Goal: Information Seeking & Learning: Learn about a topic

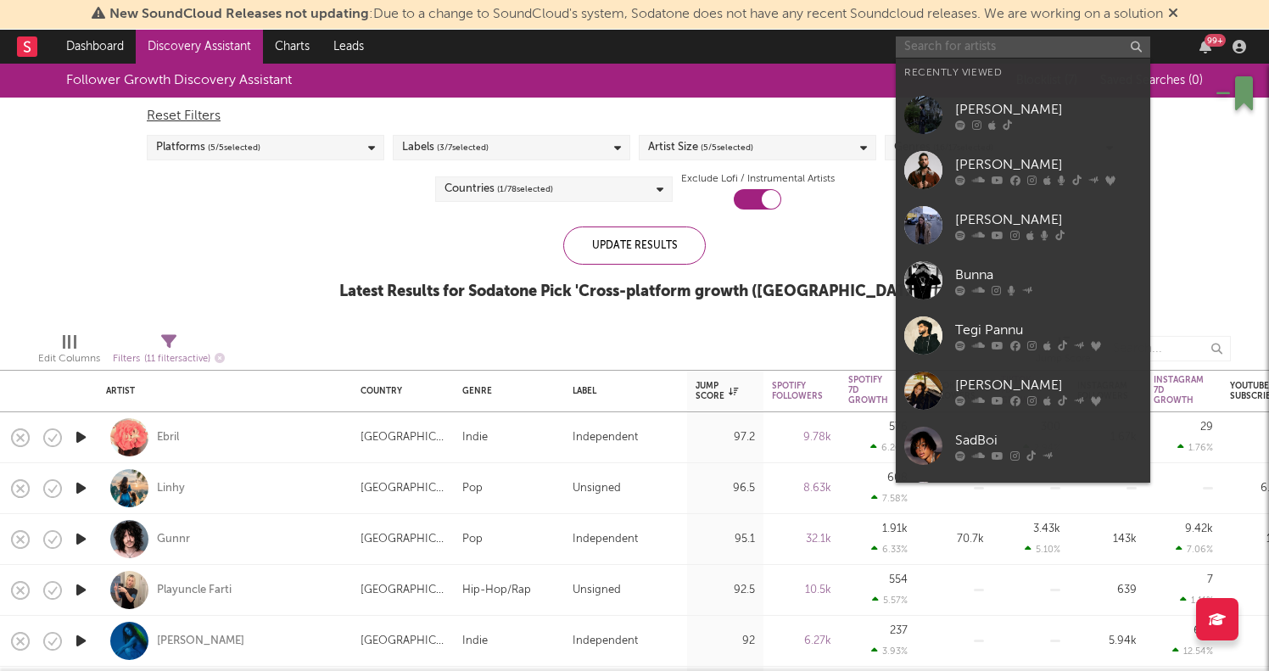
click at [973, 44] on input "text" at bounding box center [1023, 46] width 254 height 21
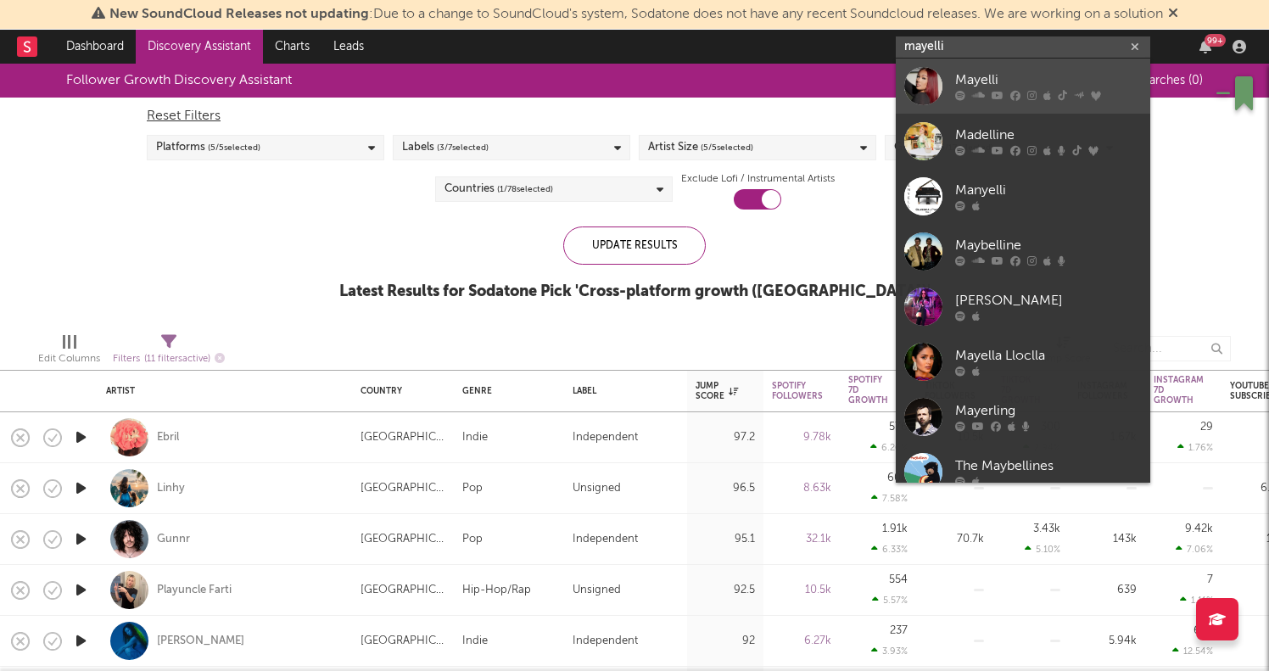
type input "mayelli"
click at [1031, 81] on div "Mayelli" at bounding box center [1048, 80] width 187 height 20
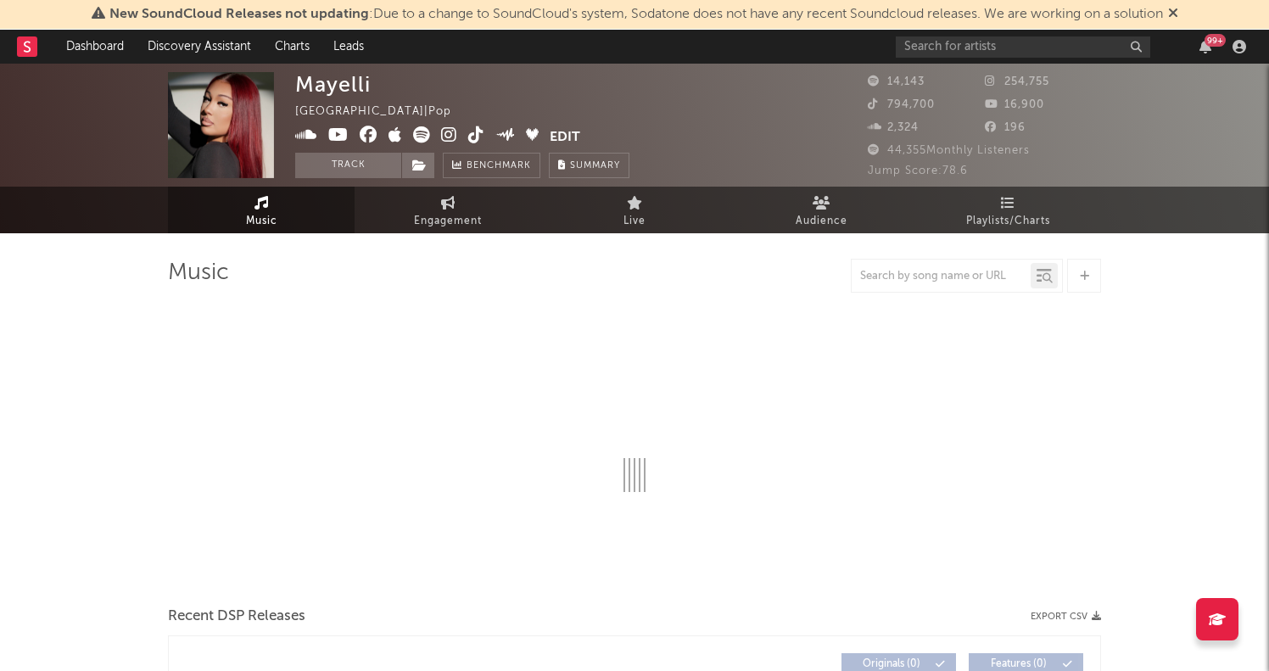
select select "6m"
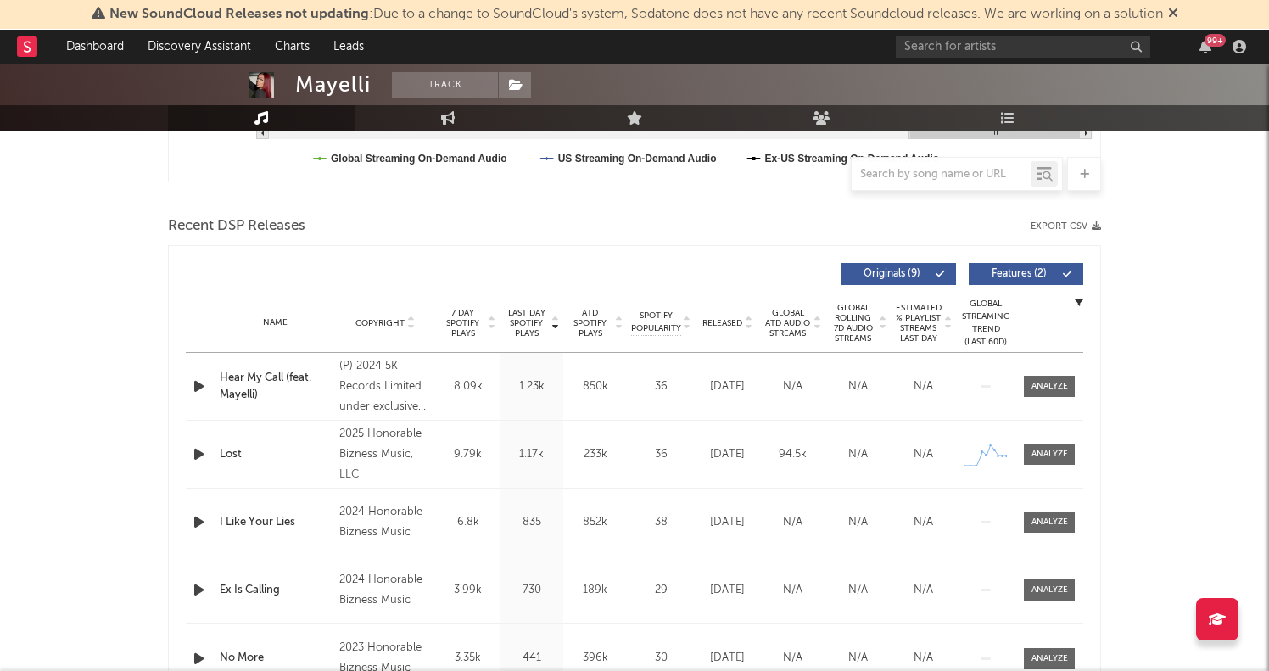
scroll to position [524, 0]
click at [1042, 457] on div at bounding box center [1049, 454] width 36 height 13
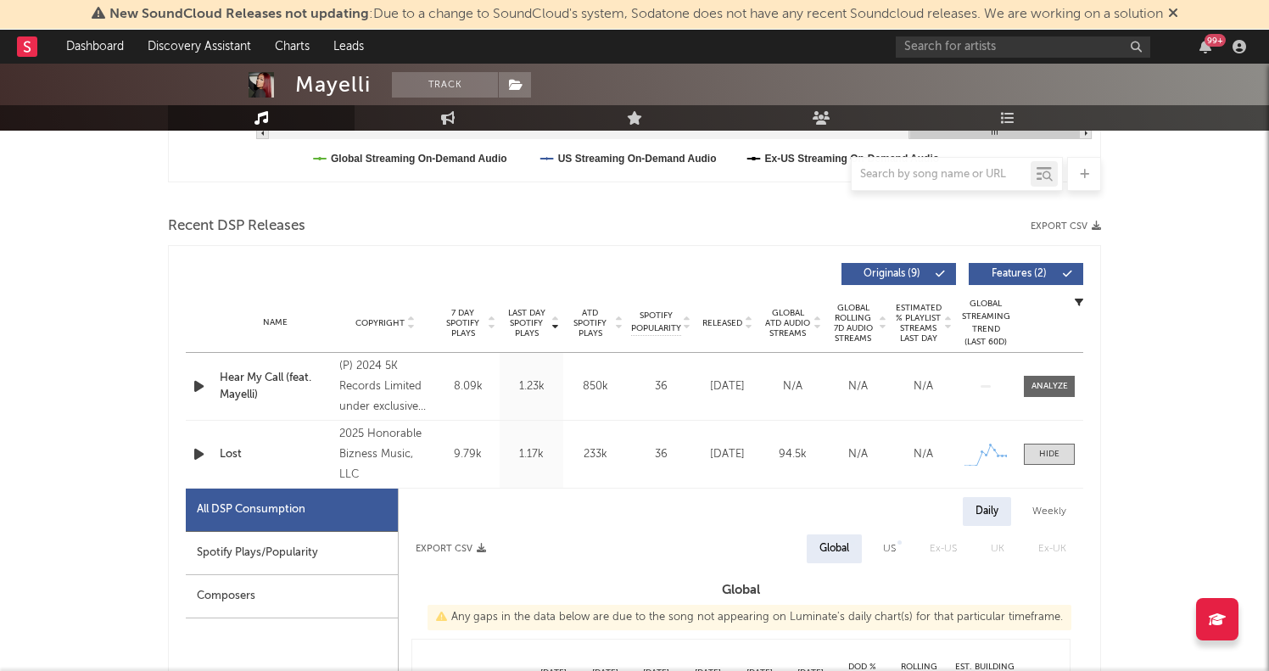
select select "6m"
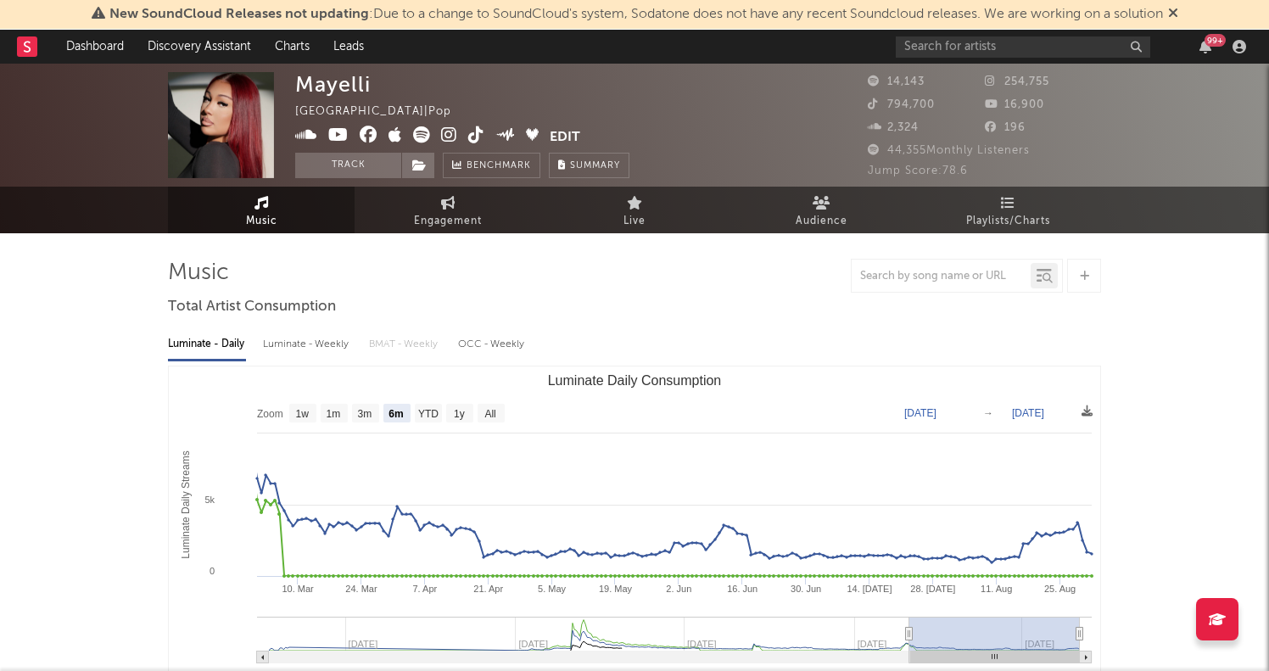
scroll to position [0, 0]
click at [187, 46] on link "Discovery Assistant" at bounding box center [199, 47] width 127 height 34
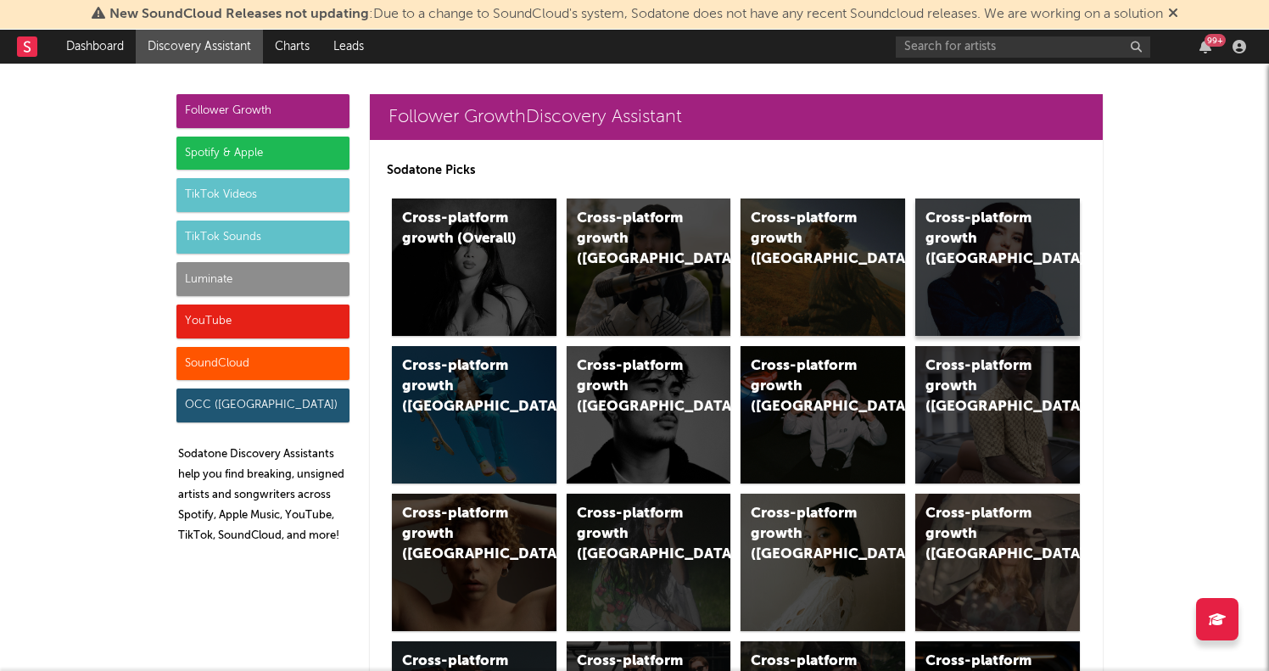
click at [934, 274] on div "Cross-platform growth (Canada)" at bounding box center [997, 266] width 165 height 137
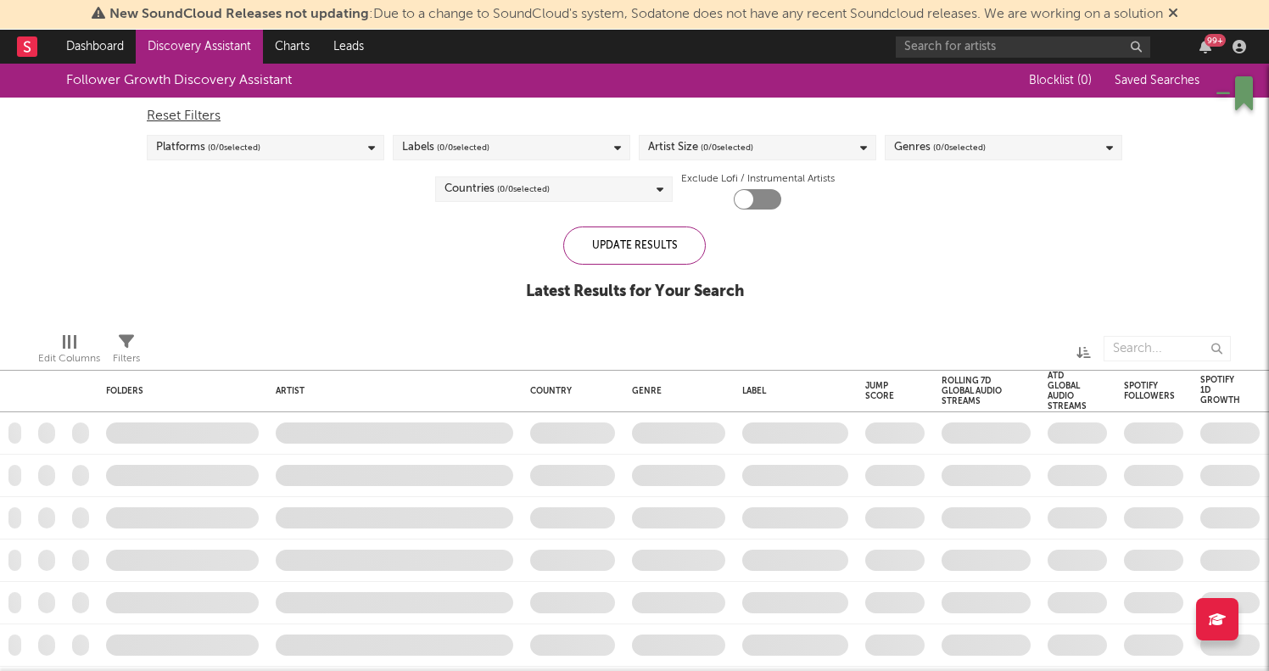
checkbox input "true"
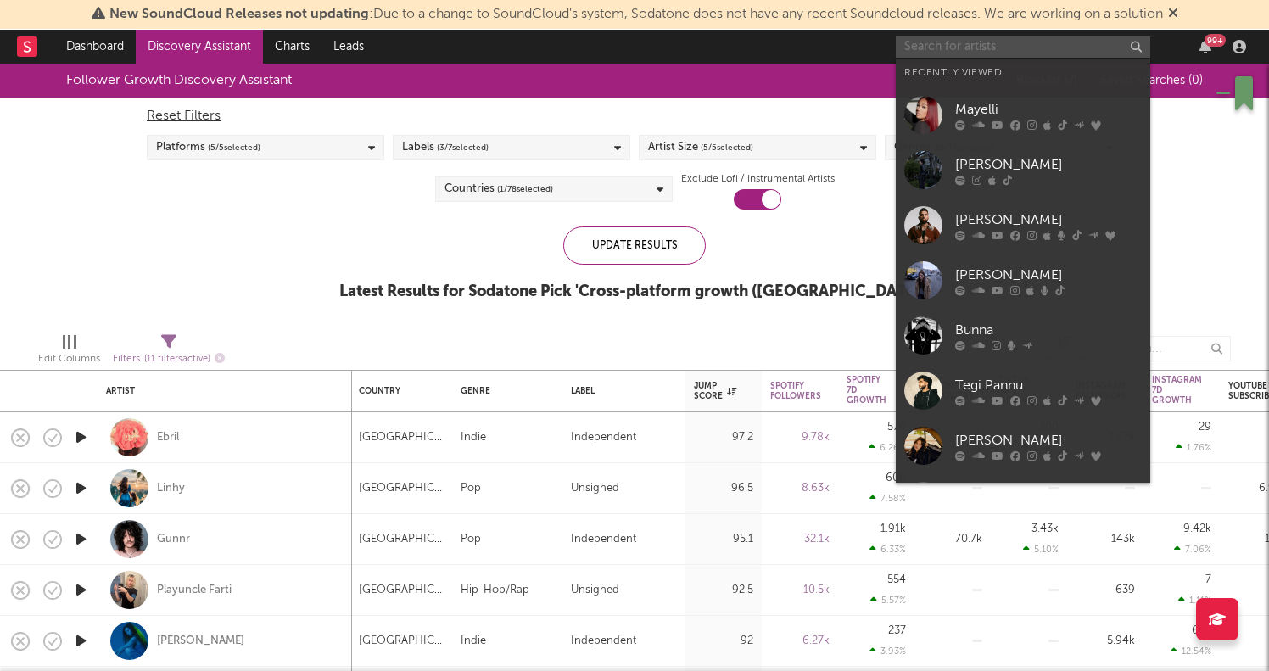
click at [954, 51] on input "text" at bounding box center [1023, 46] width 254 height 21
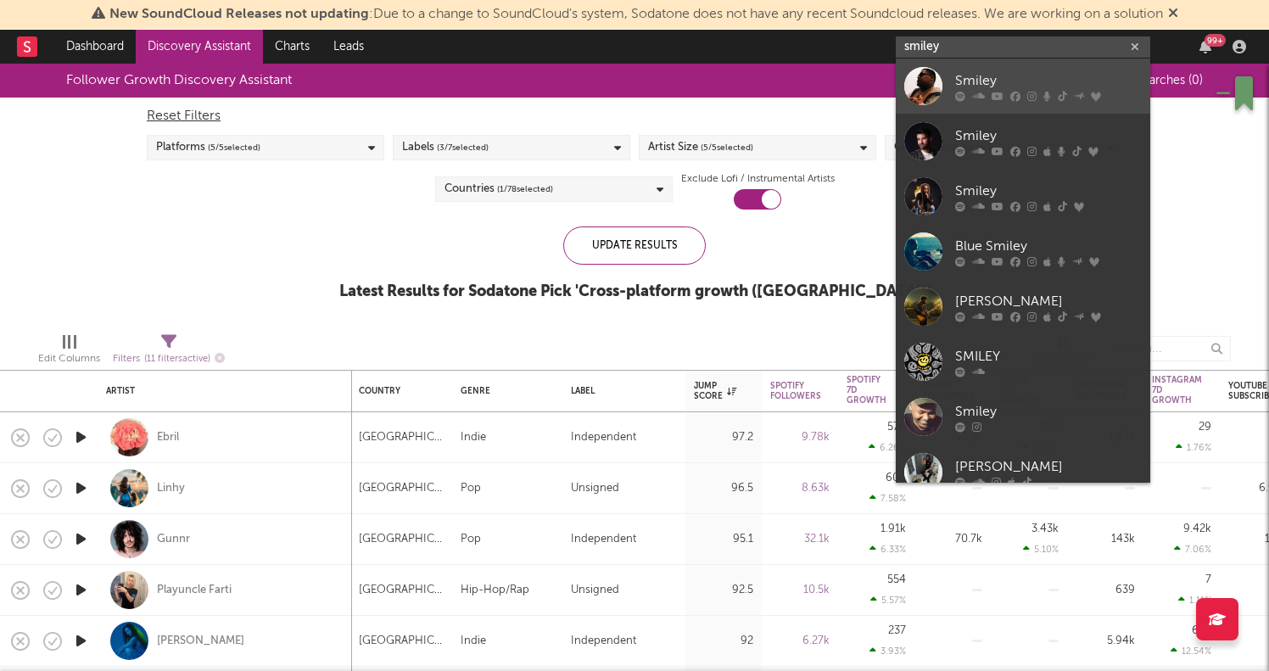
type input "smiley"
click at [968, 78] on div "Smiley" at bounding box center [1048, 80] width 187 height 20
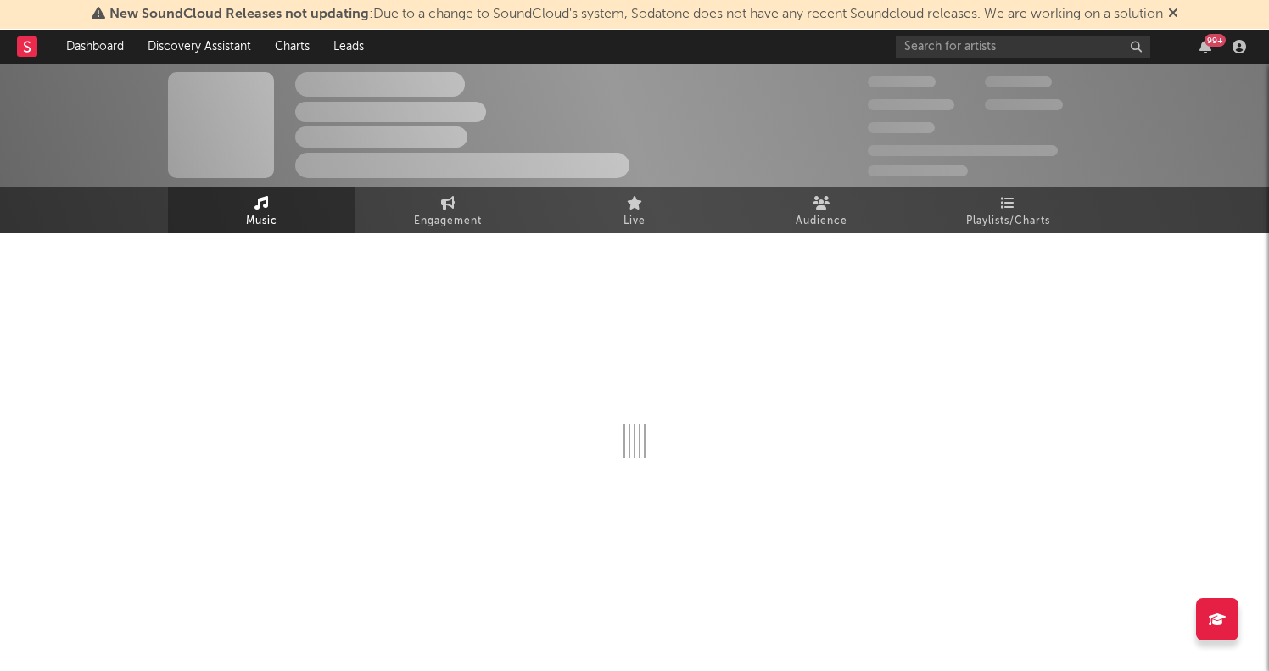
select select "6m"
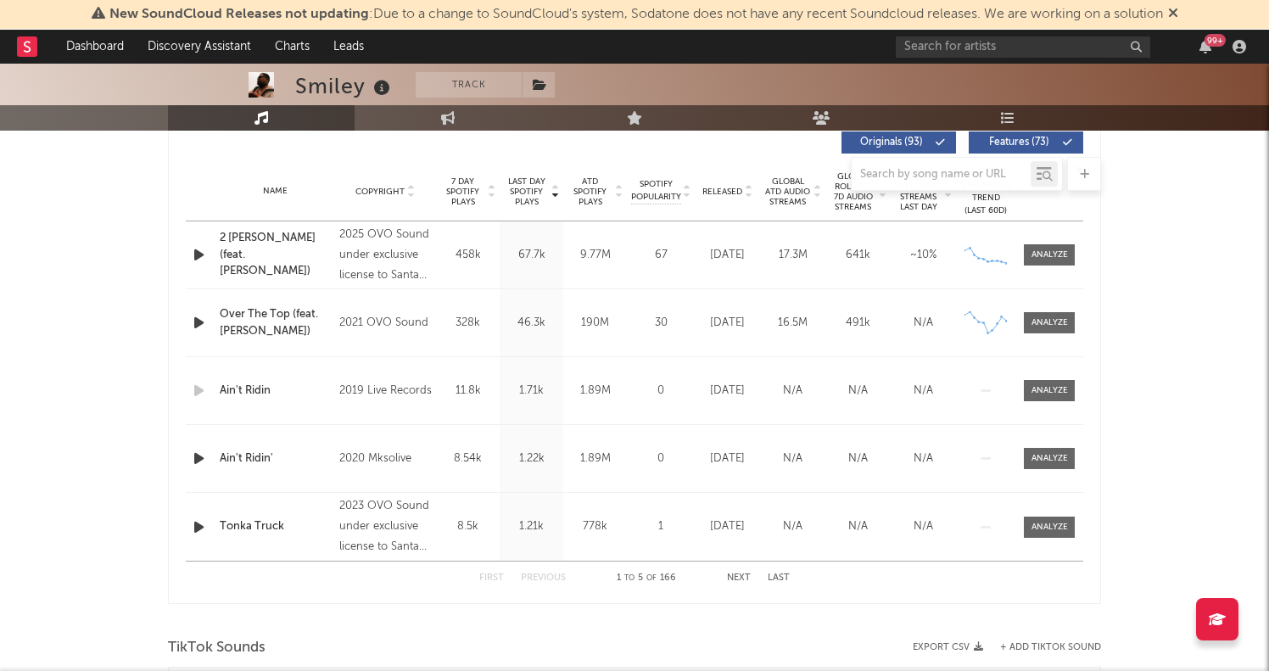
scroll to position [655, 0]
click at [1057, 260] on div at bounding box center [1049, 255] width 36 height 13
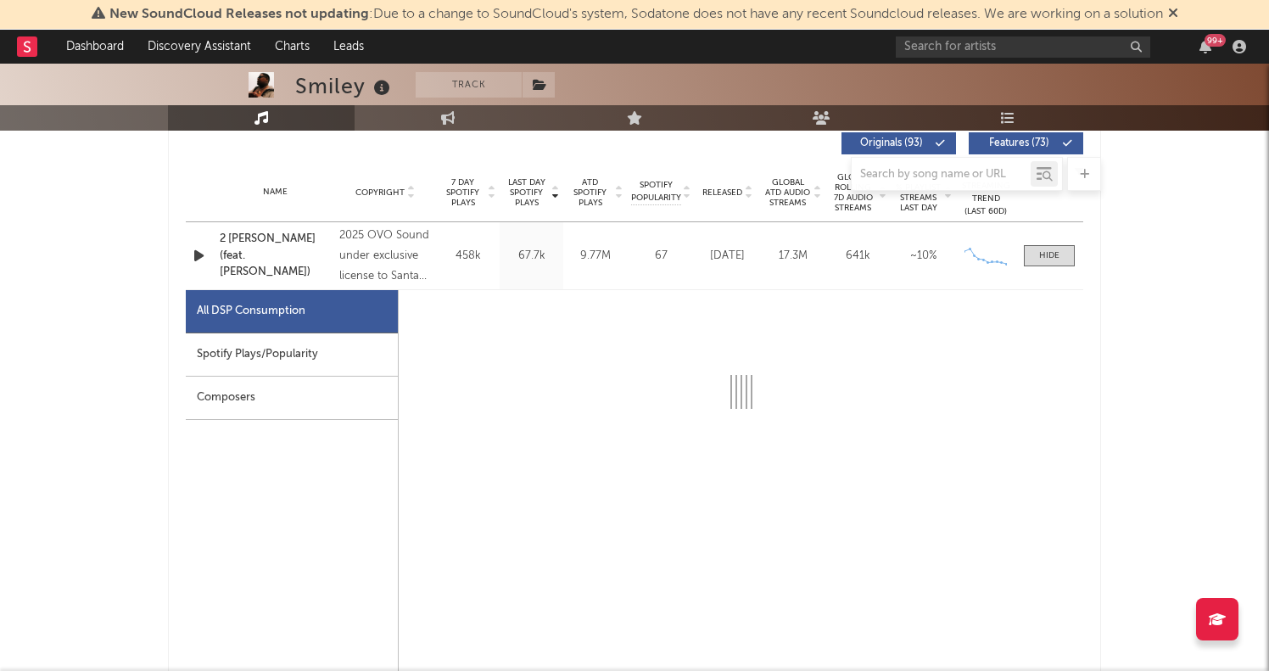
select select "1w"
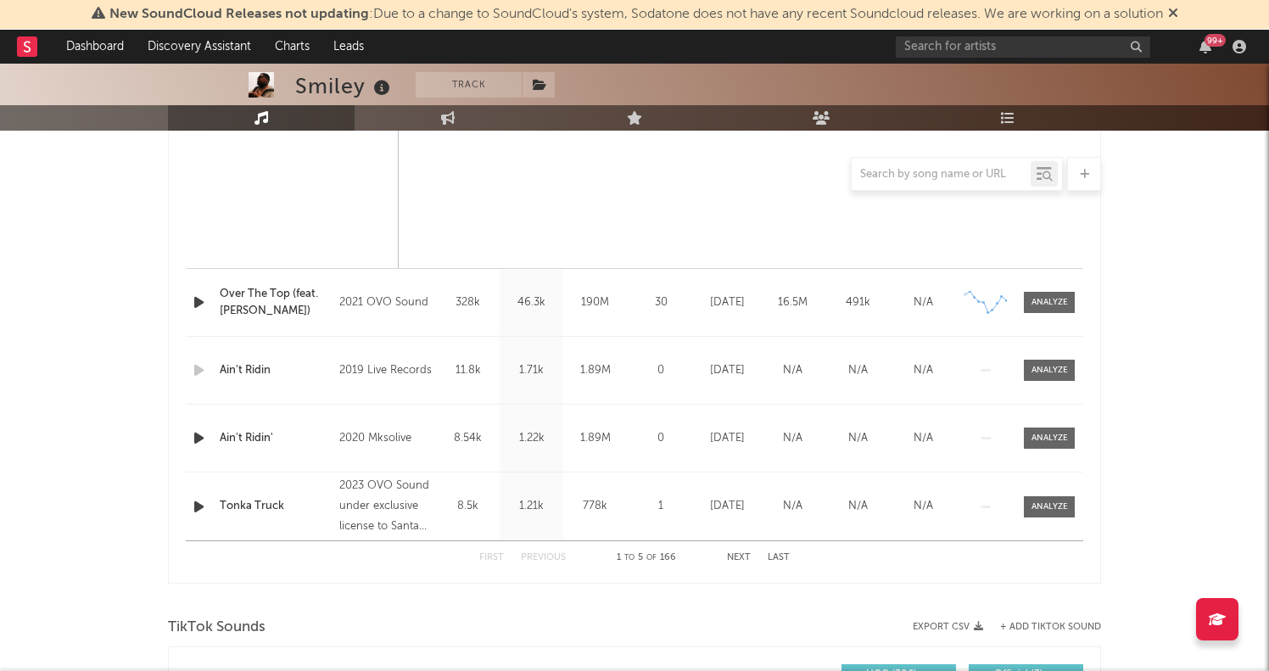
scroll to position [1499, 0]
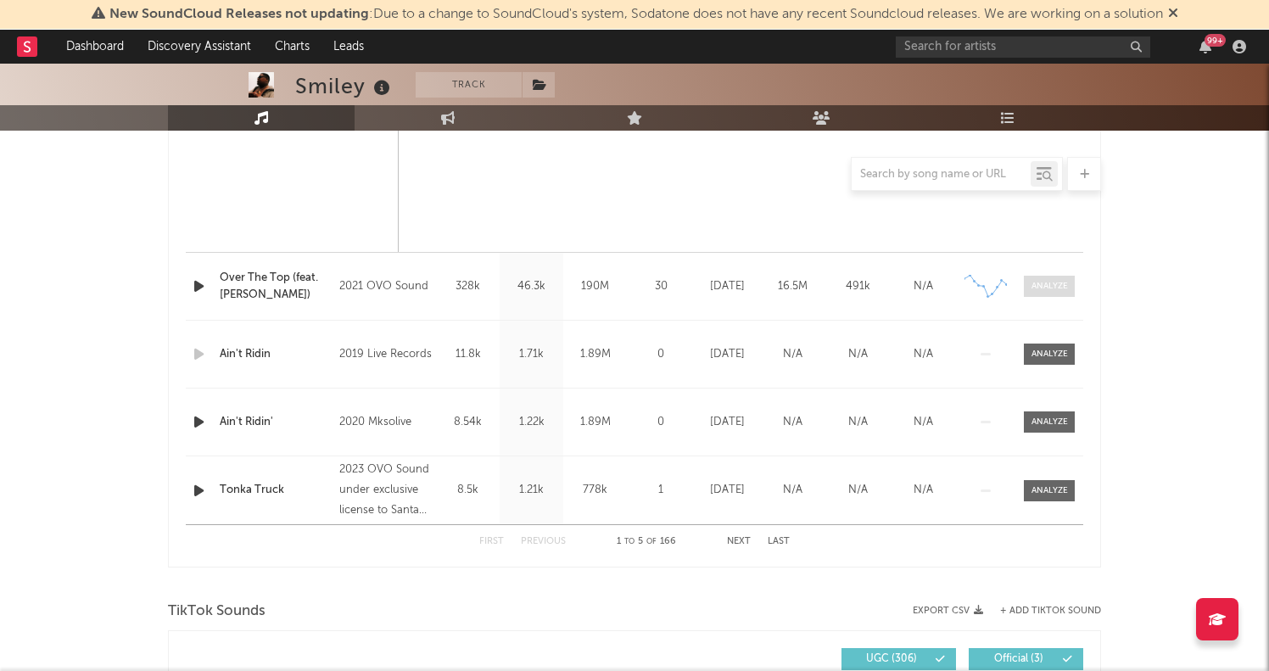
click at [1047, 288] on div at bounding box center [1049, 286] width 36 height 13
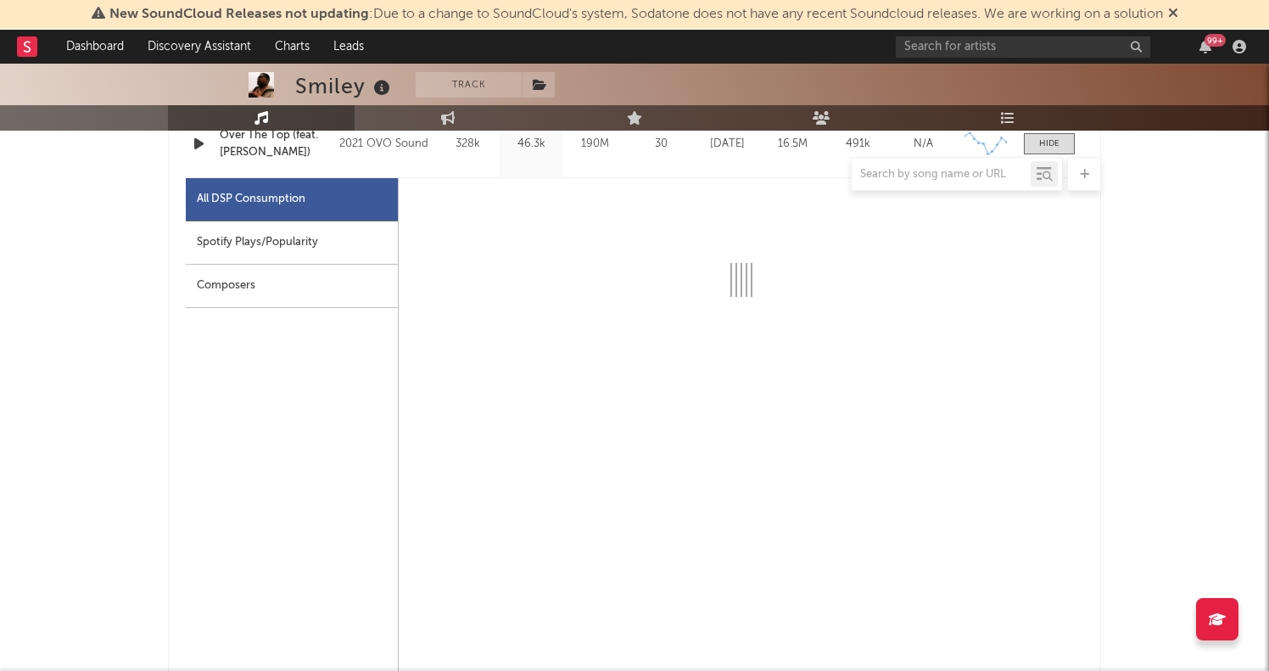
scroll to position [1645, 0]
select select "6m"
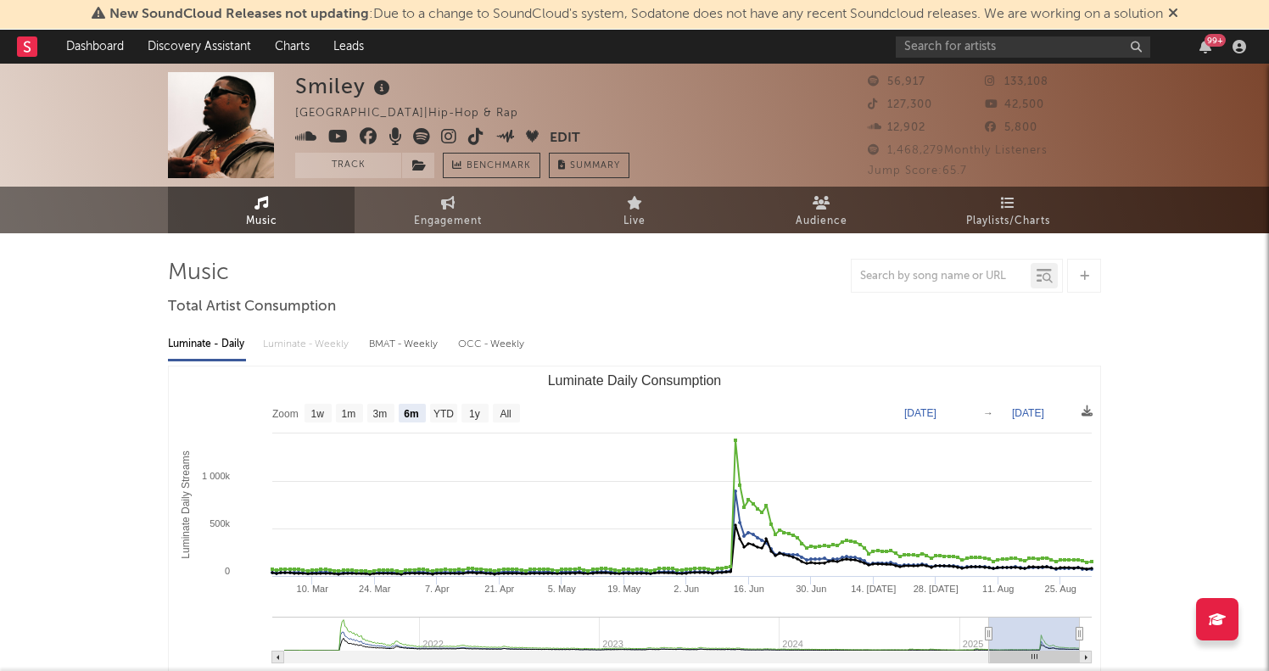
scroll to position [0, 0]
click at [951, 46] on input "text" at bounding box center [1023, 46] width 254 height 21
click at [986, 54] on input "text" at bounding box center [1023, 46] width 254 height 21
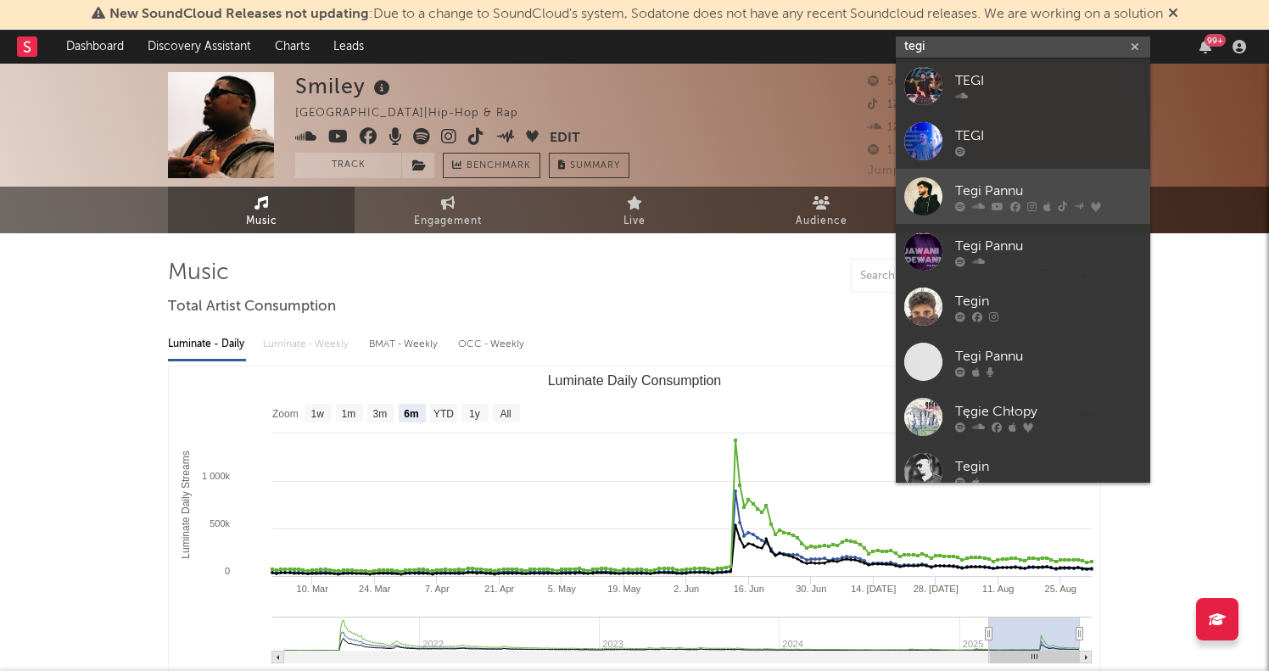
type input "tegi"
click at [1008, 204] on div at bounding box center [1048, 206] width 187 height 10
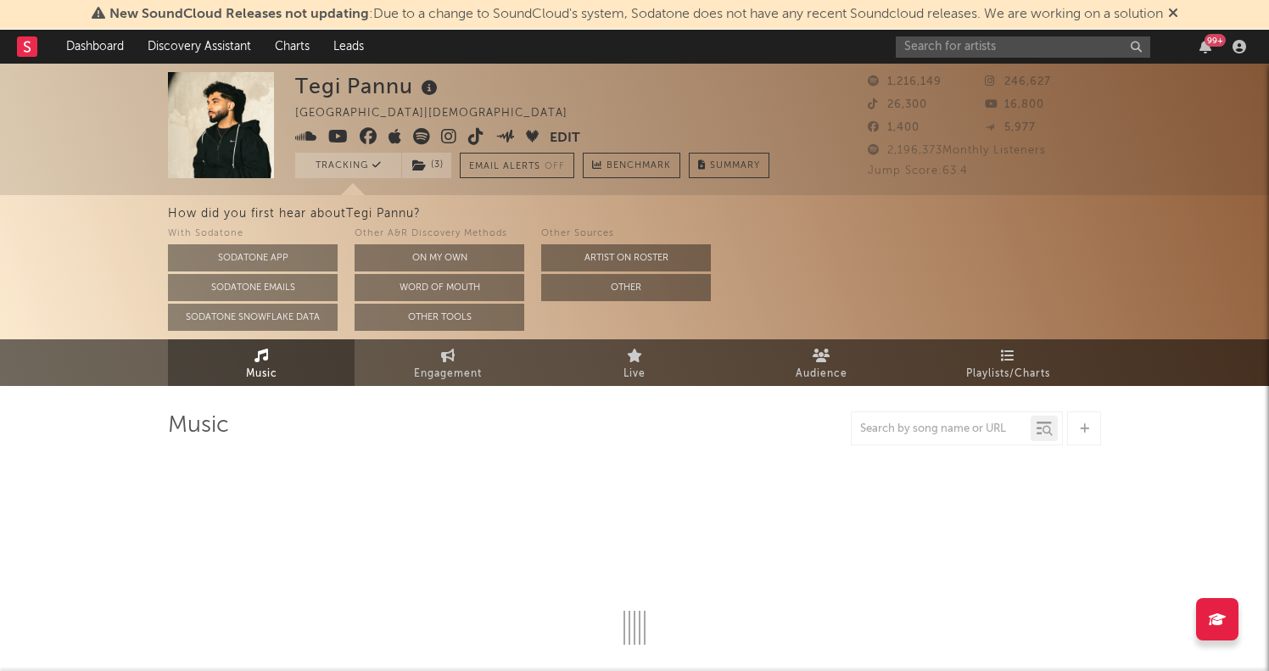
select select "6m"
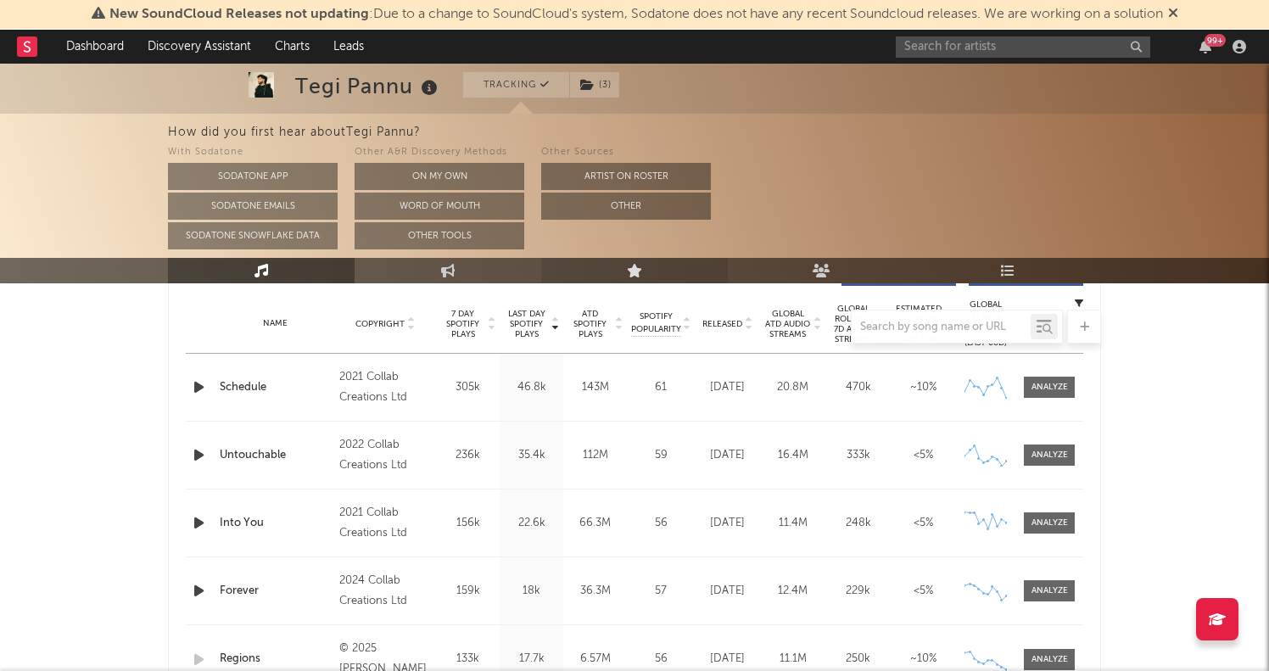
scroll to position [676, 0]
click at [930, 324] on input "text" at bounding box center [941, 328] width 179 height 14
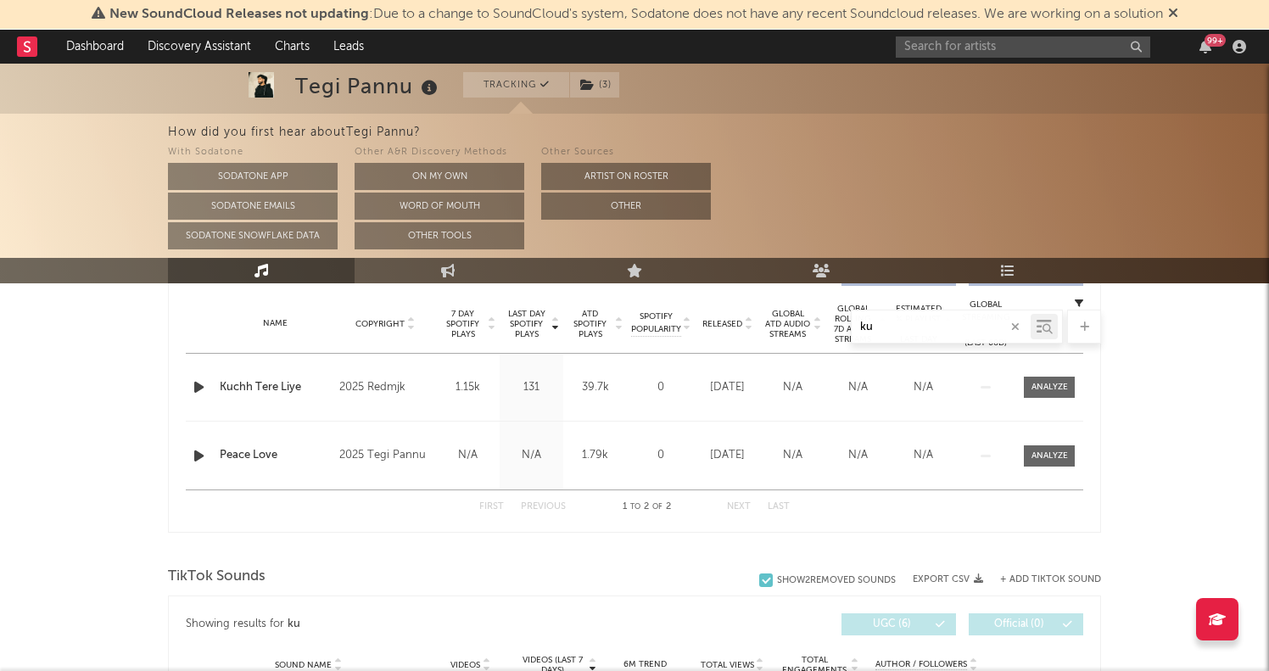
type input "ku"
drag, startPoint x: 409, startPoint y: 388, endPoint x: 339, endPoint y: 383, distance: 69.7
click at [339, 383] on div "2025 Redmjk" at bounding box center [385, 387] width 92 height 20
copy div "2025 Redmjk"
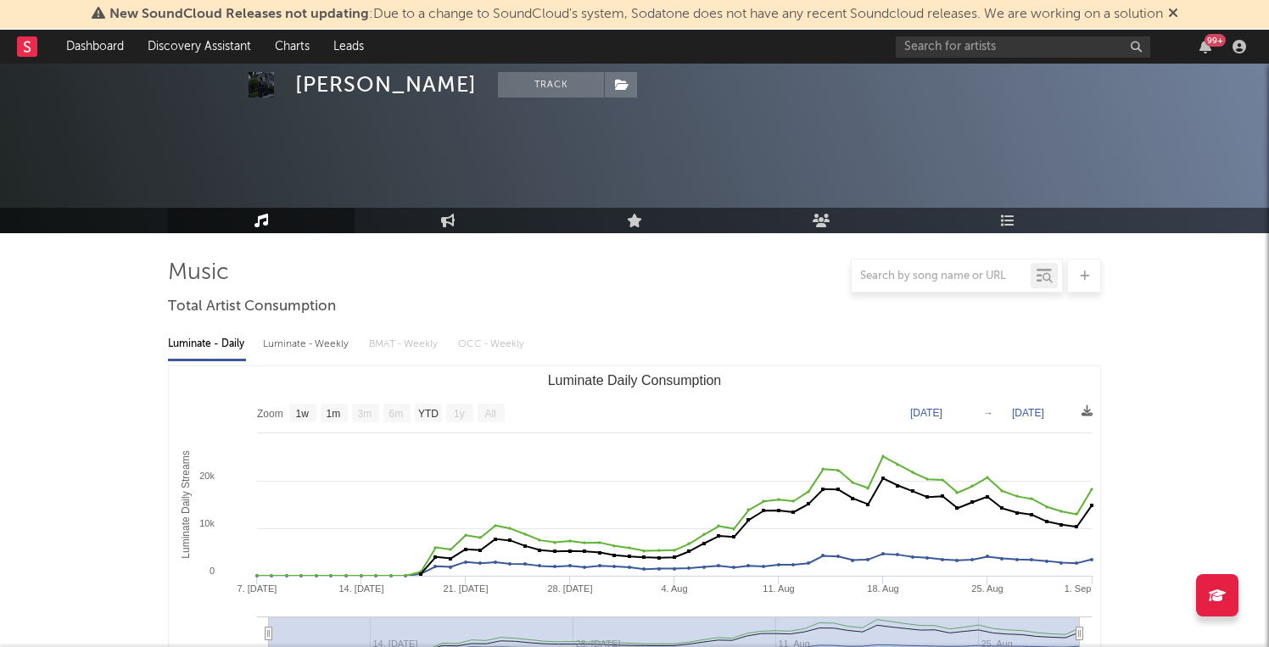
select select "1w"
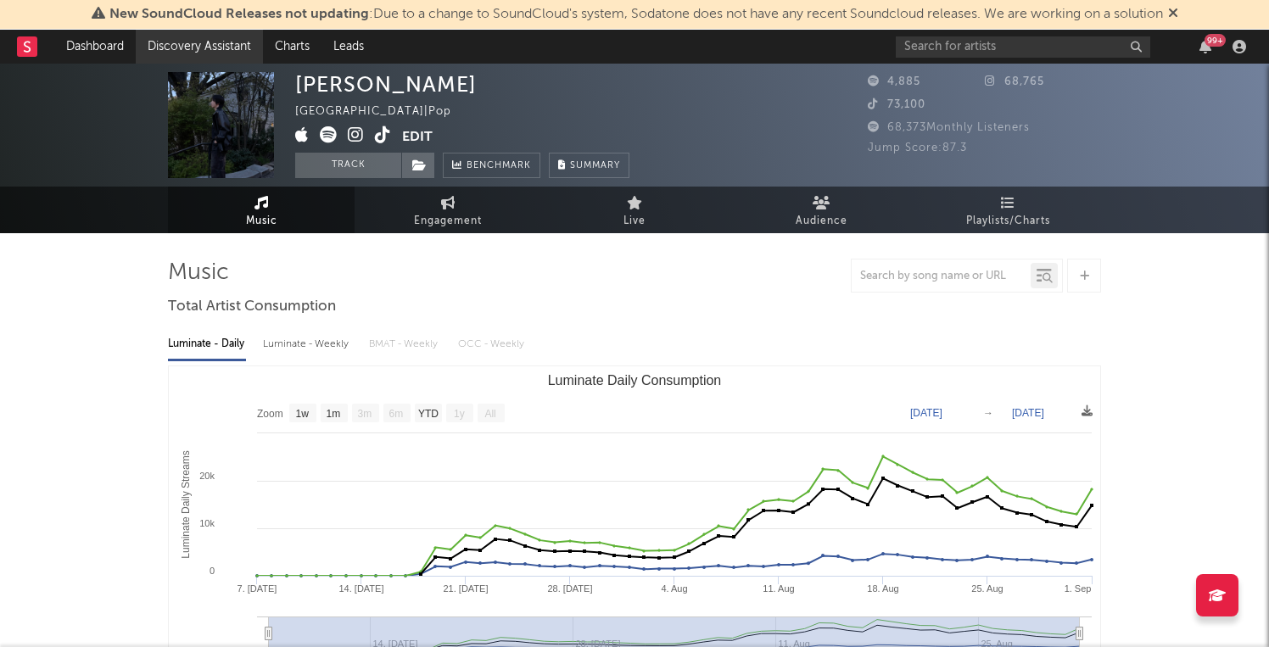
click at [184, 50] on link "Discovery Assistant" at bounding box center [199, 47] width 127 height 34
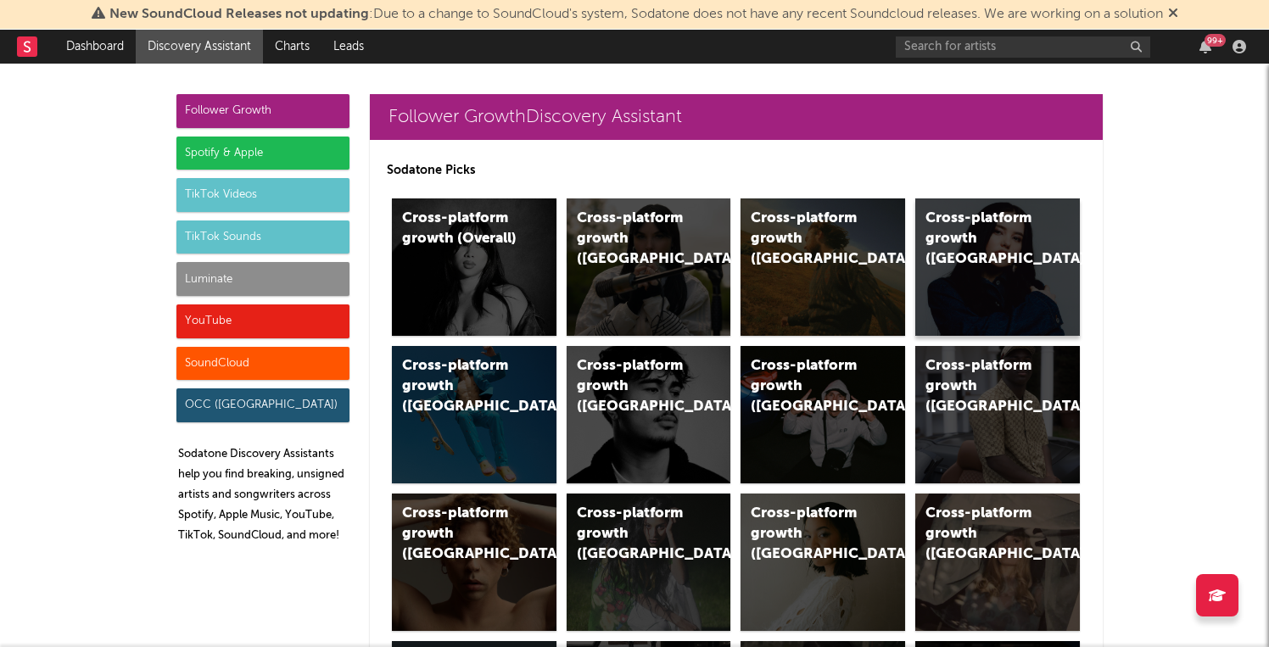
click at [941, 204] on div "Cross-platform growth ([GEOGRAPHIC_DATA])" at bounding box center [997, 266] width 165 height 137
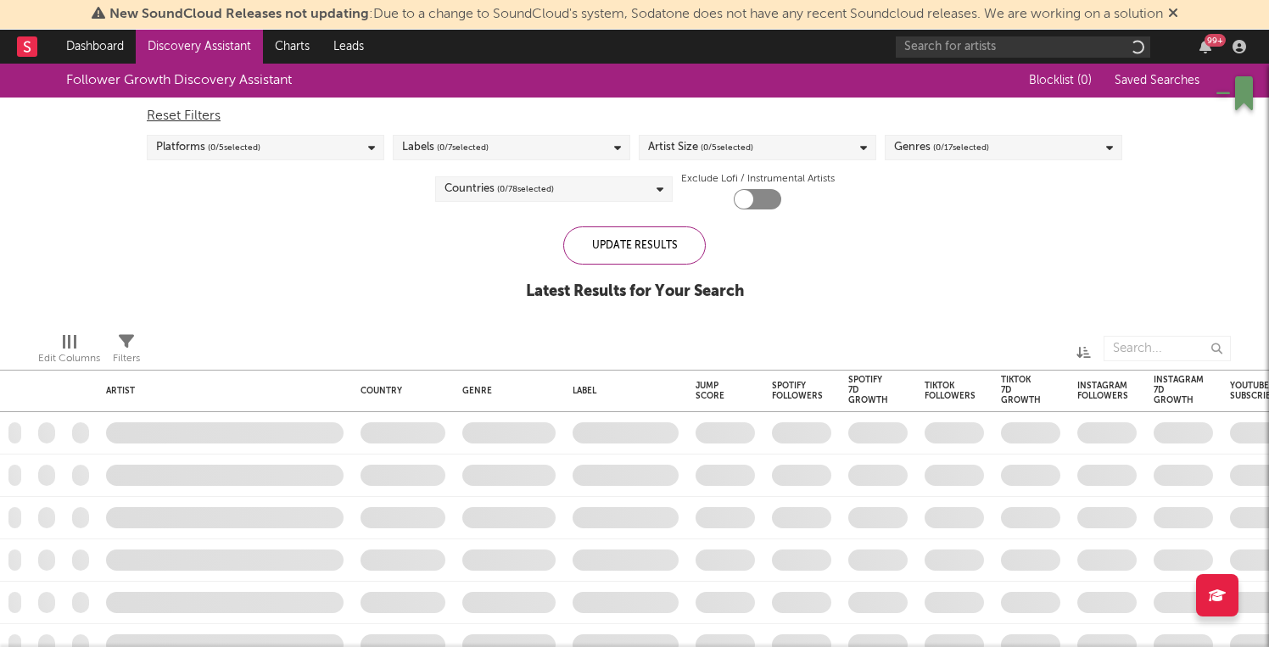
checkbox input "true"
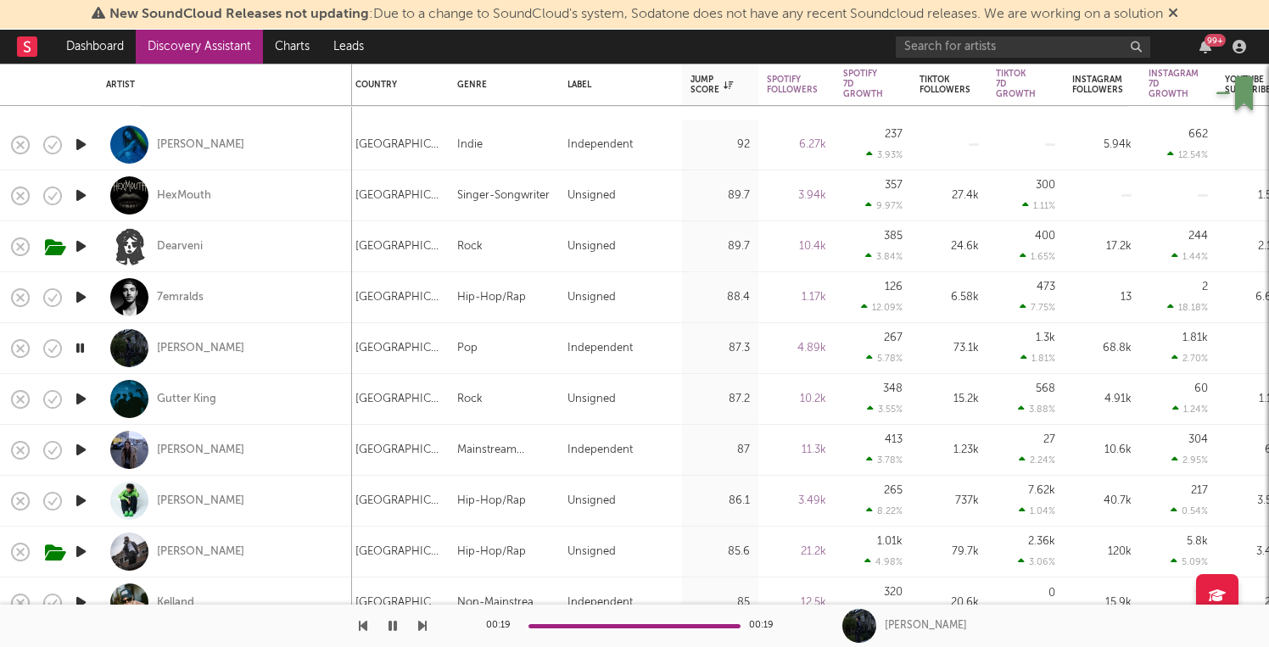
select select "1m"
select select "6m"
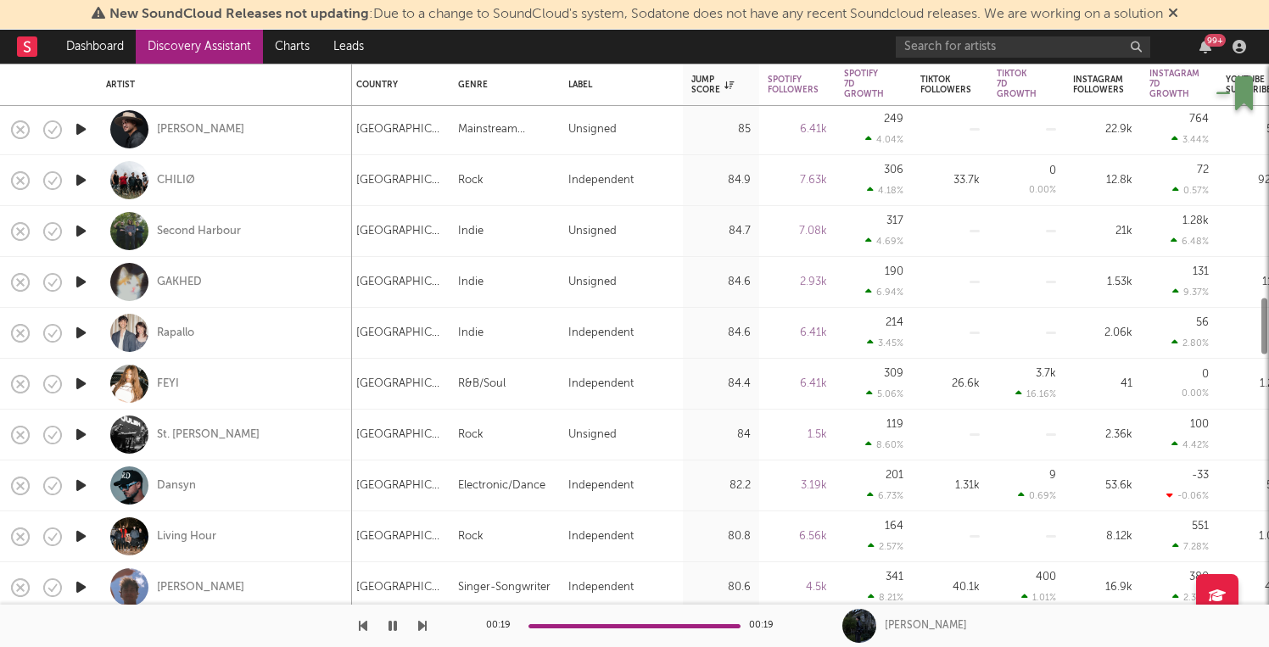
select select "6m"
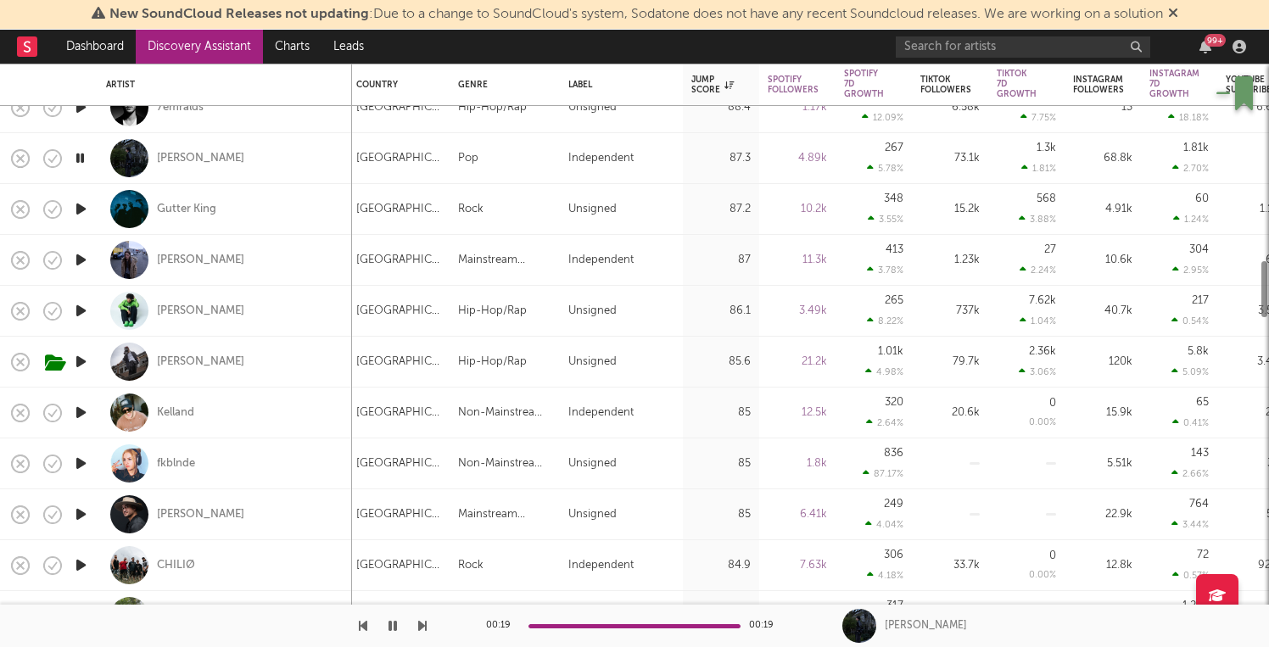
select select "1m"
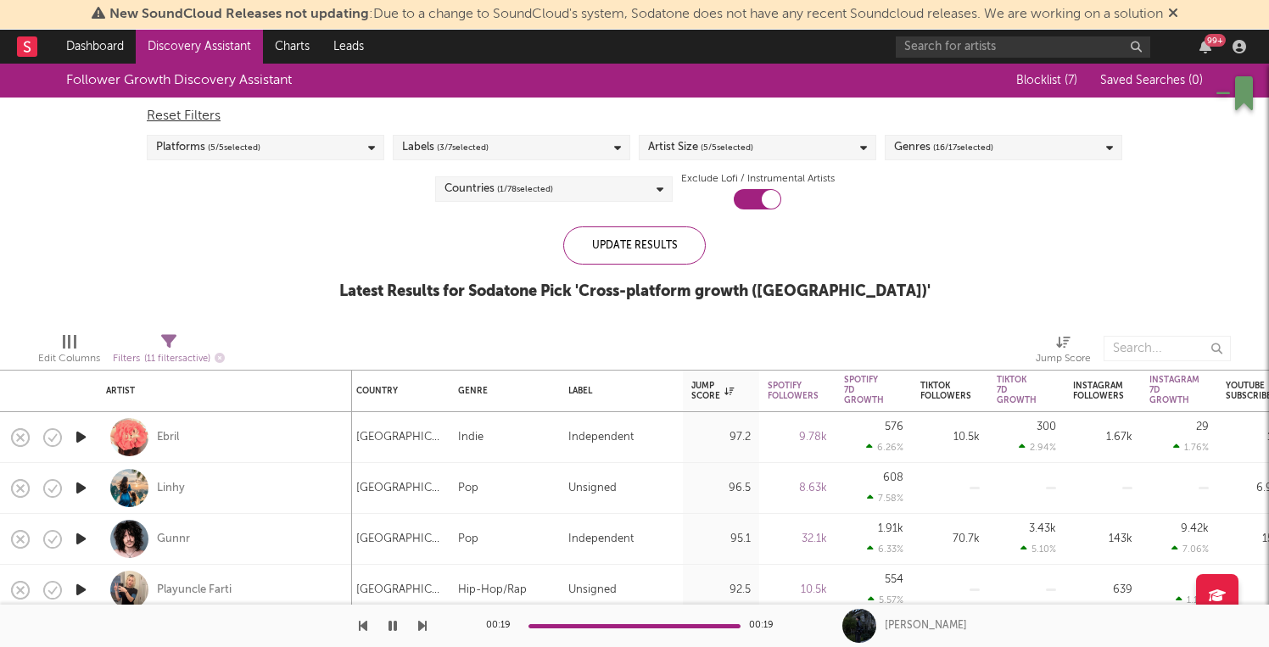
click at [1207, 46] on div "99 +" at bounding box center [1214, 40] width 21 height 13
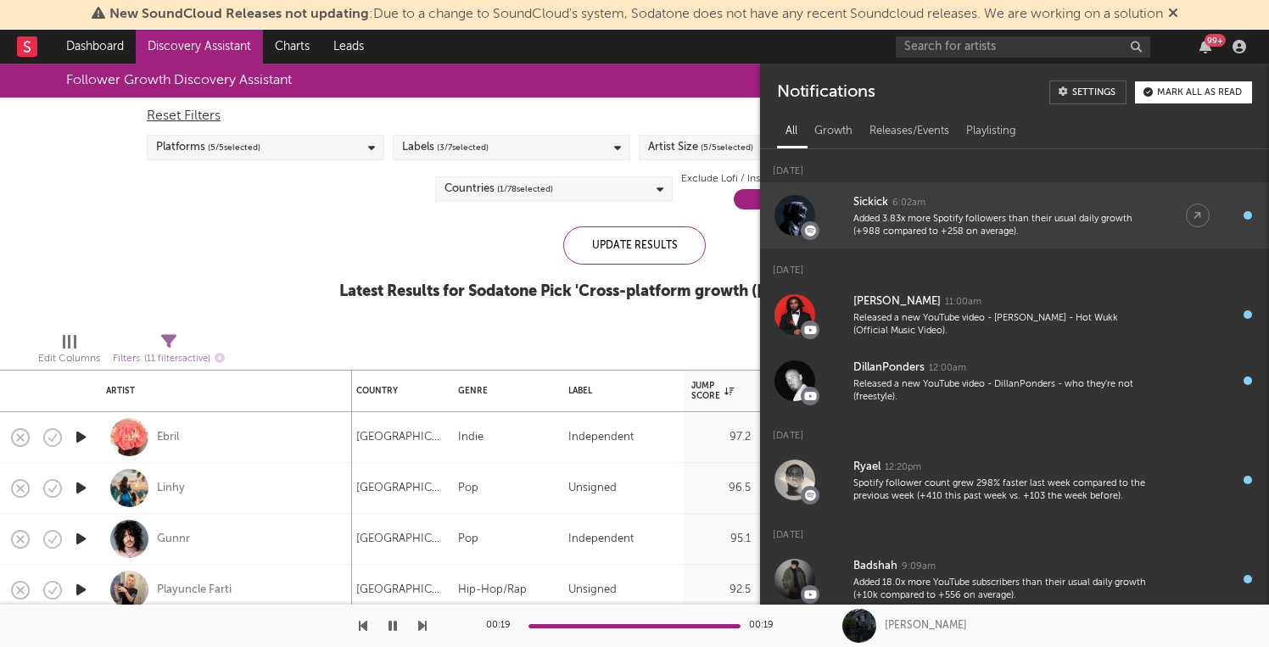
click at [874, 200] on div "Sickick" at bounding box center [870, 203] width 35 height 20
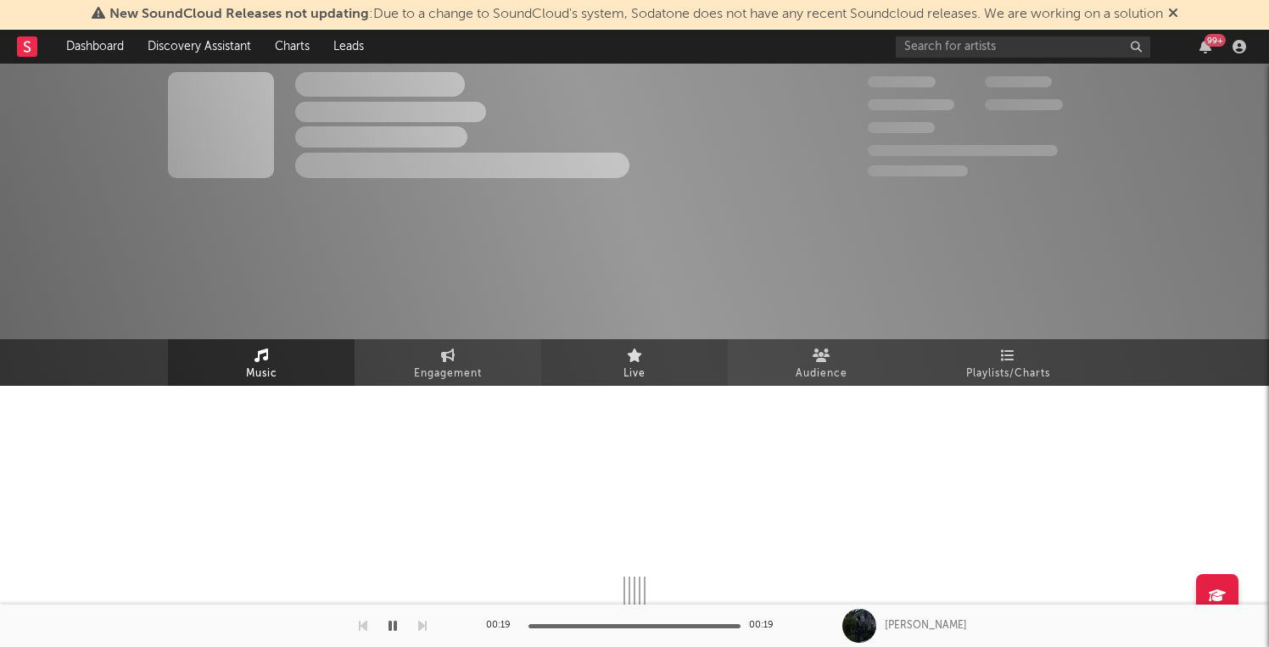
select select "6m"
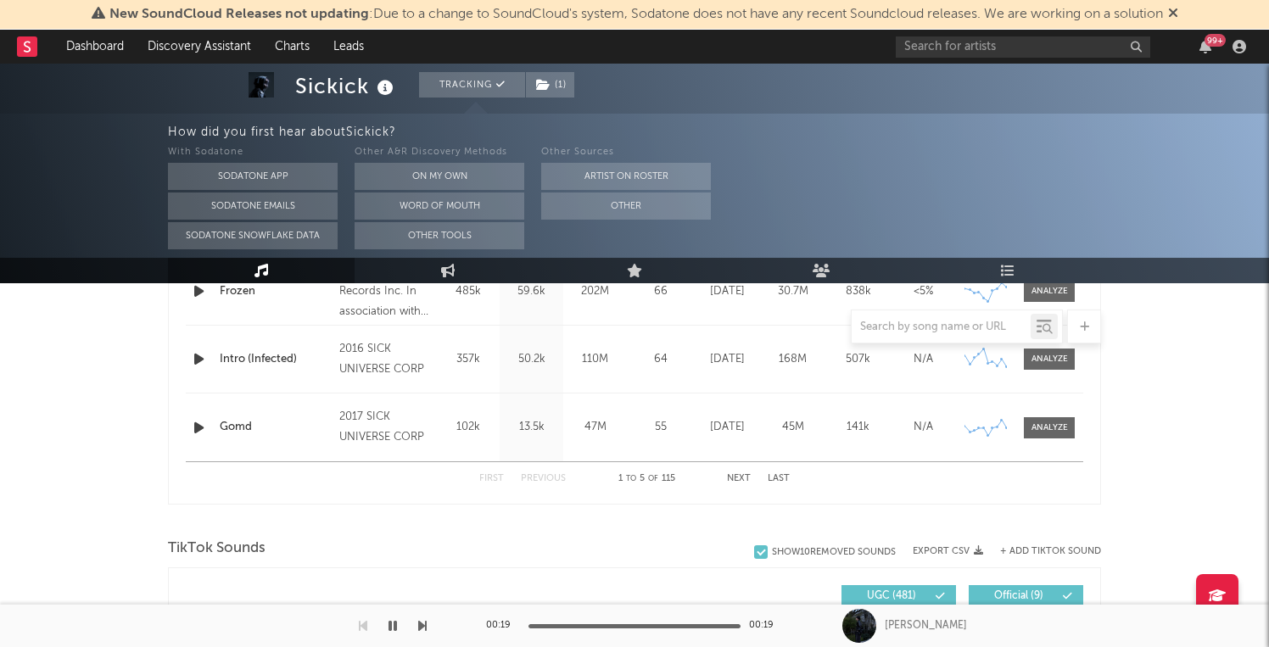
scroll to position [967, 0]
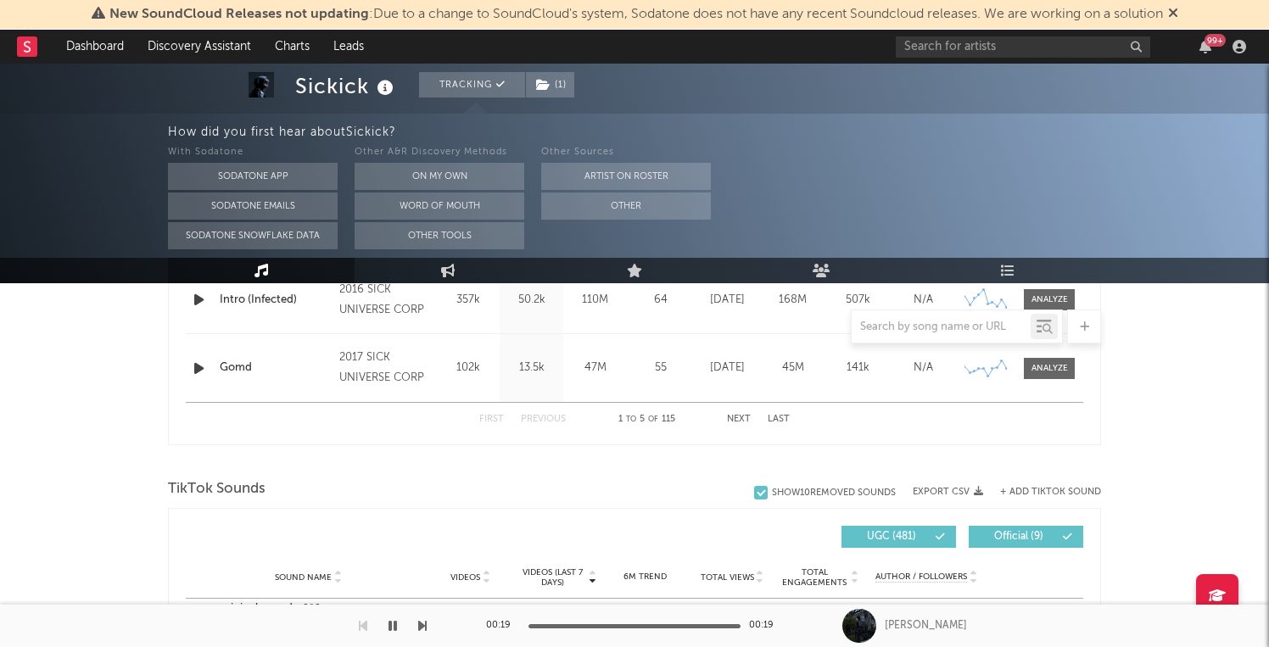
click at [739, 421] on button "Next" at bounding box center [739, 419] width 24 height 9
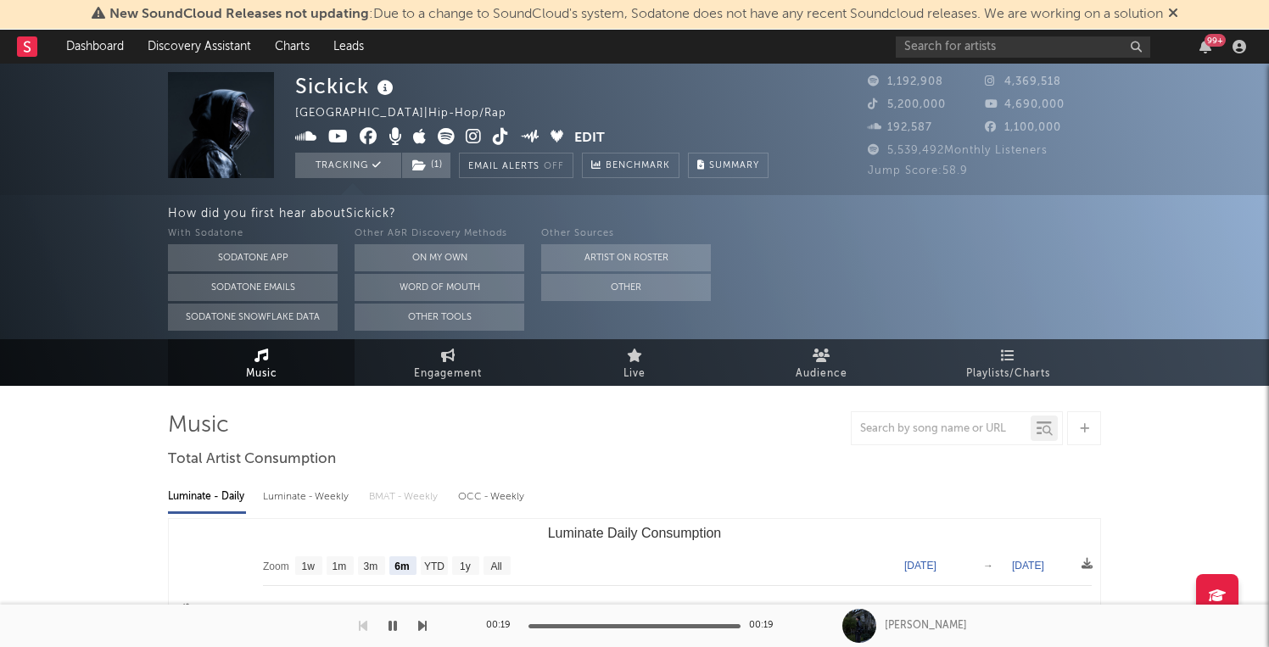
scroll to position [0, 0]
click at [218, 50] on link "Discovery Assistant" at bounding box center [199, 47] width 127 height 34
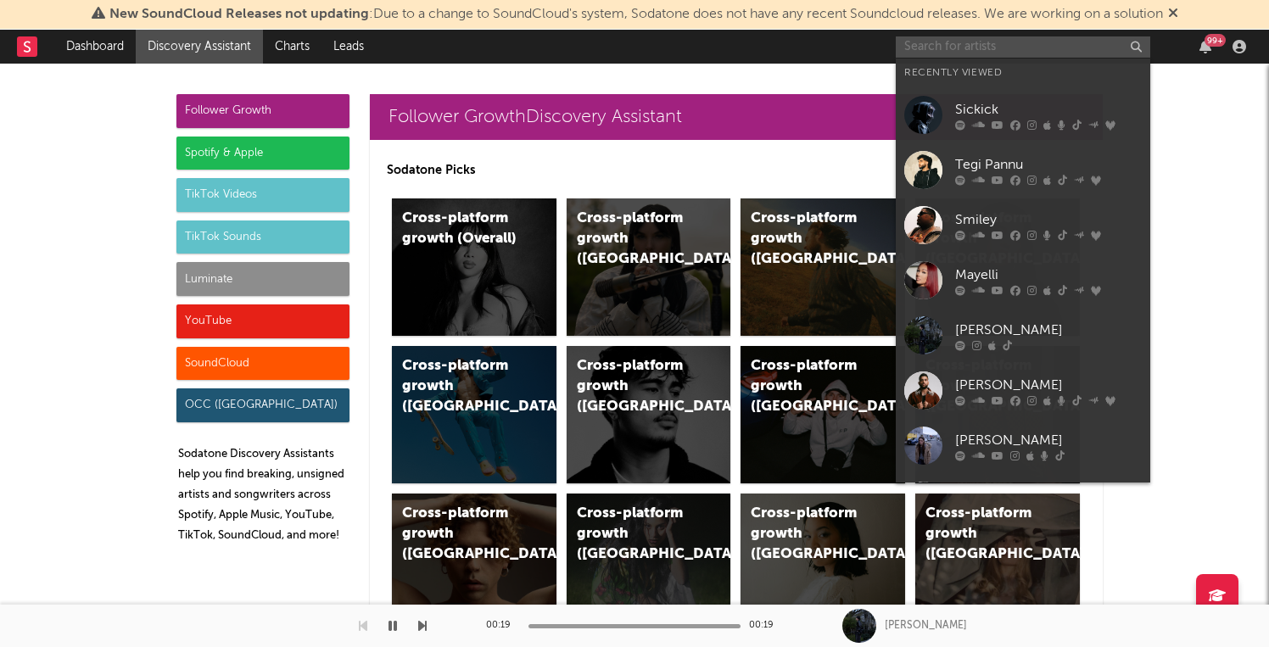
click at [964, 50] on input "text" at bounding box center [1023, 46] width 254 height 21
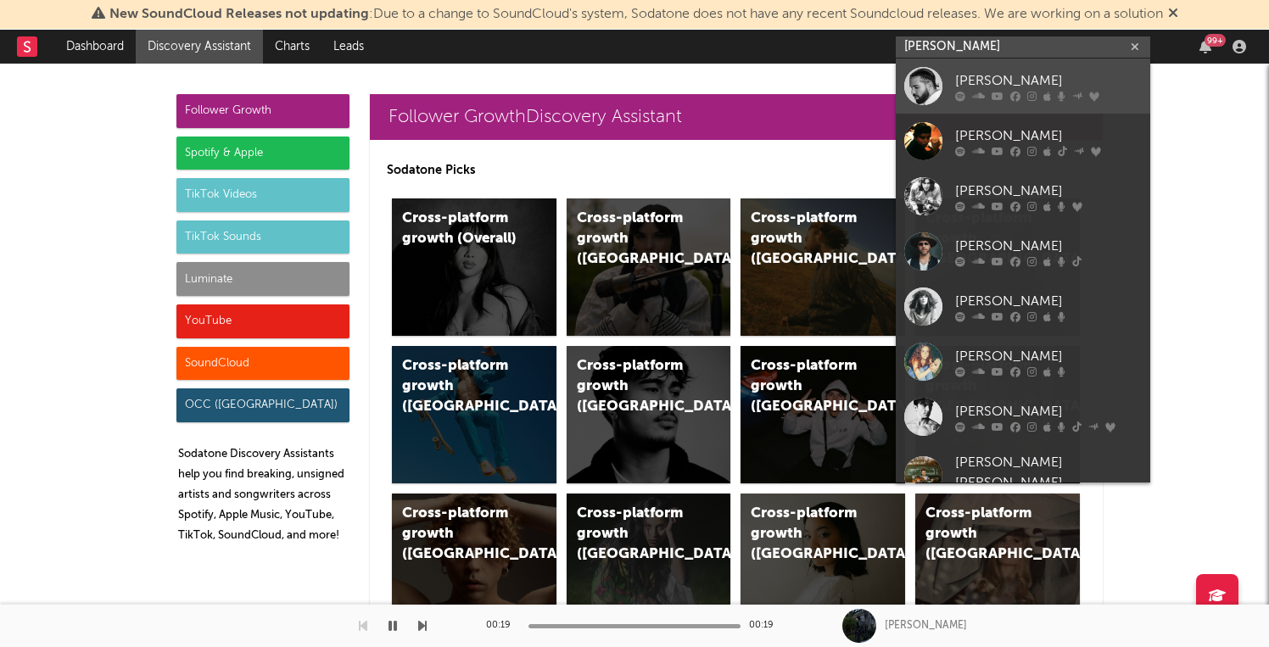
type input "drake"
click at [978, 80] on div "Drake" at bounding box center [1048, 80] width 187 height 20
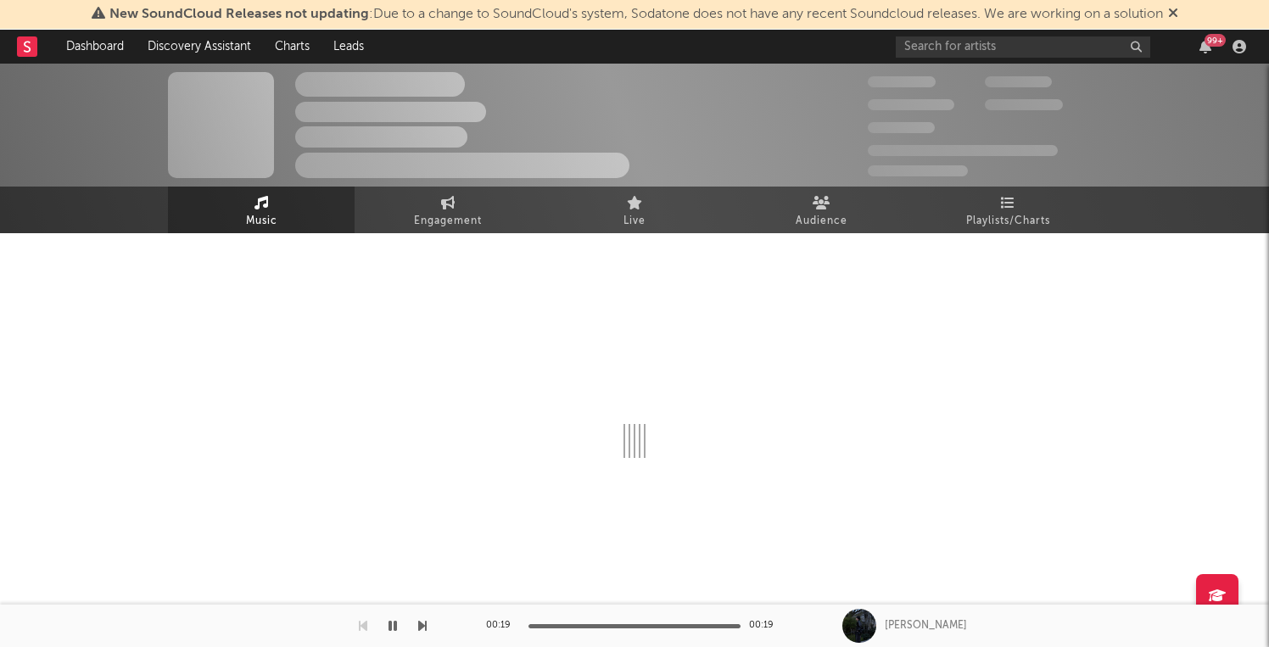
select select "6m"
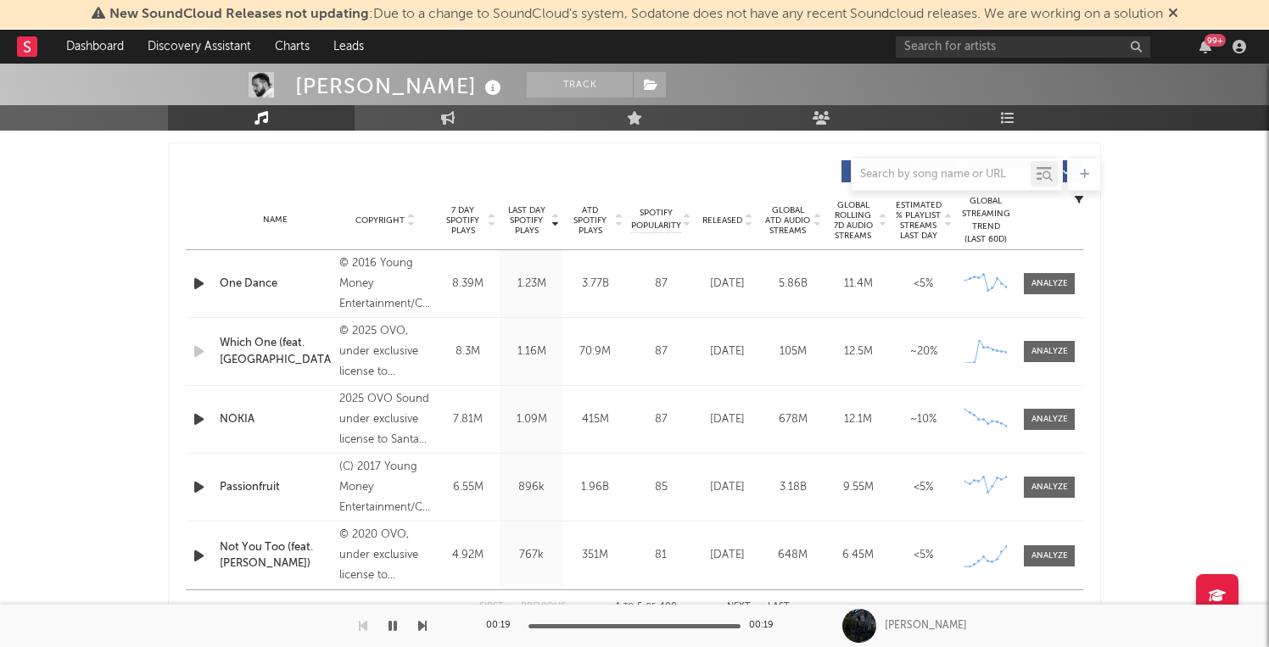
scroll to position [623, 0]
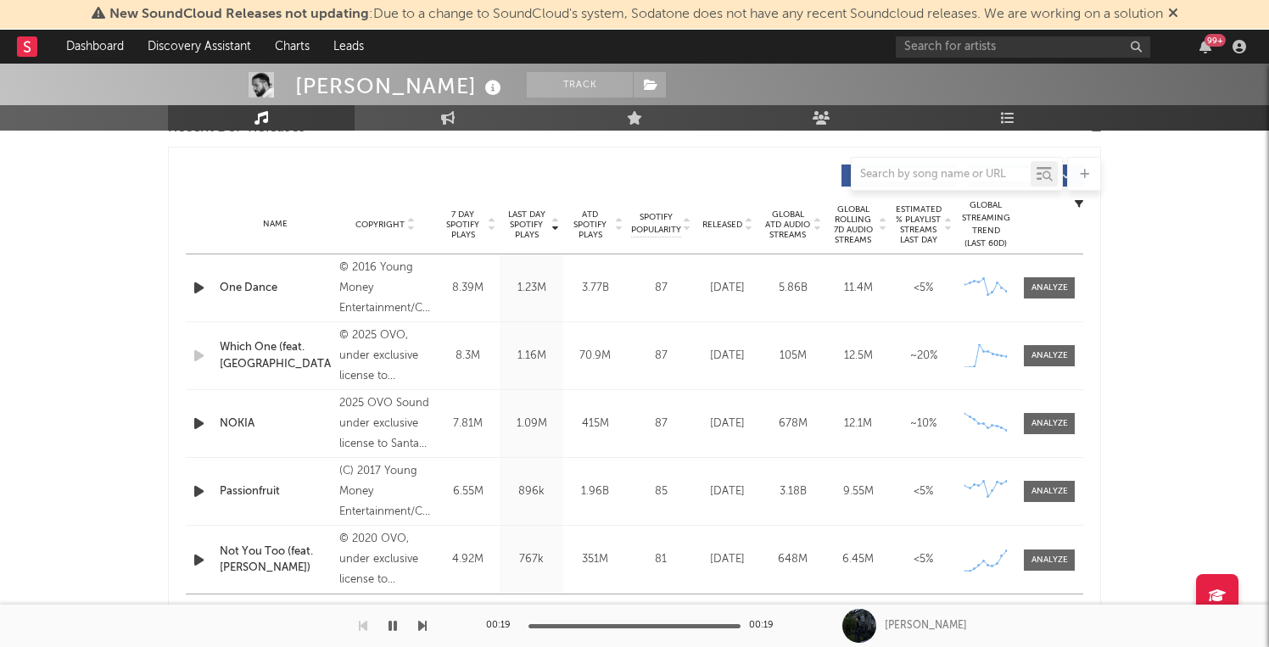
click at [1062, 339] on div "Name Which One (feat. Central Cee) Copyright © 2025 OVO, under exclusive licens…" at bounding box center [634, 355] width 897 height 67
click at [1057, 356] on div at bounding box center [1049, 355] width 36 height 13
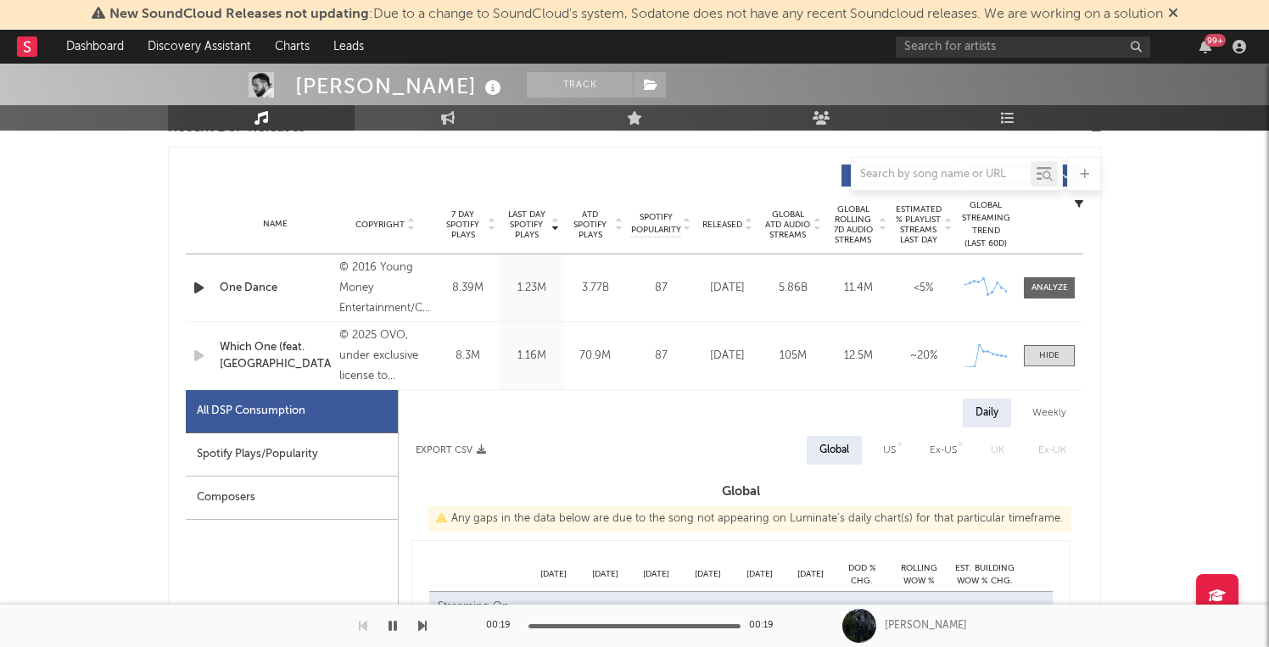
select select "1w"
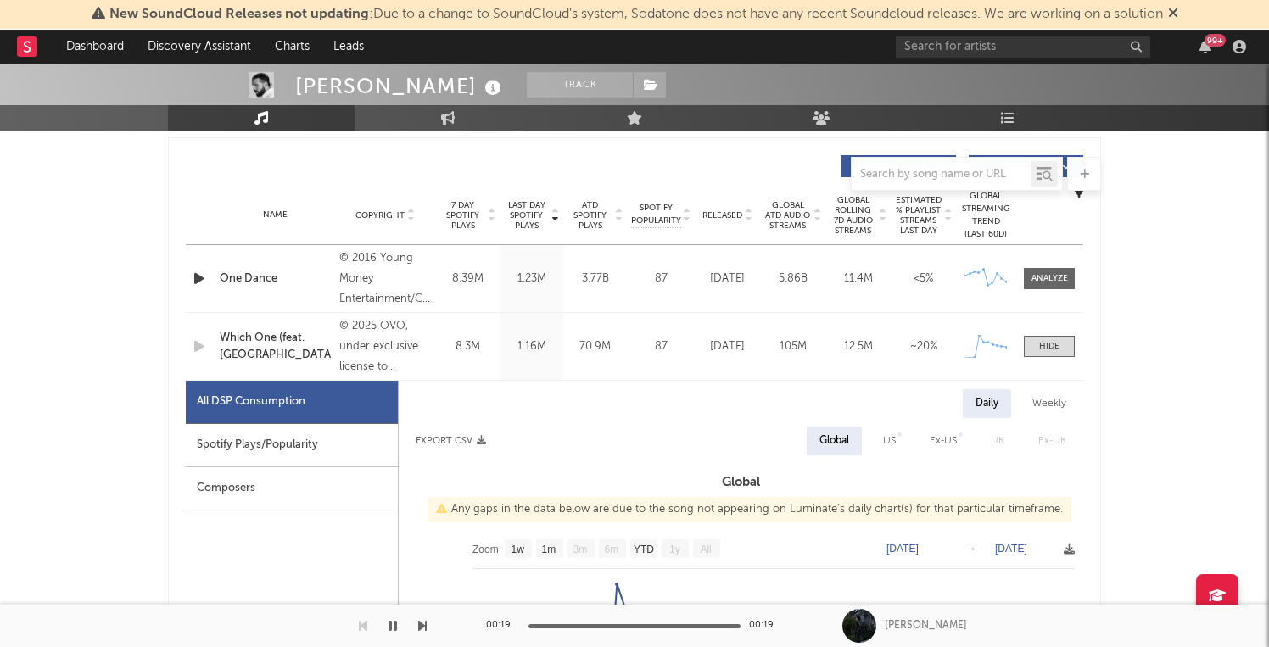
scroll to position [632, 0]
click at [1041, 277] on div at bounding box center [1049, 278] width 36 height 13
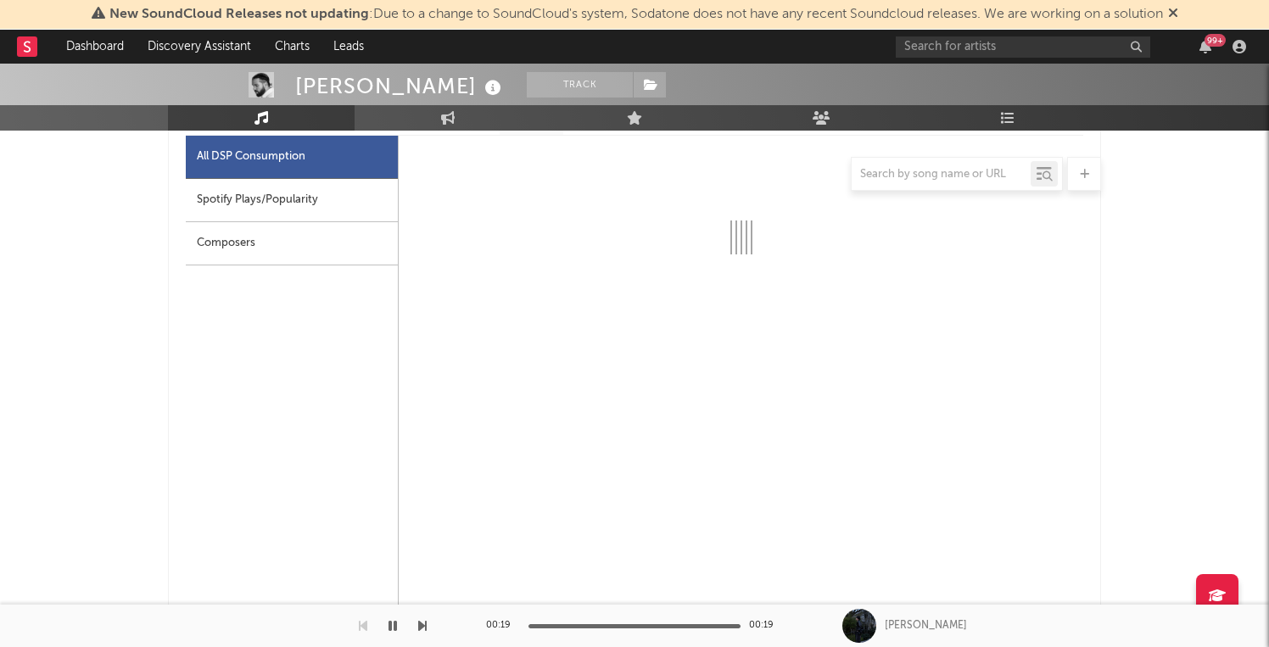
scroll to position [809, 0]
select select "6m"
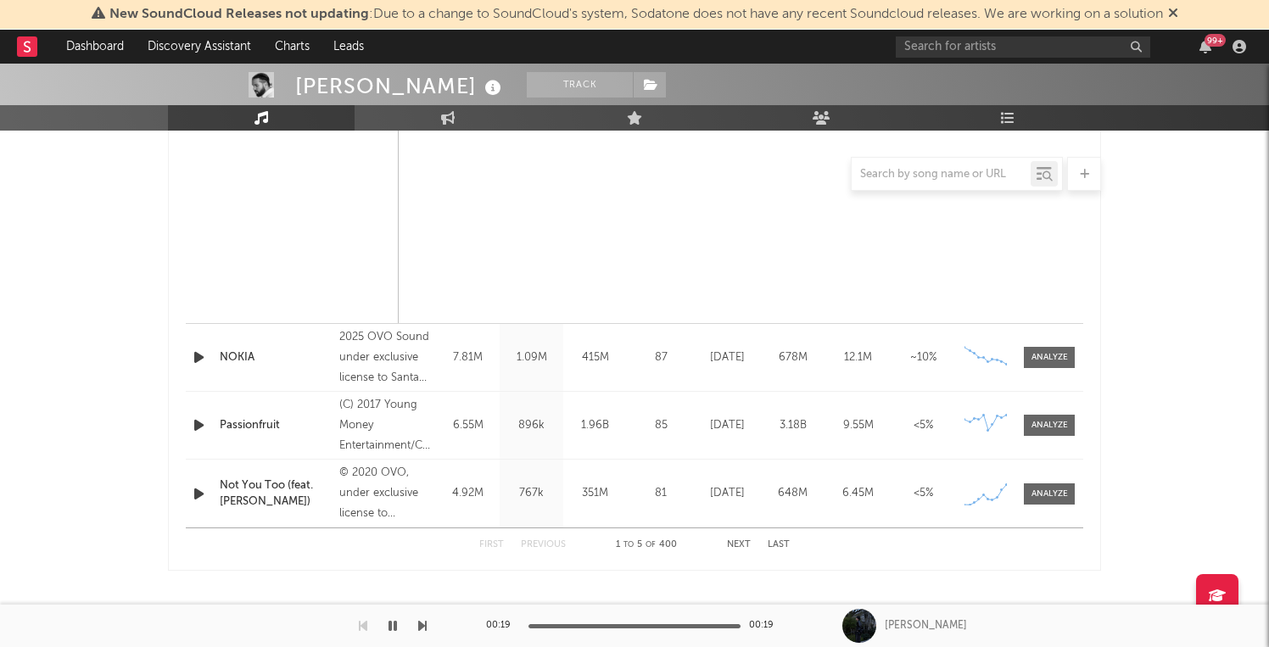
scroll to position [2331, 0]
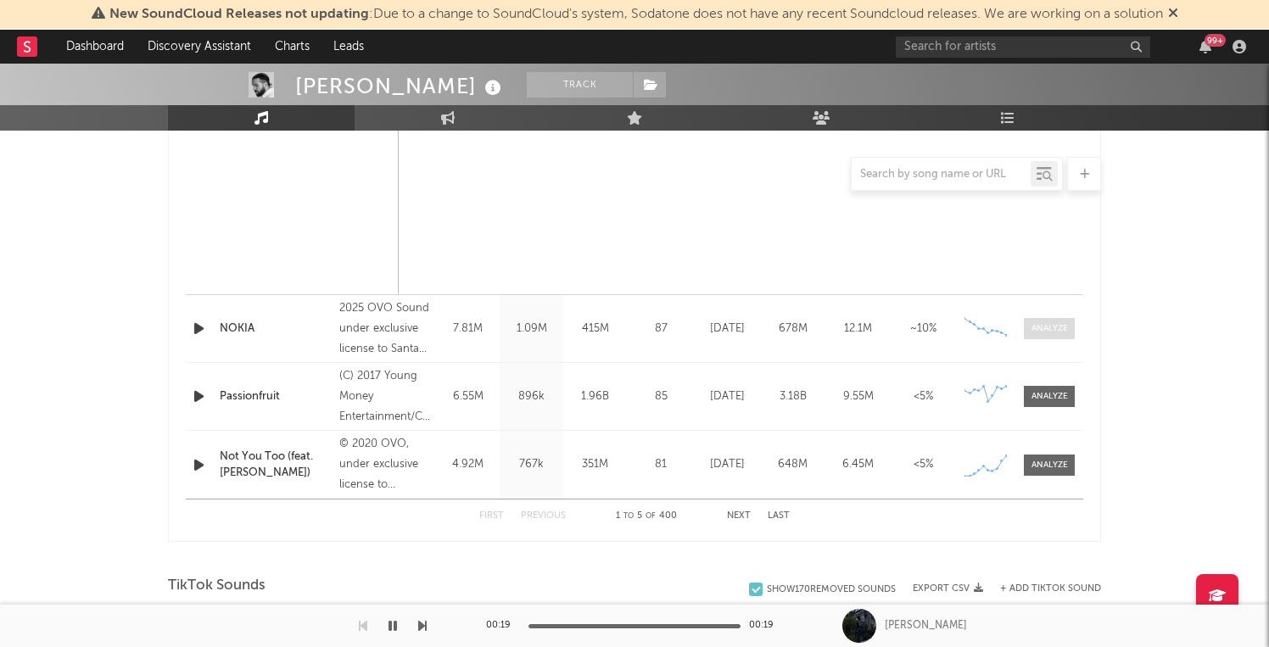
click at [1031, 330] on div at bounding box center [1049, 328] width 36 height 13
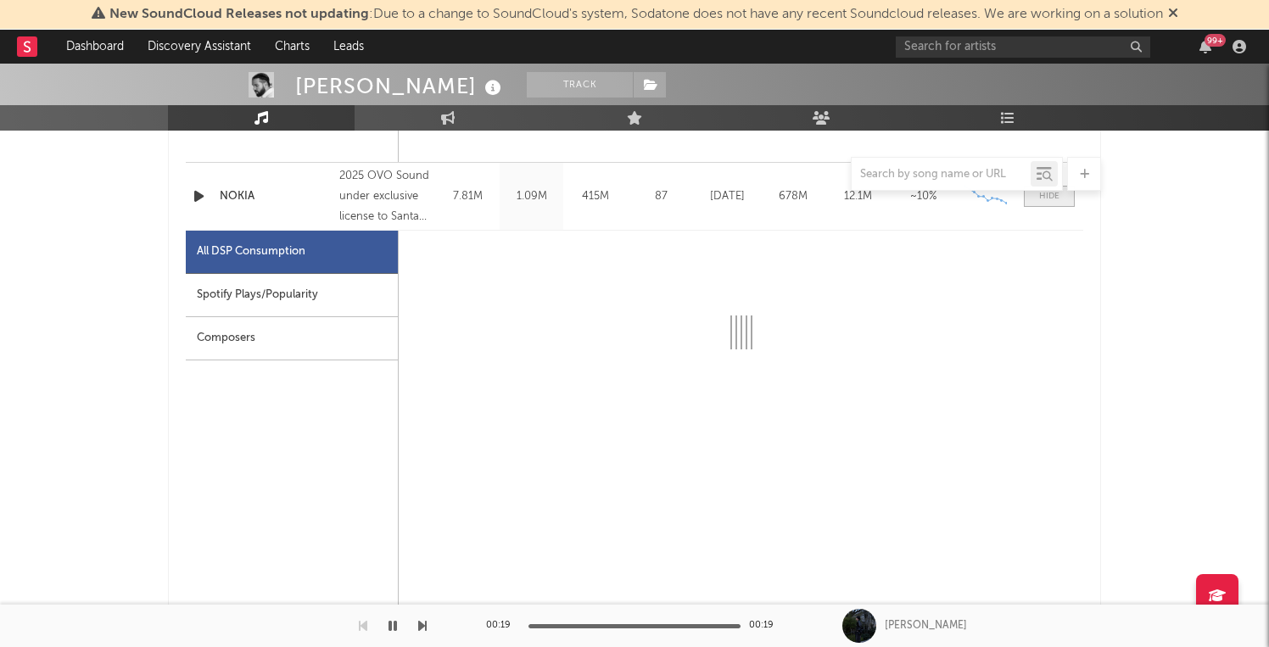
scroll to position [2503, 0]
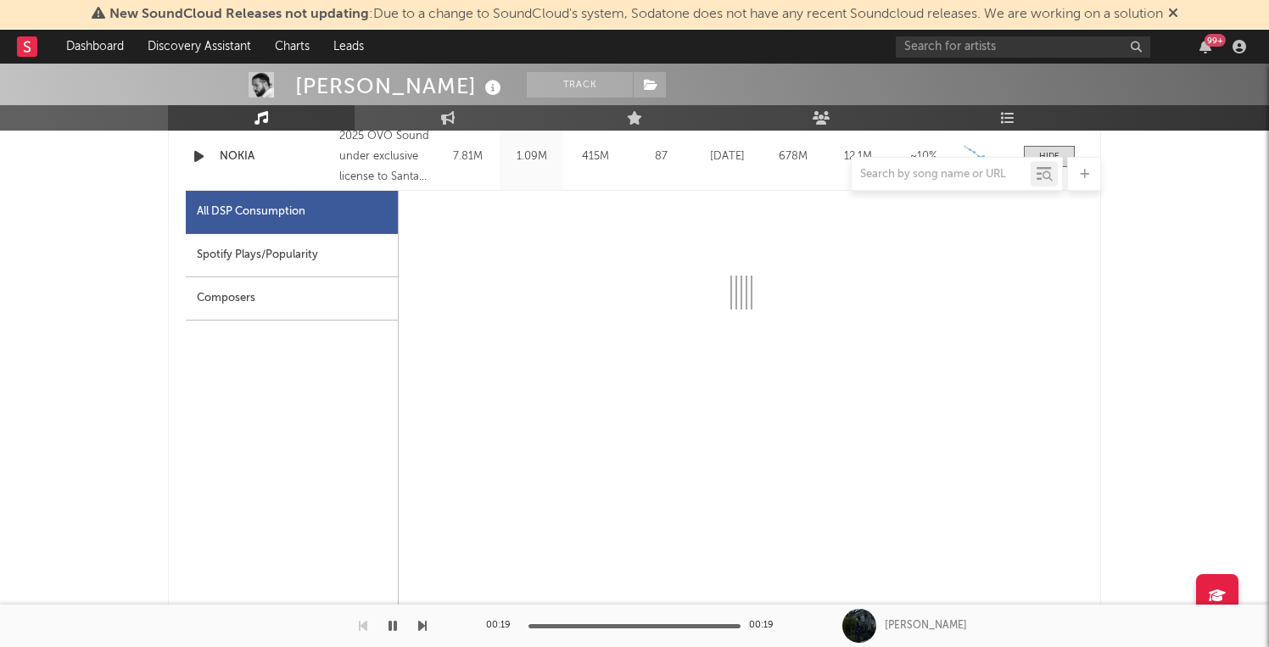
select select "6m"
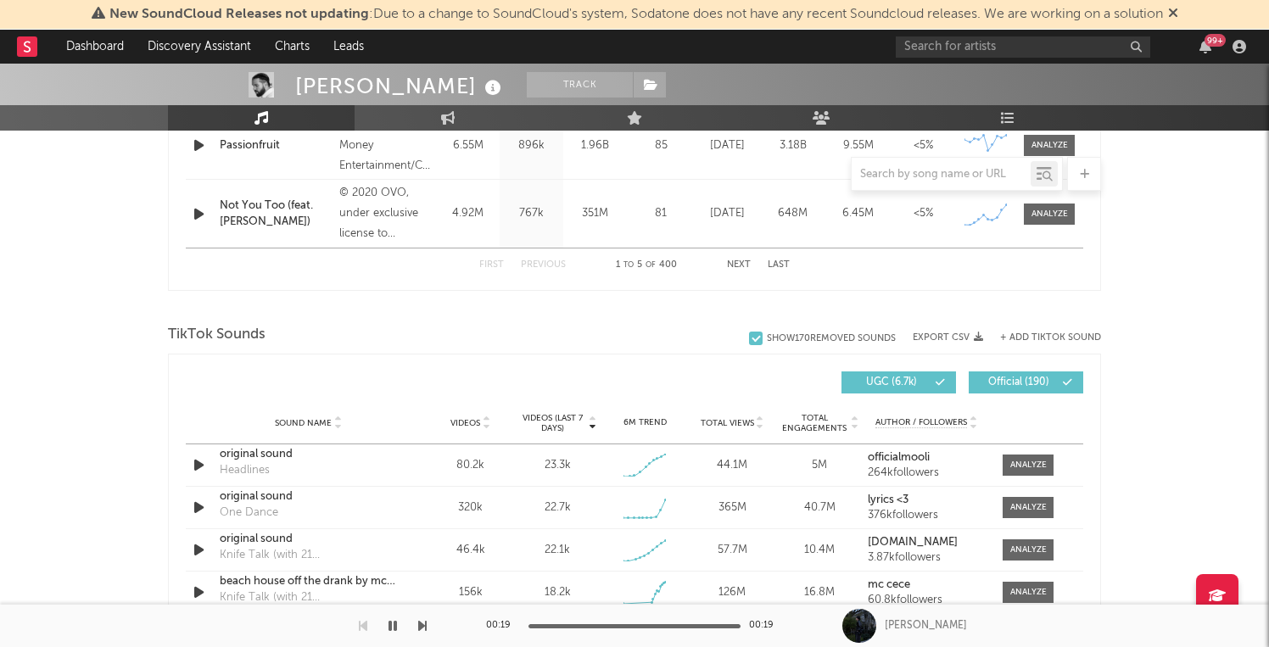
scroll to position [3284, 0]
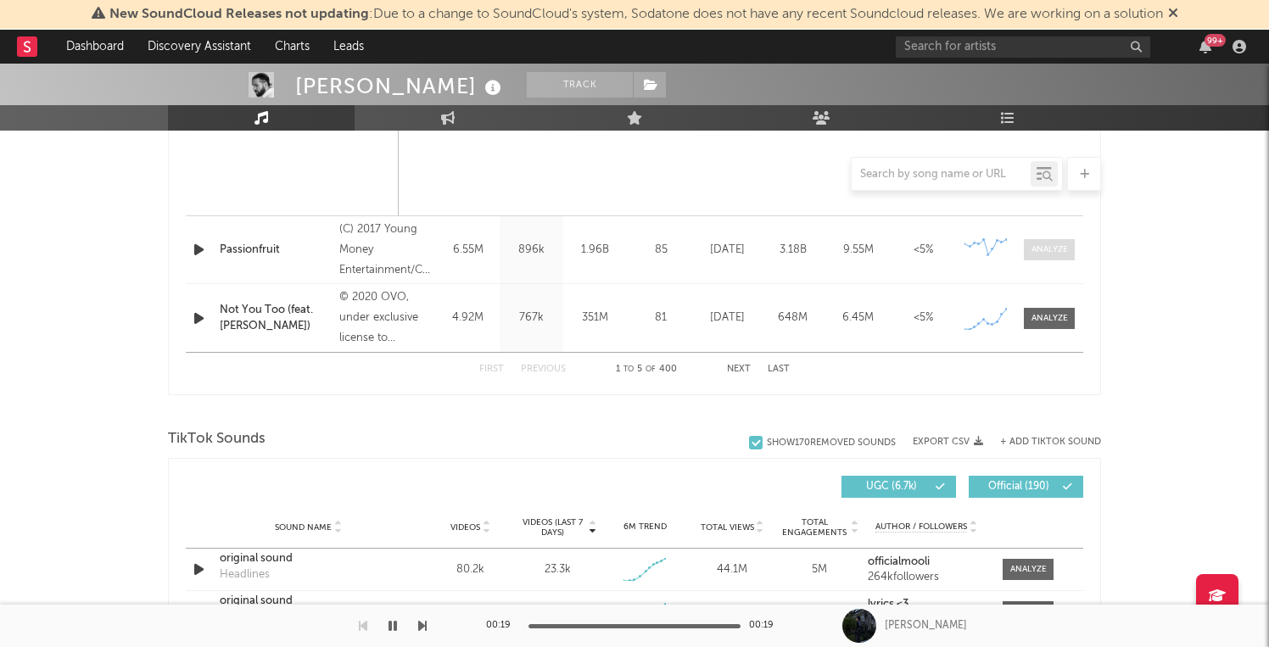
click at [1032, 252] on div at bounding box center [1049, 249] width 36 height 13
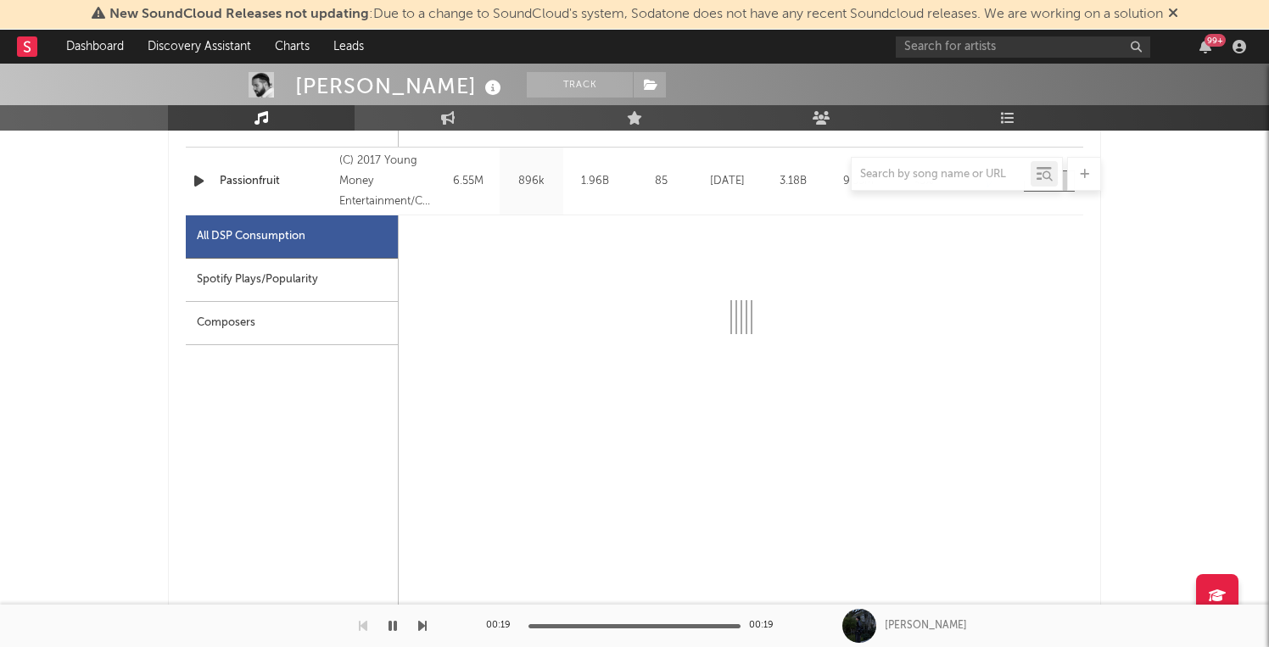
scroll to position [3354, 0]
select select "6m"
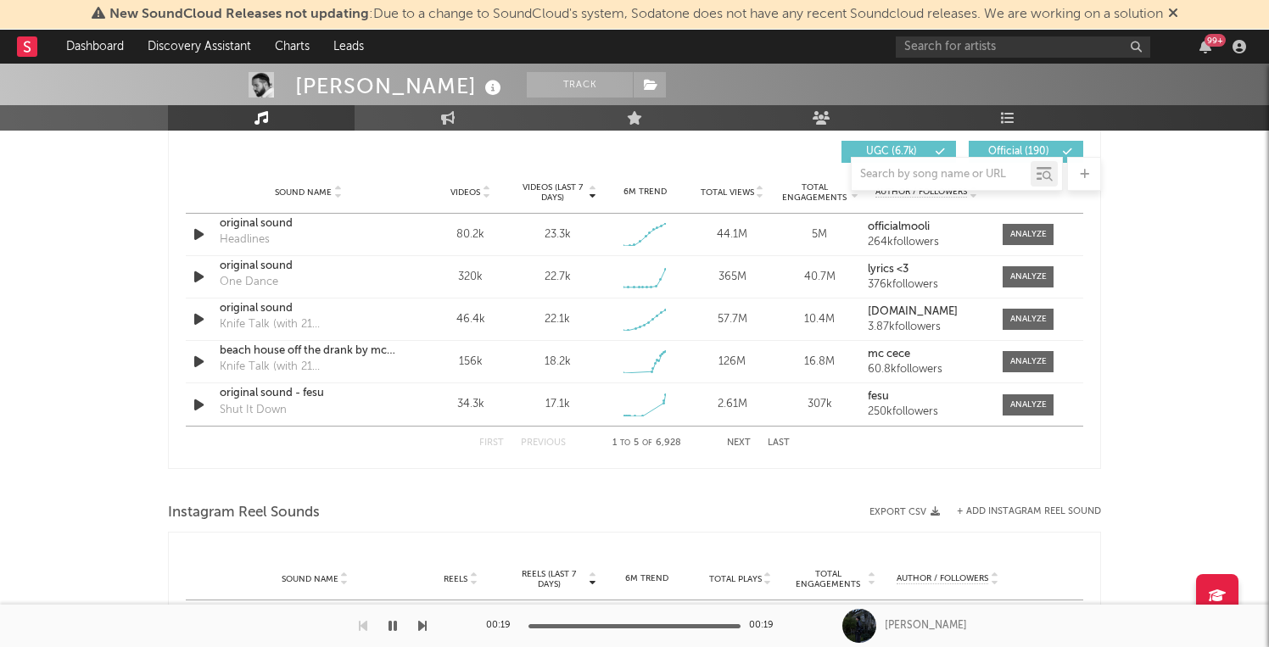
scroll to position [4313, 0]
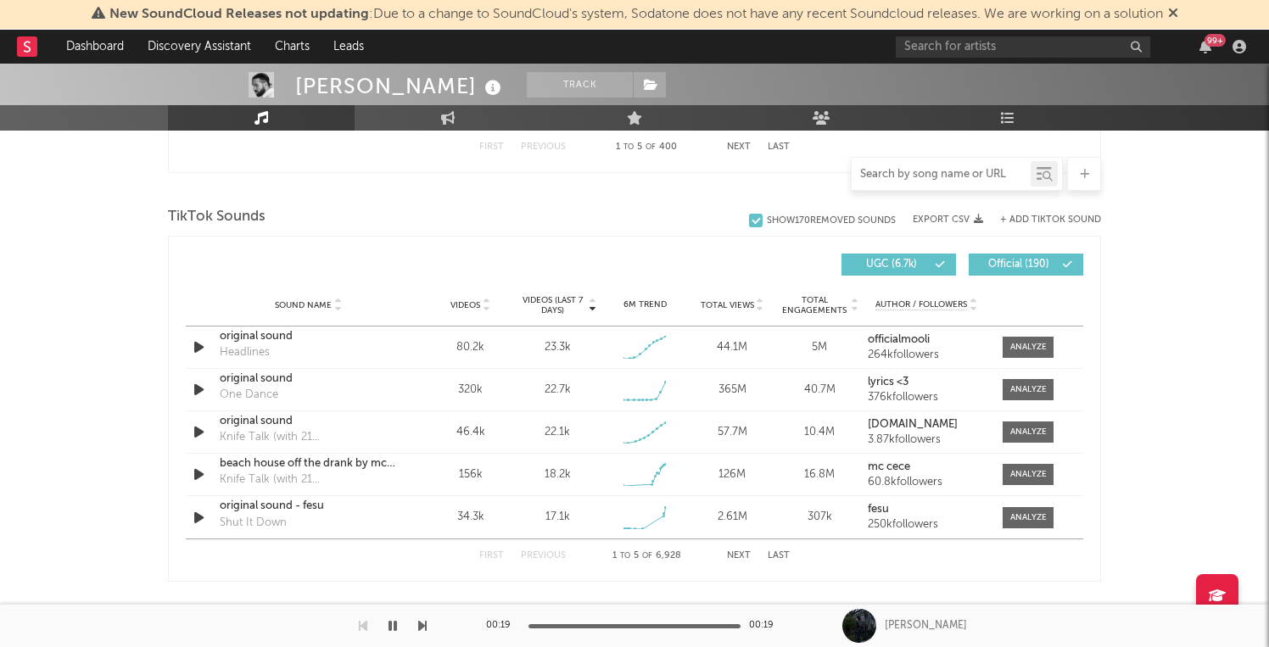
click at [893, 174] on input "text" at bounding box center [941, 175] width 179 height 14
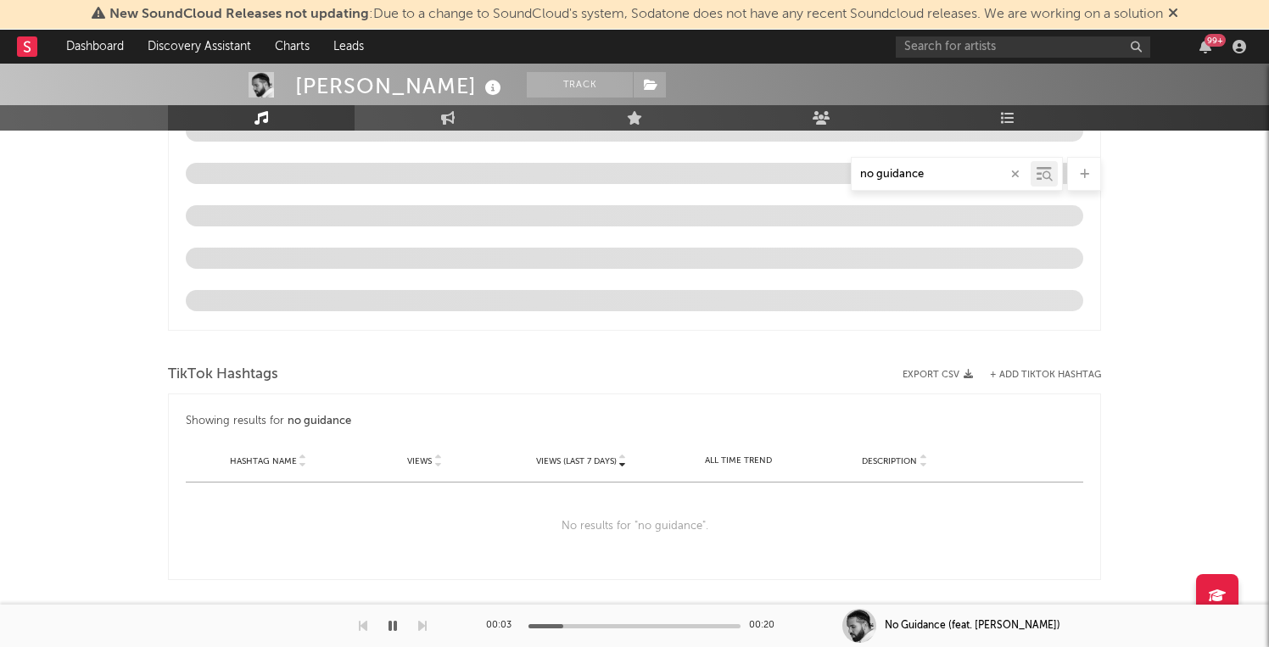
scroll to position [1258, 0]
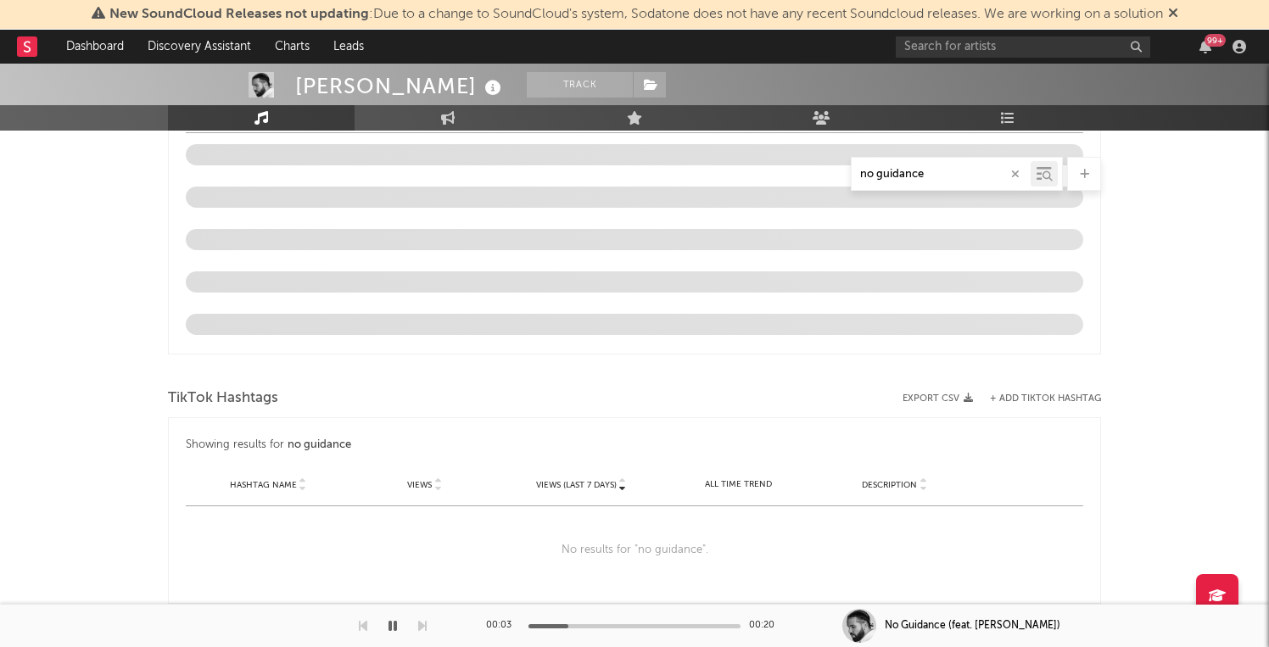
type input "no guidance"
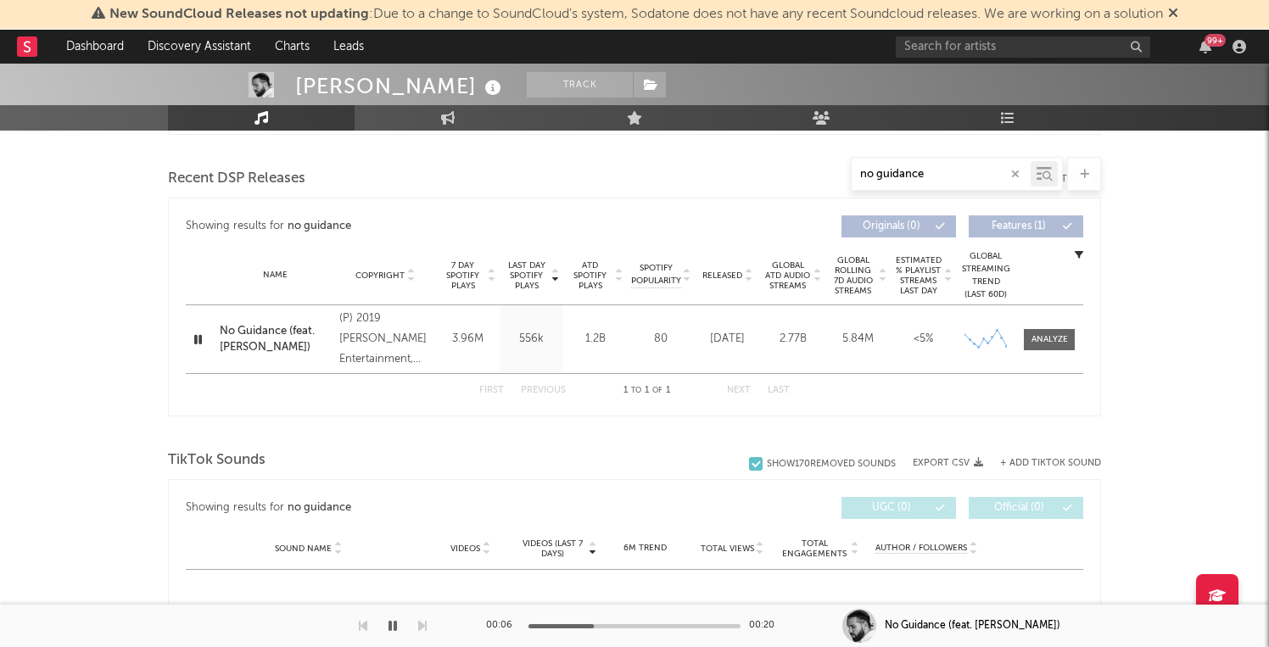
scroll to position [551, 0]
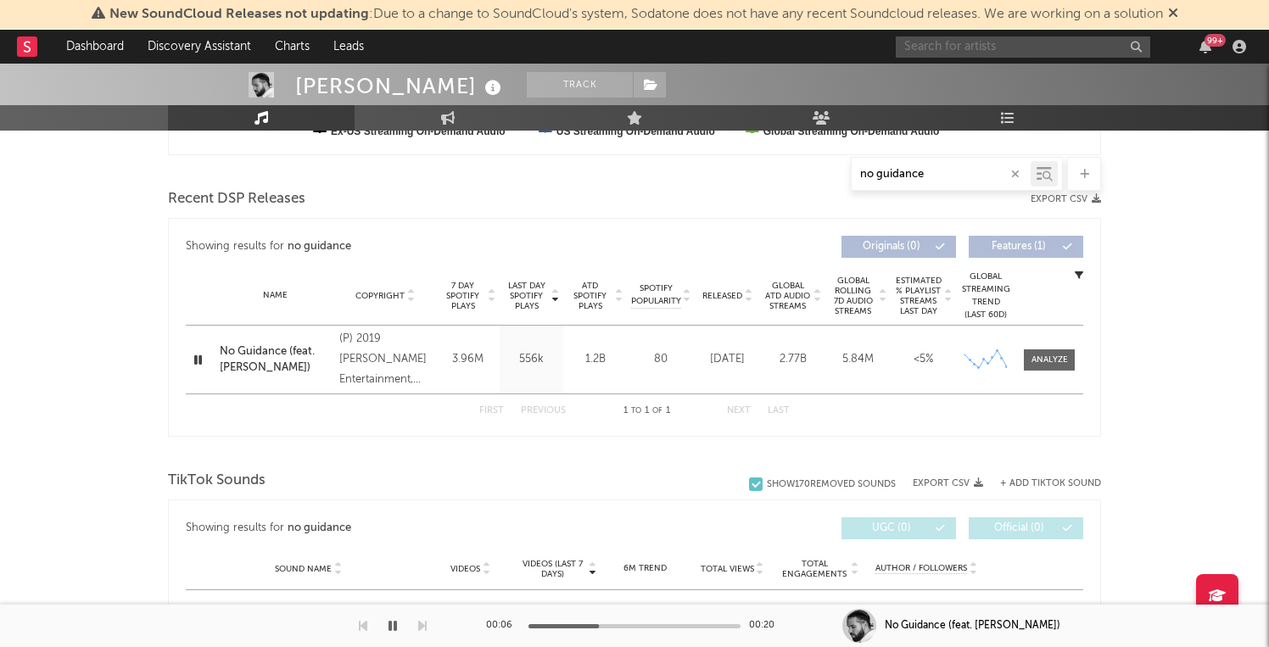
click at [988, 49] on input "text" at bounding box center [1023, 46] width 254 height 21
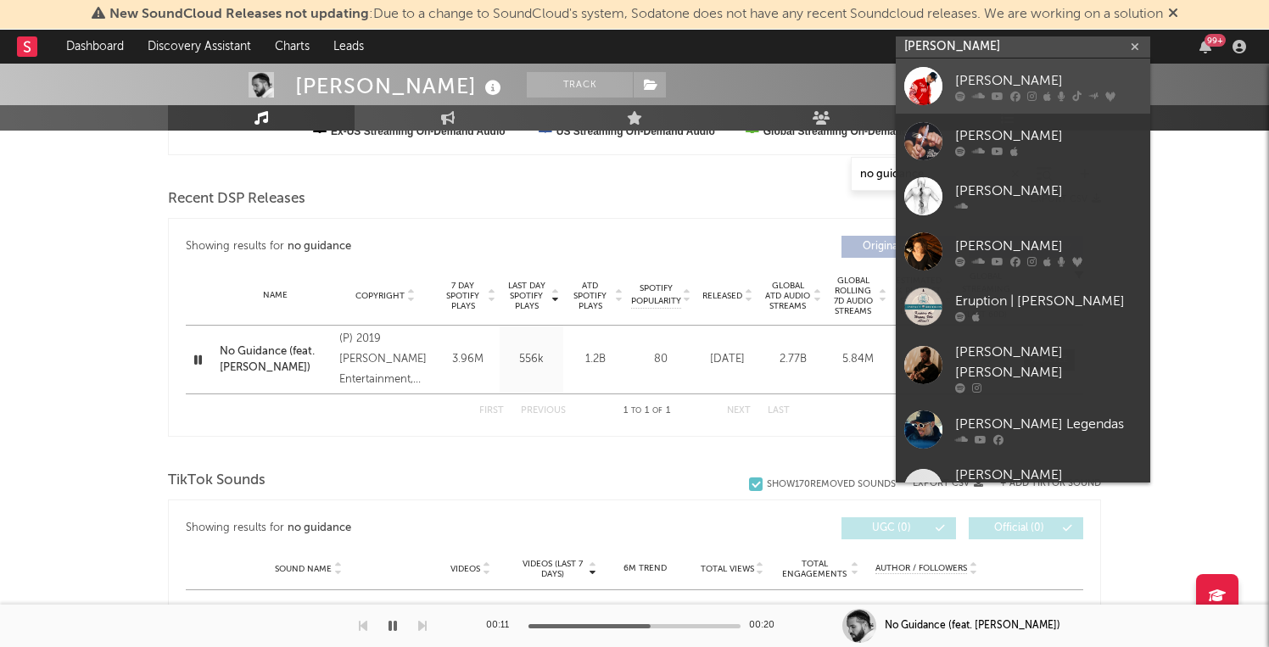
type input "Chris brown"
click at [995, 85] on div "[PERSON_NAME]" at bounding box center [1048, 80] width 187 height 20
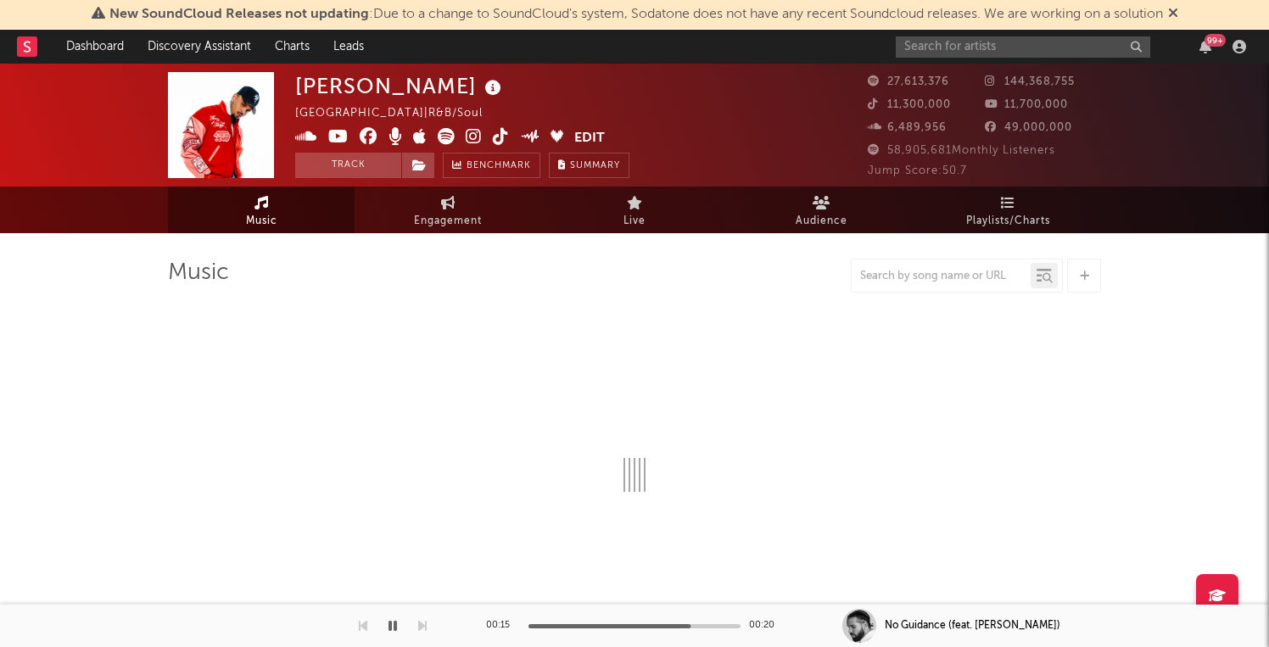
select select "6m"
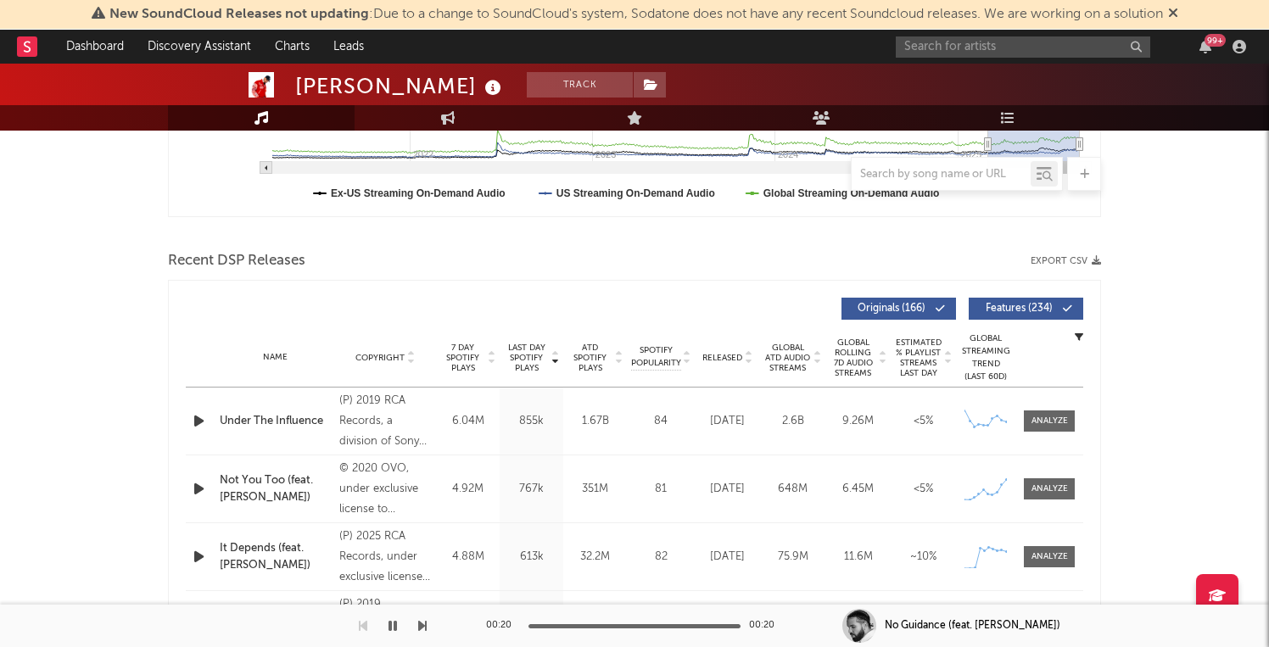
scroll to position [639, 0]
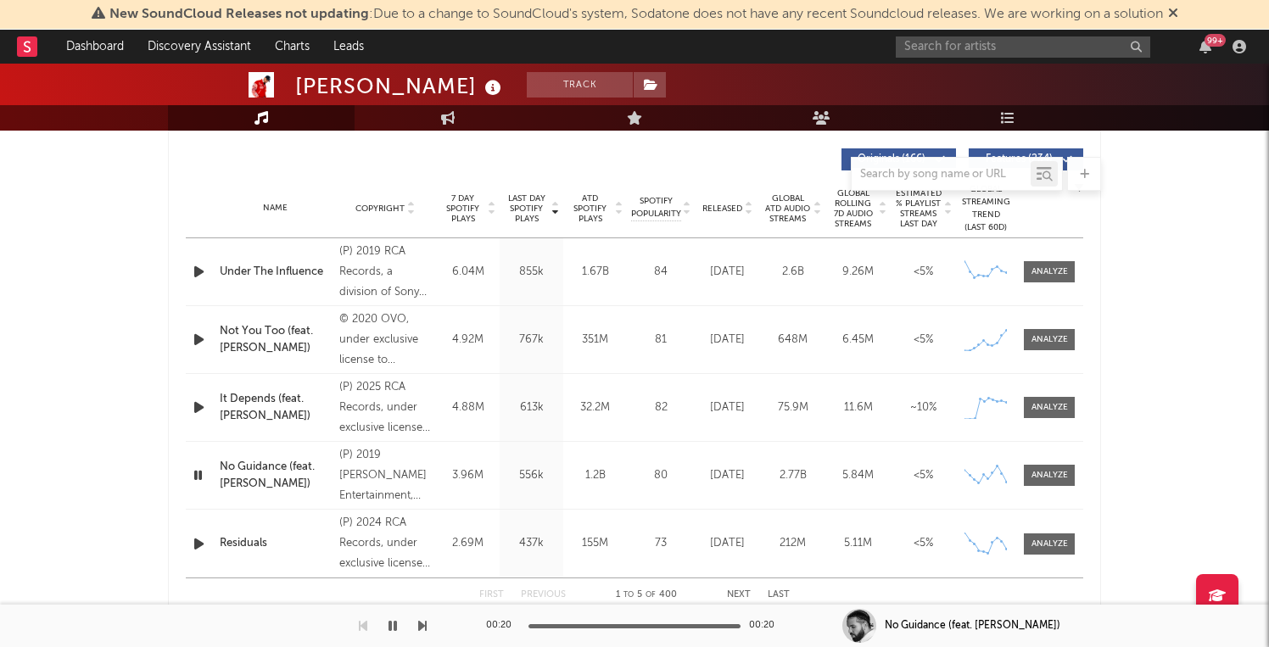
click at [198, 408] on icon "button" at bounding box center [199, 407] width 18 height 21
click at [1046, 412] on div at bounding box center [1049, 407] width 36 height 13
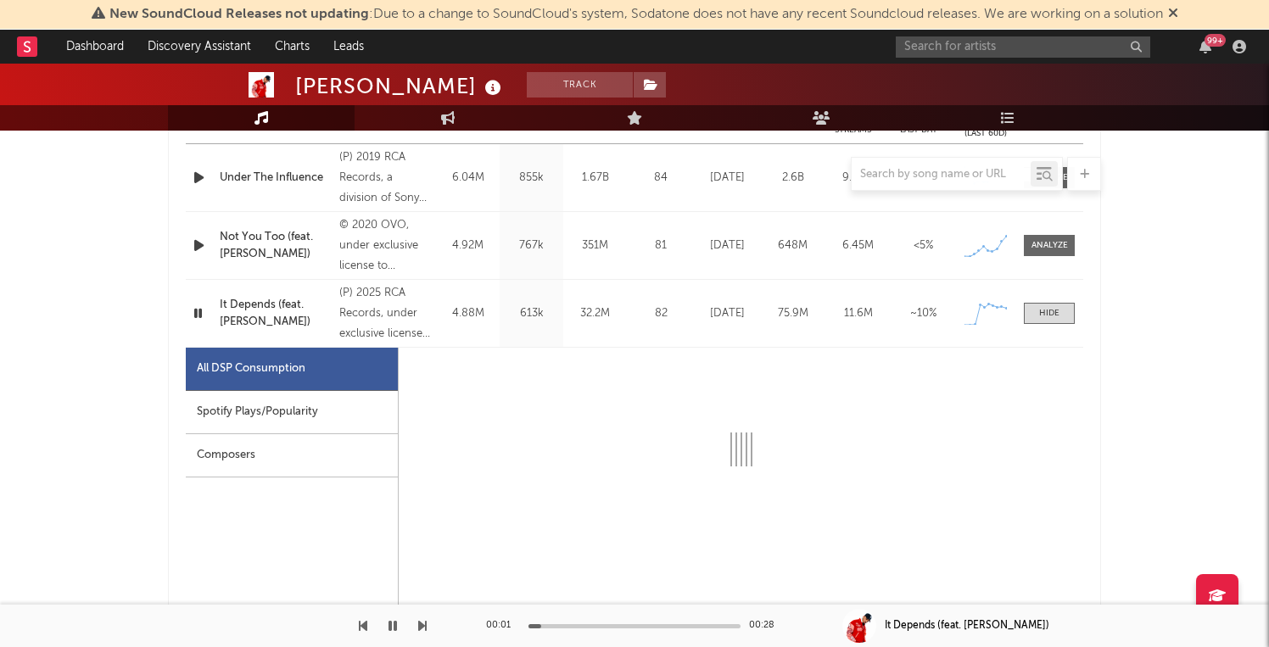
select select "1w"
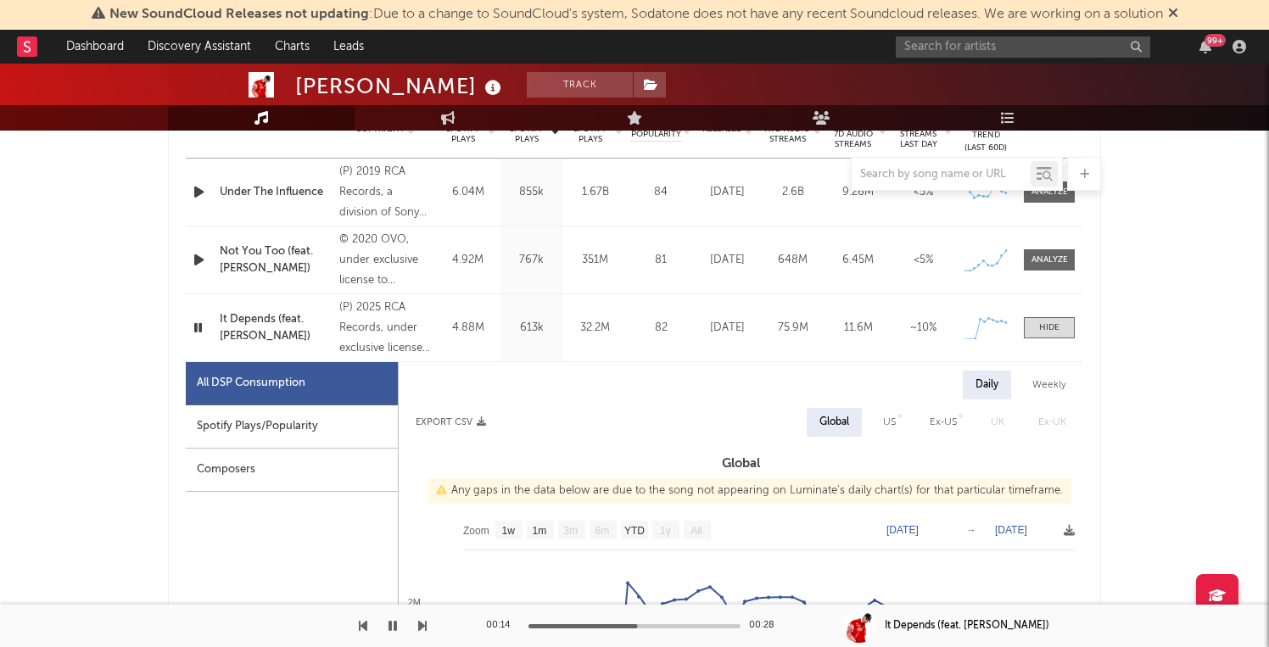
scroll to position [677, 0]
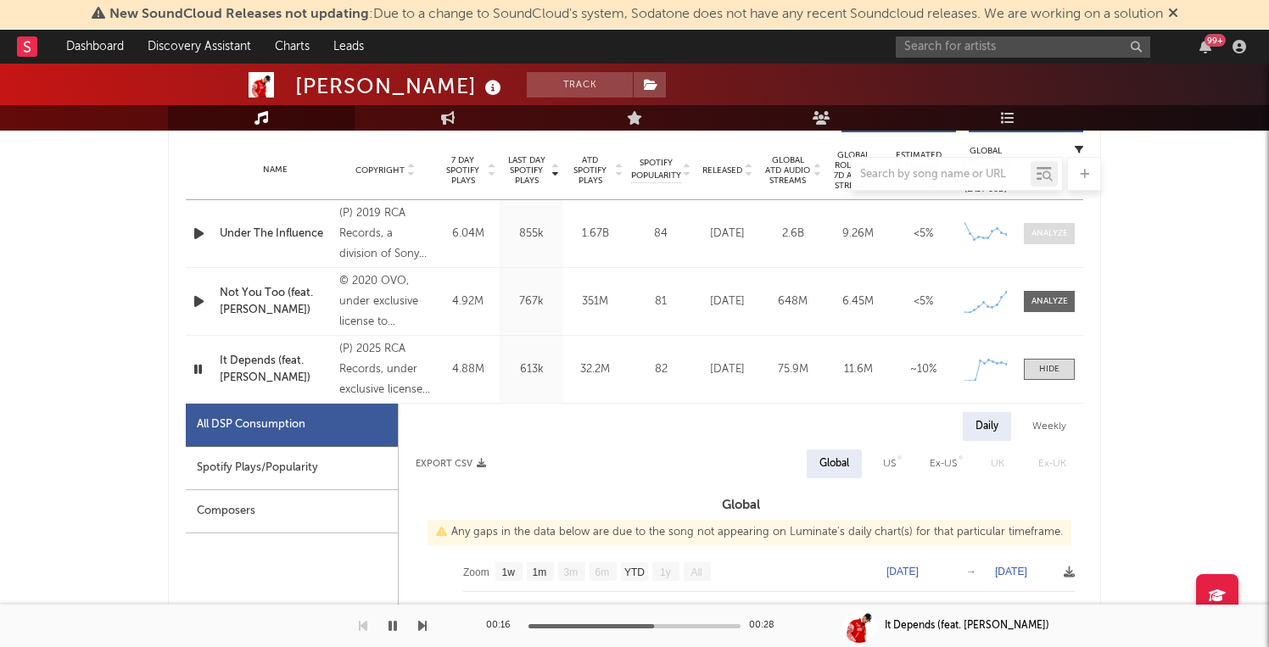
click at [1058, 239] on div at bounding box center [1049, 233] width 36 height 13
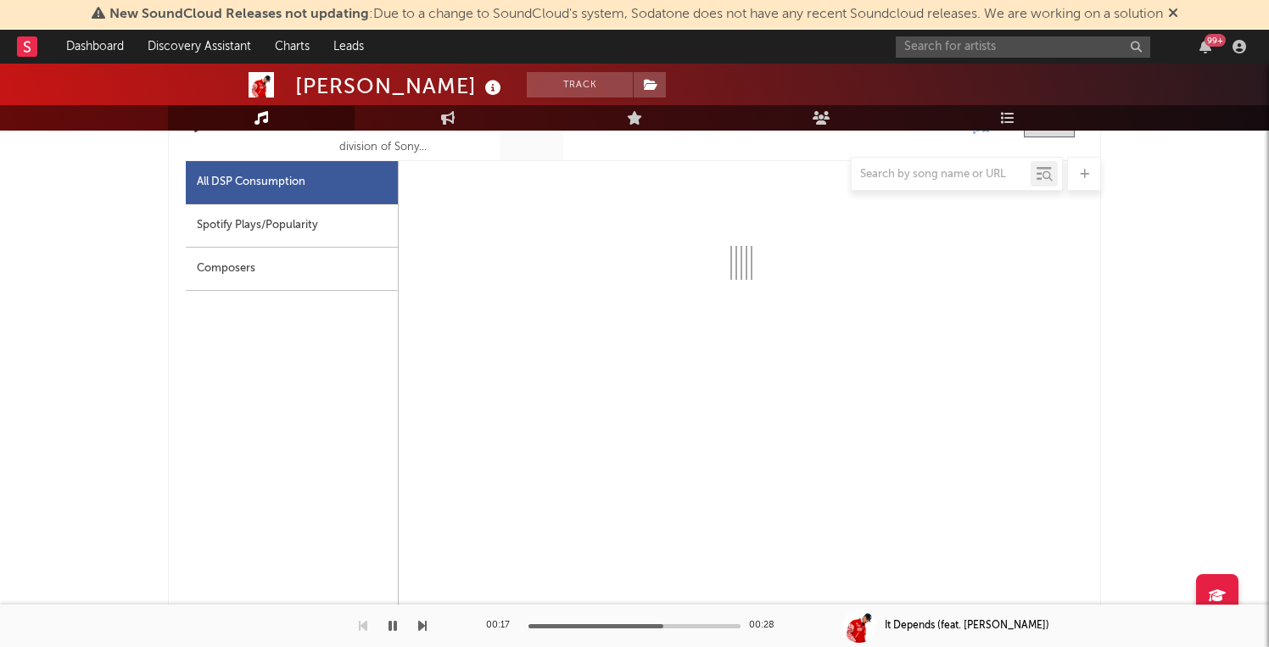
scroll to position [780, 0]
select select "6m"
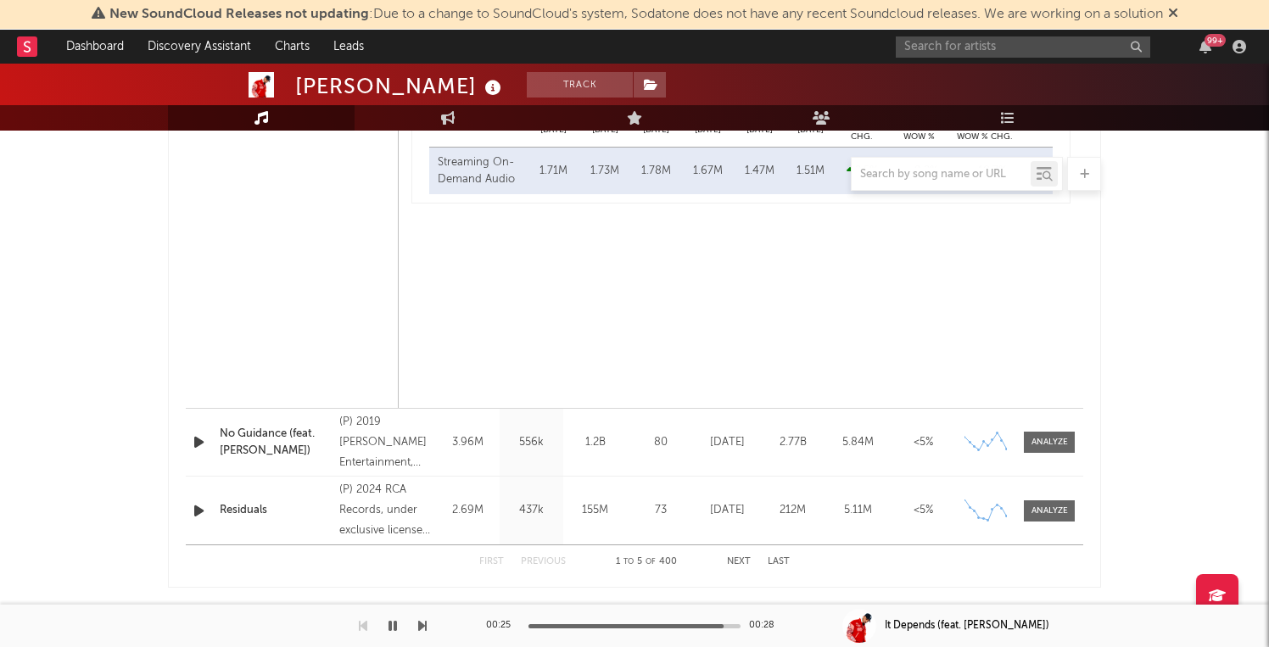
scroll to position [2359, 0]
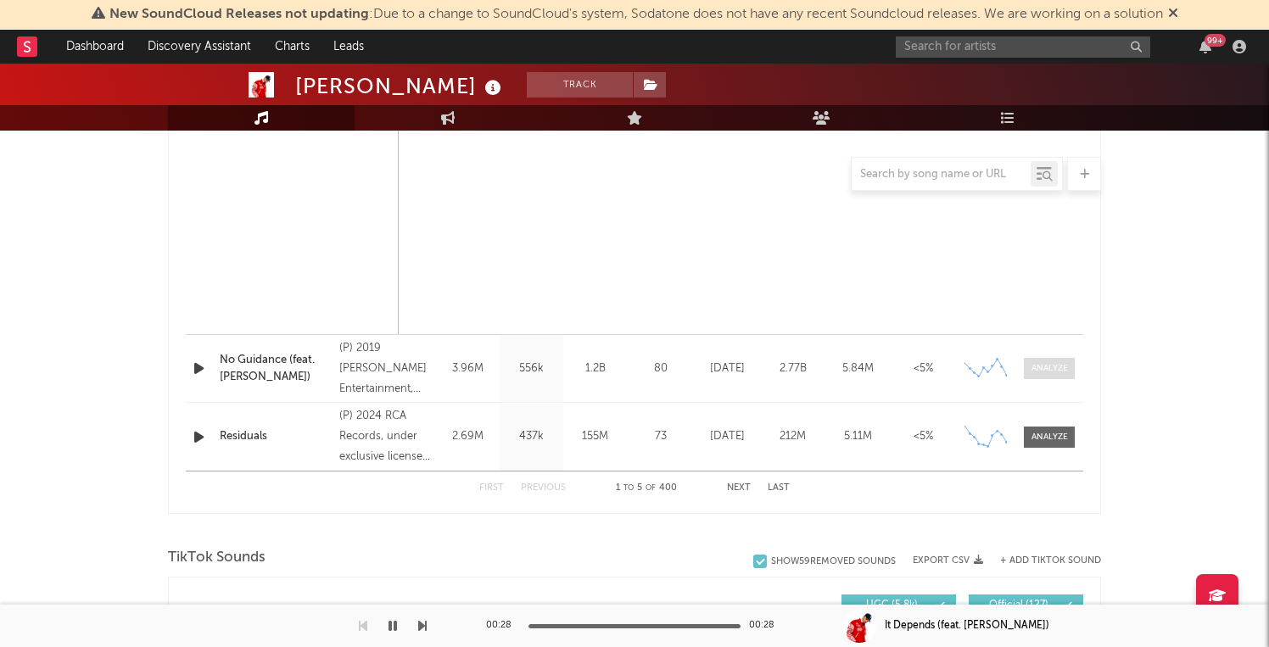
click at [1071, 365] on span at bounding box center [1049, 368] width 51 height 21
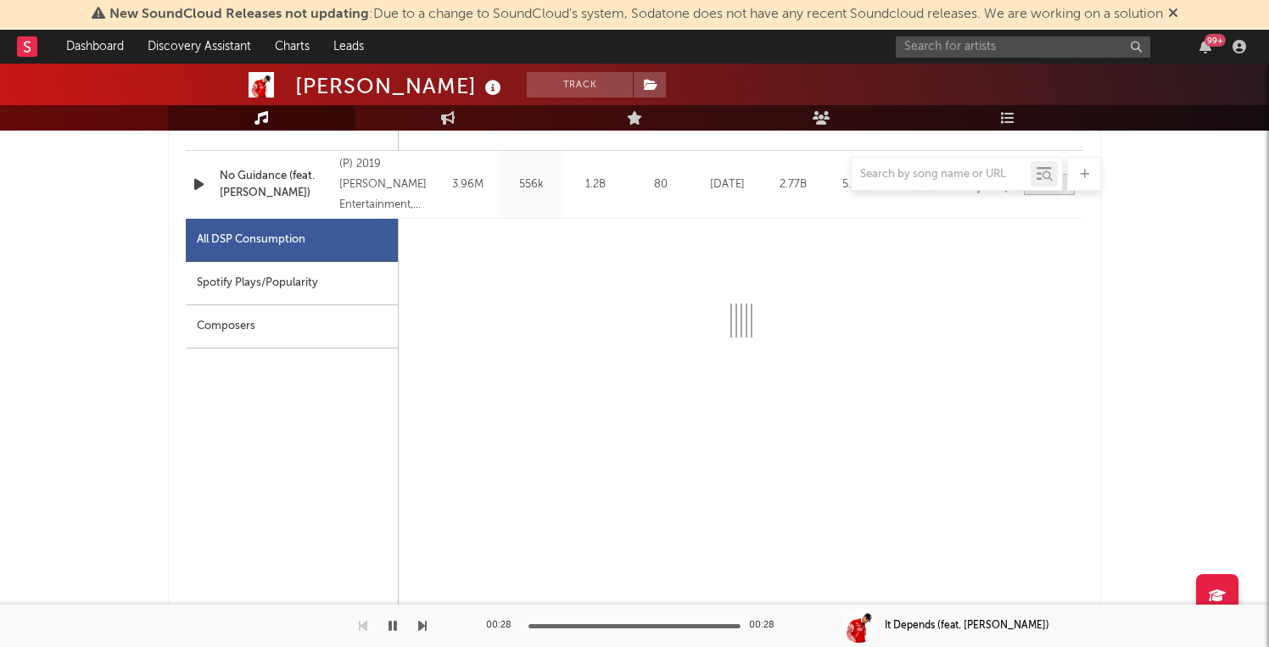
scroll to position [2543, 0]
select select "6m"
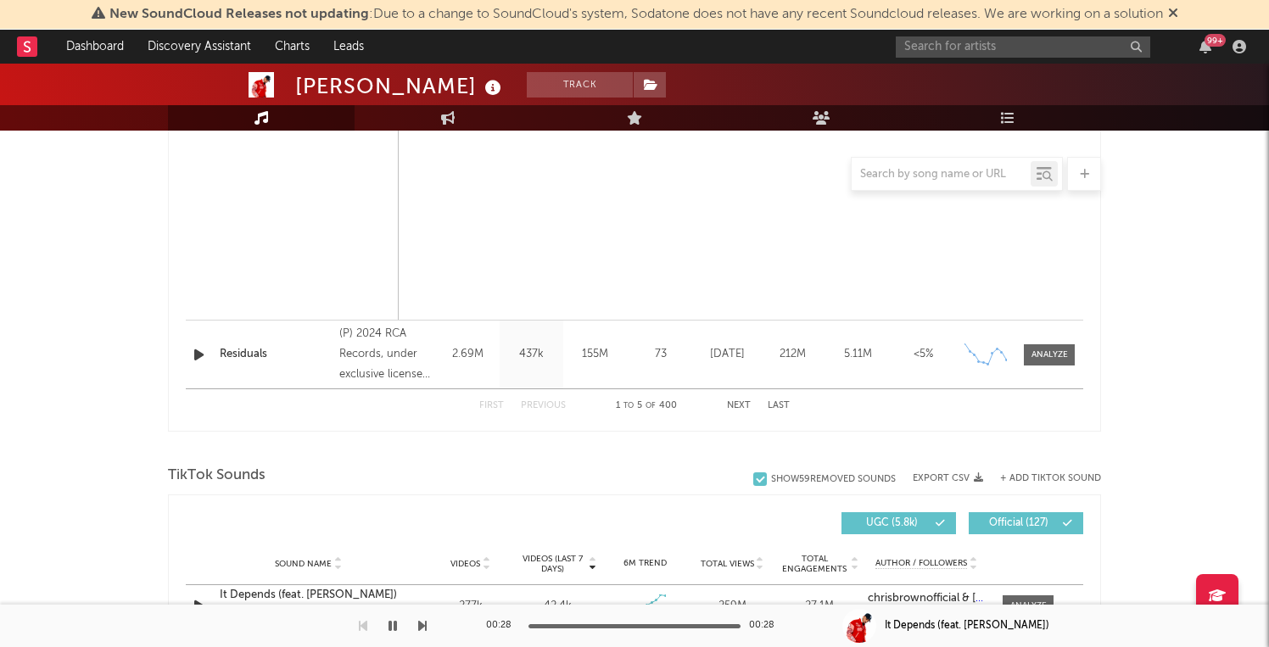
scroll to position [3262, 0]
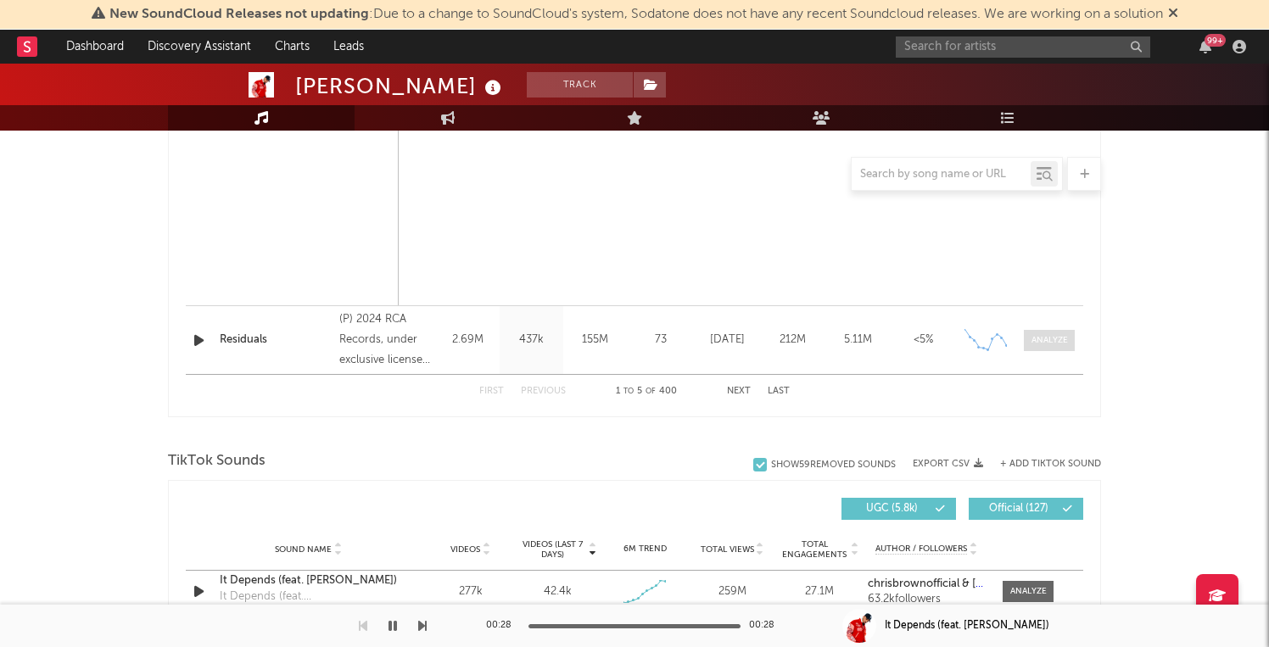
click at [1052, 331] on span at bounding box center [1049, 340] width 51 height 21
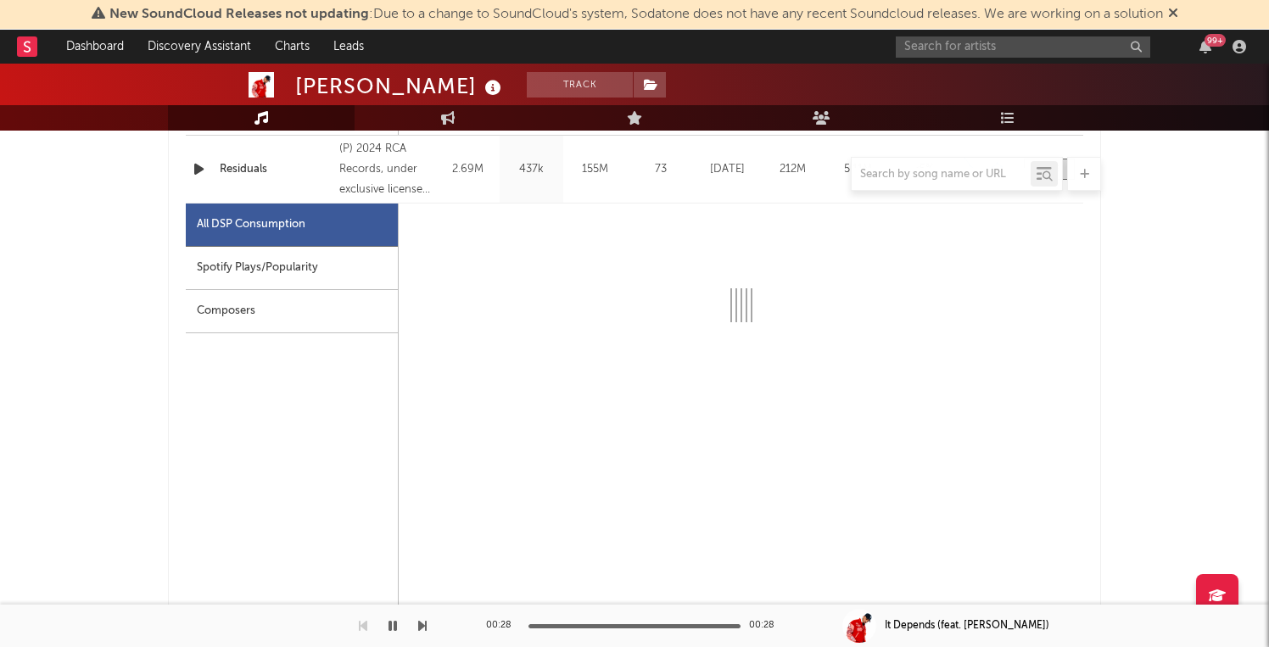
scroll to position [3432, 0]
select select "6m"
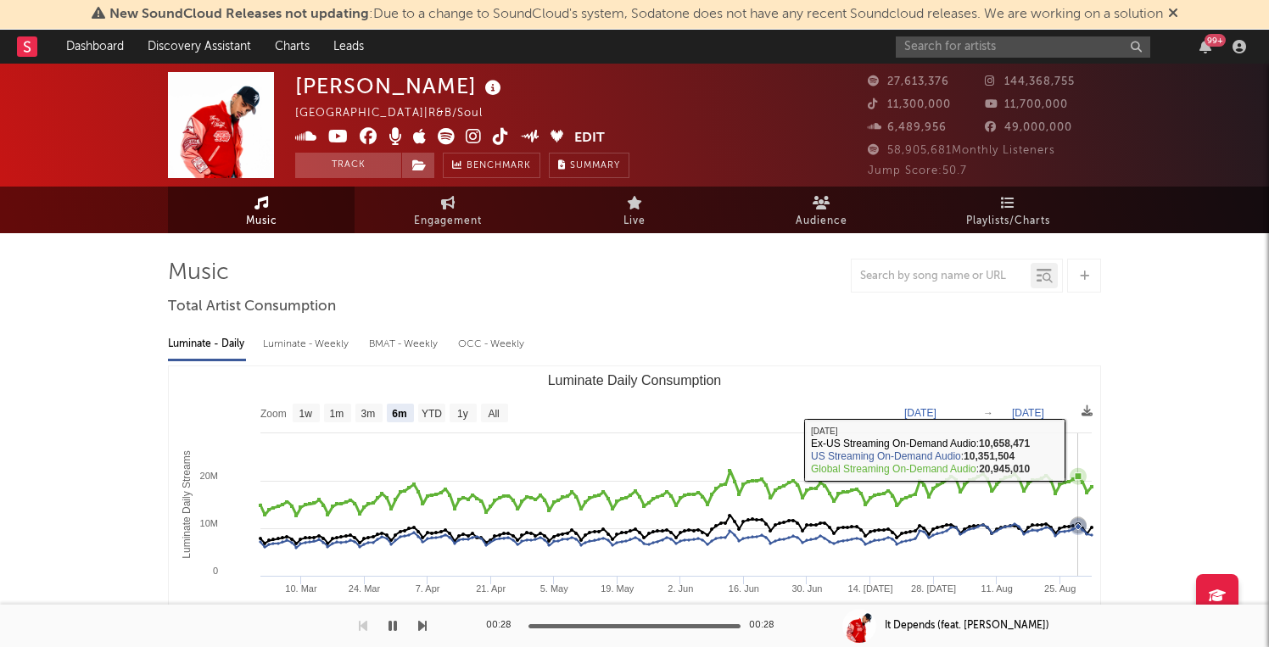
scroll to position [0, 0]
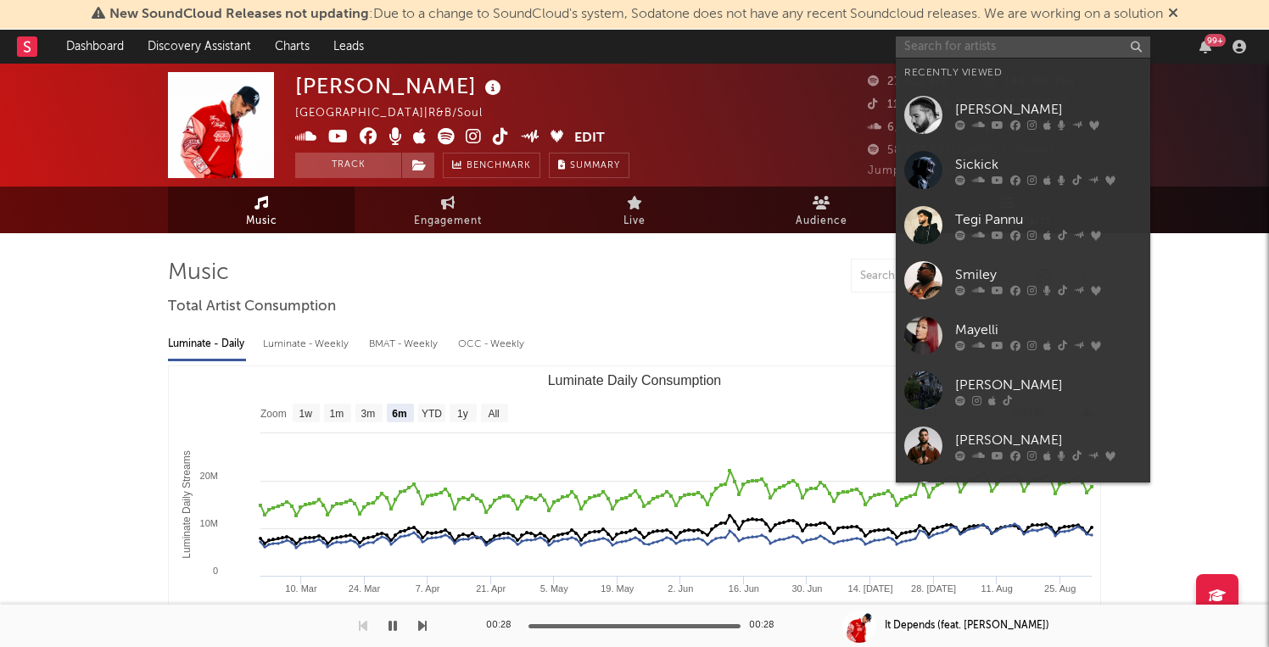
click at [996, 48] on input "text" at bounding box center [1023, 46] width 254 height 21
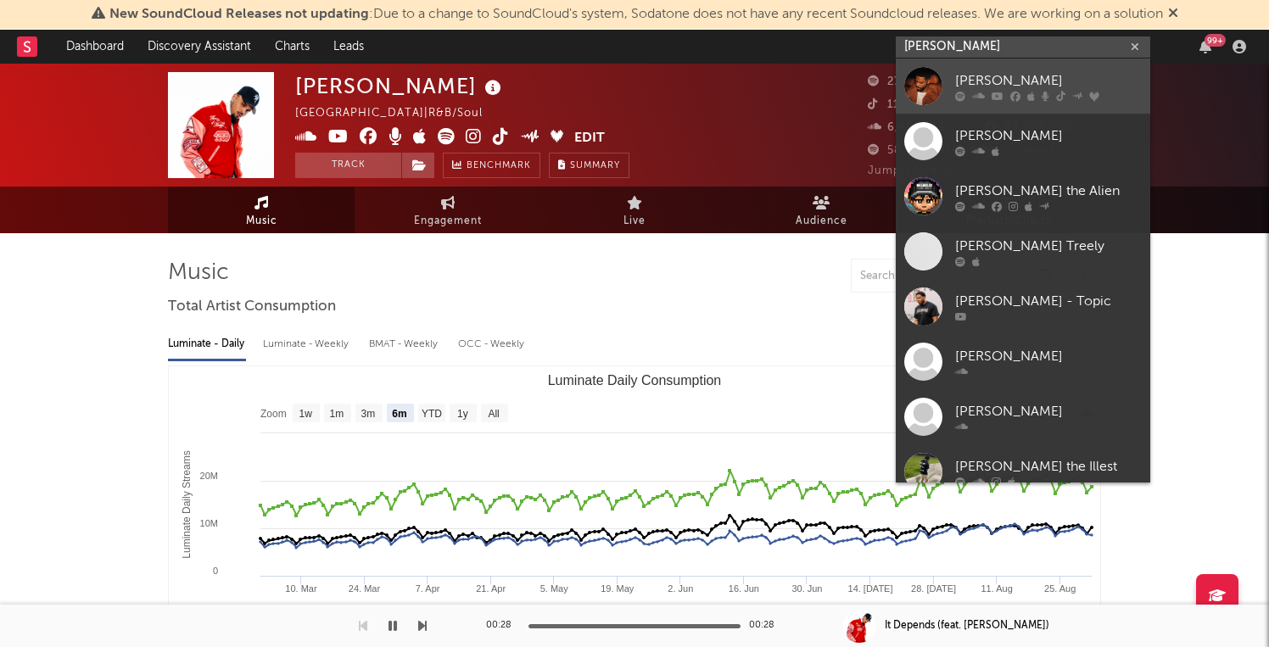
type input "Bryson t"
click at [1036, 90] on div "[PERSON_NAME]" at bounding box center [1048, 80] width 187 height 20
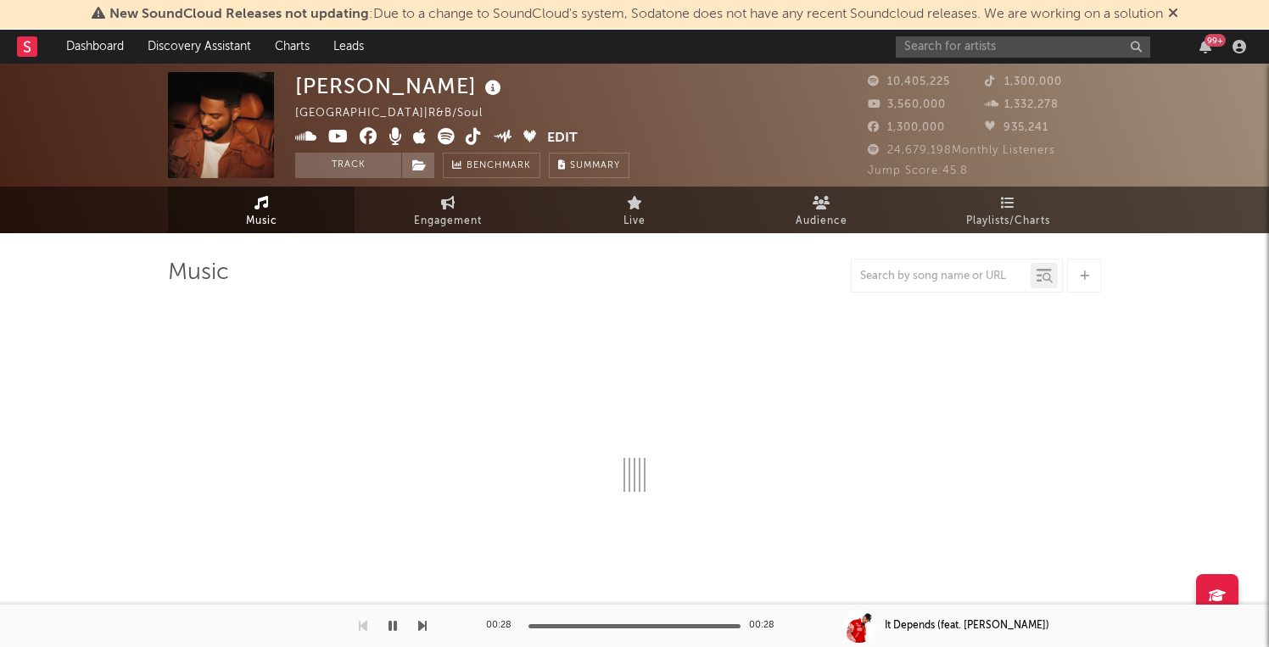
select select "6m"
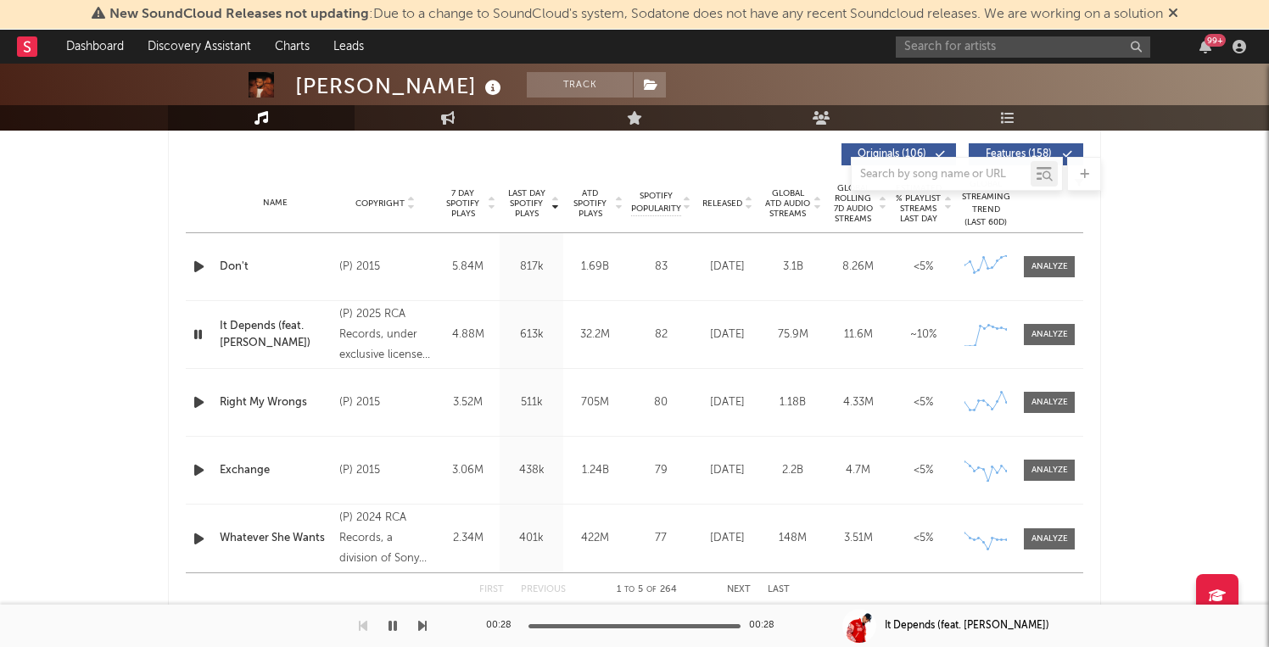
scroll to position [648, 0]
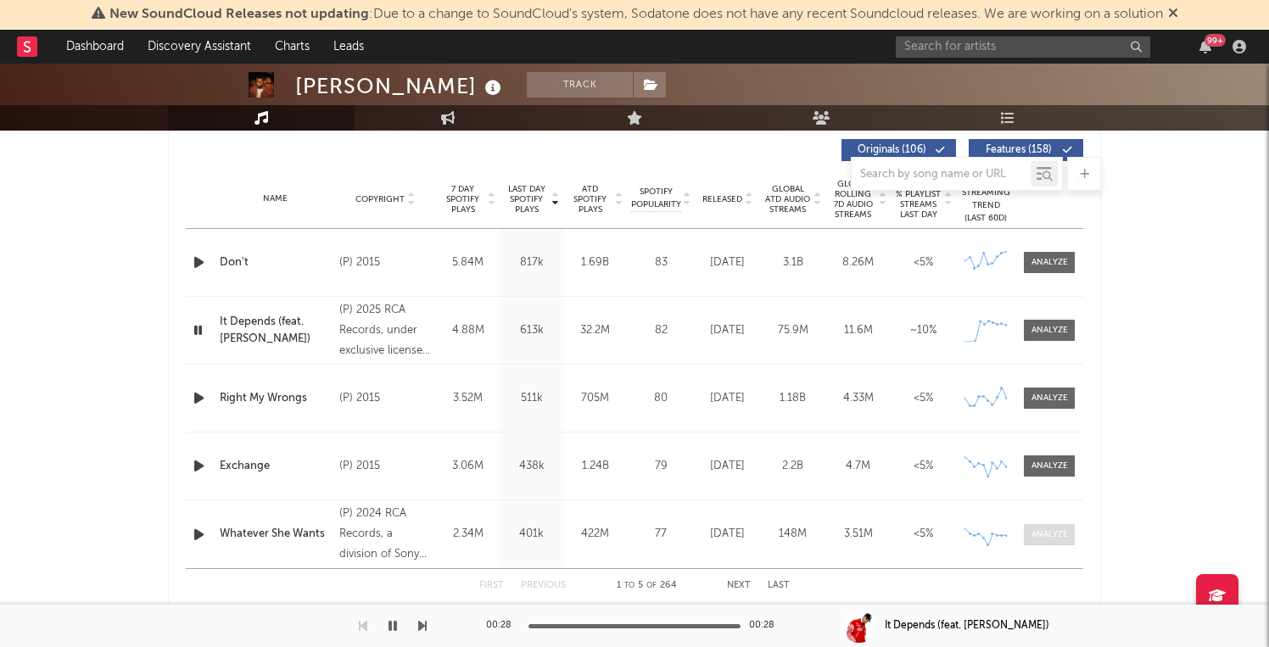
click at [1047, 535] on div at bounding box center [1049, 534] width 36 height 13
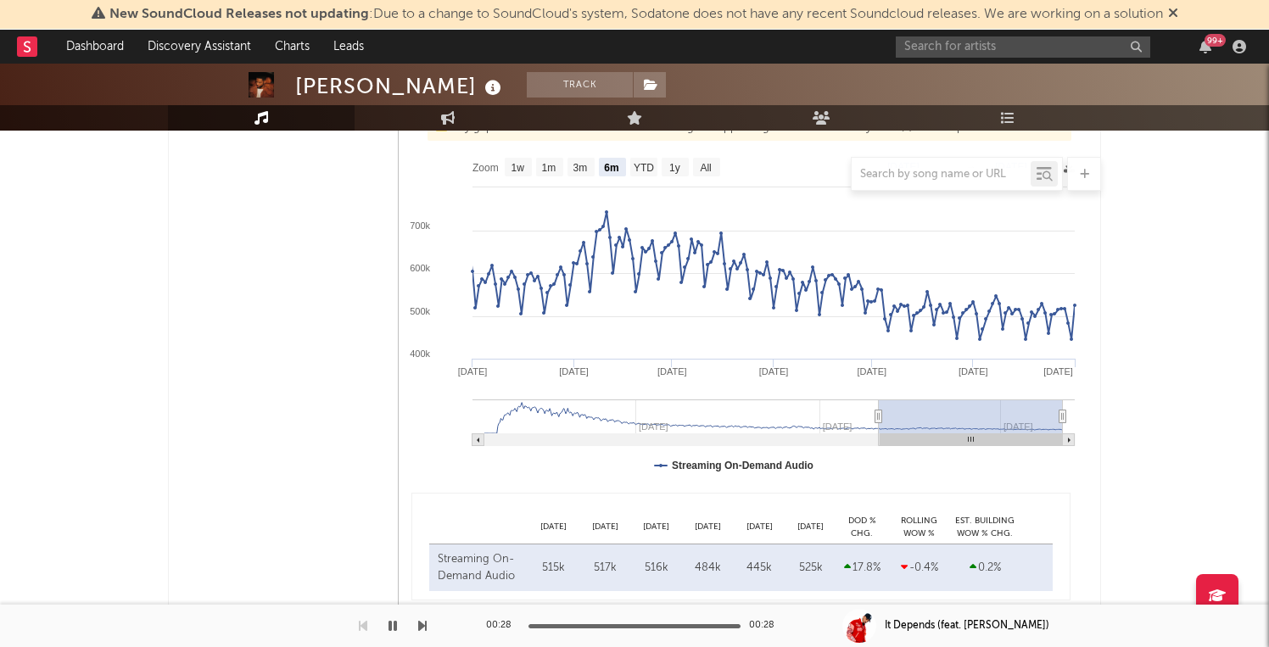
scroll to position [1261, 0]
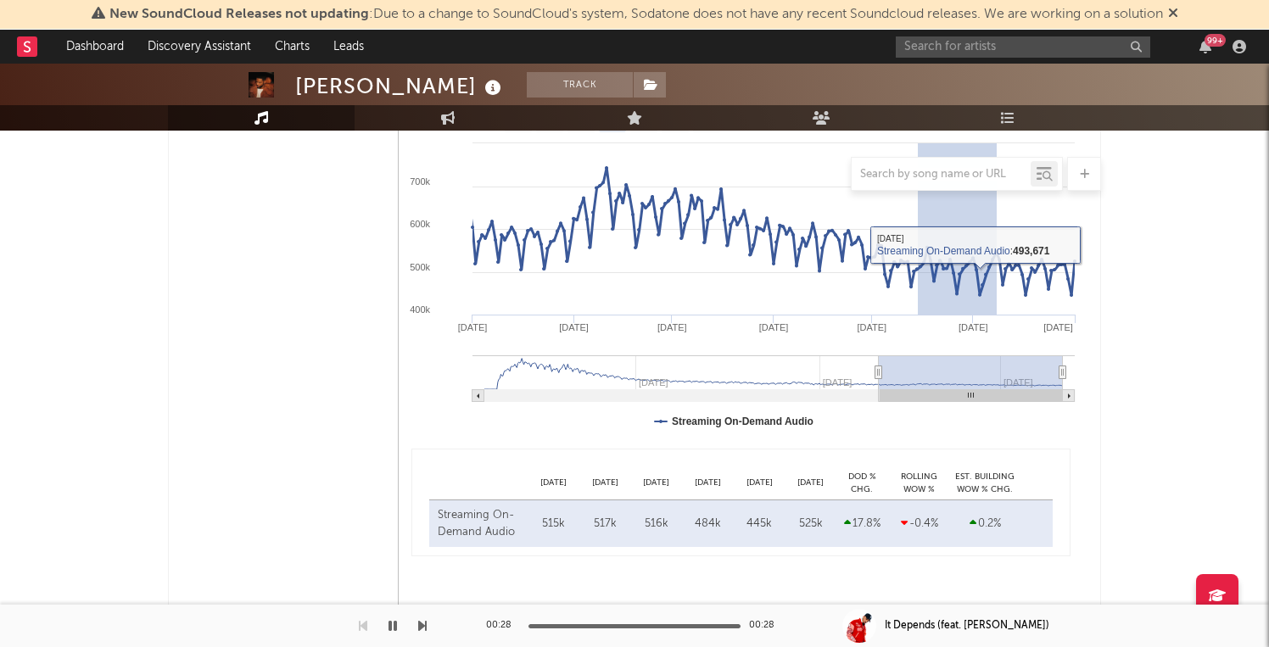
drag, startPoint x: 918, startPoint y: 297, endPoint x: 1011, endPoint y: 326, distance: 97.6
click at [1011, 326] on rect at bounding box center [741, 274] width 684 height 339
select select "1m"
type input "2025-07-15"
type input "2025-08-12"
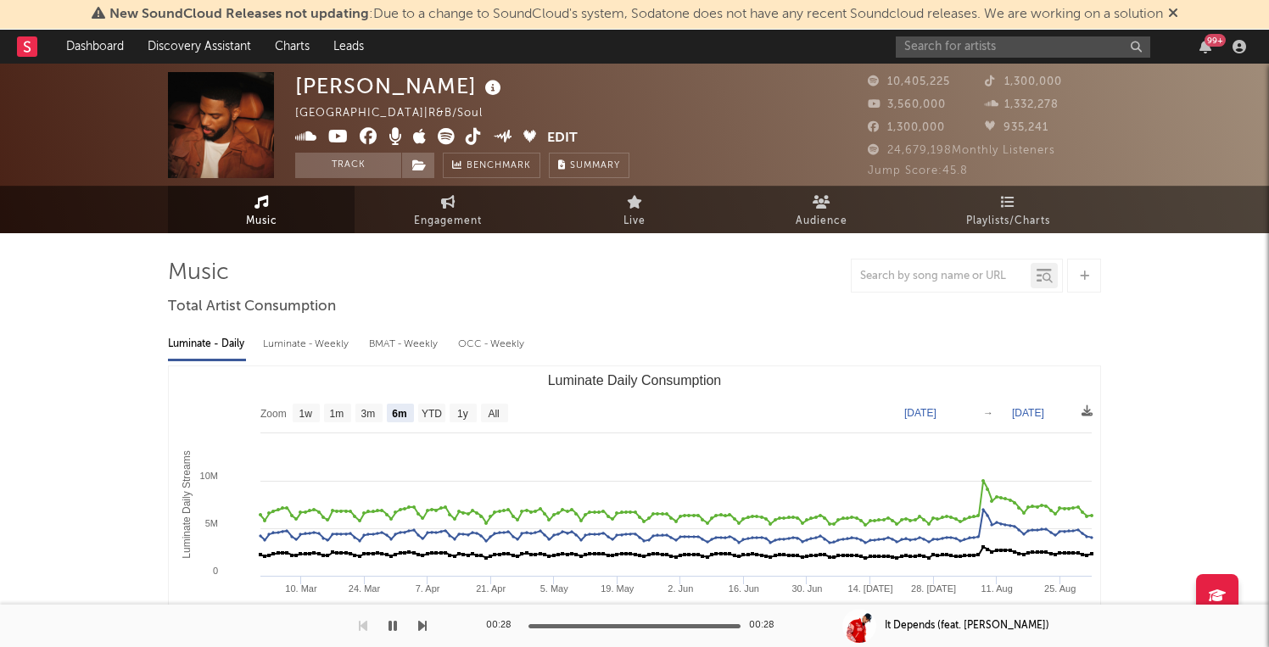
scroll to position [0, 0]
click at [993, 59] on div "99 +" at bounding box center [1074, 47] width 356 height 34
click at [989, 52] on input "text" at bounding box center [1023, 46] width 254 height 21
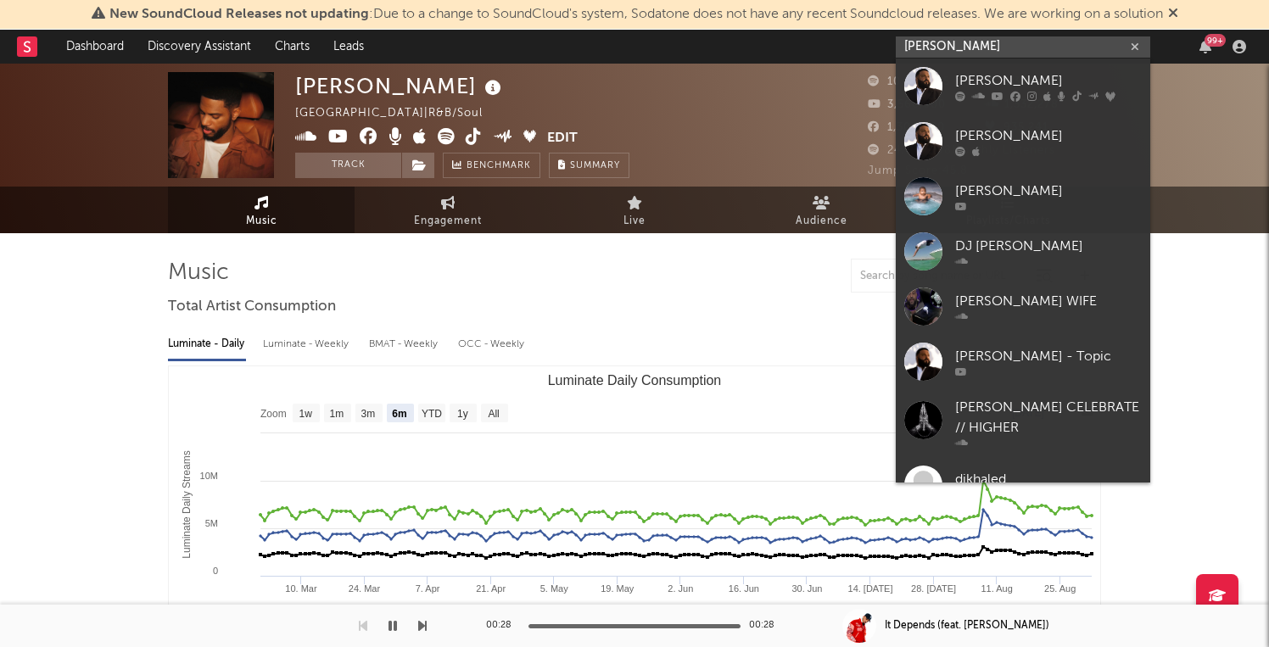
type input "dj Khaled"
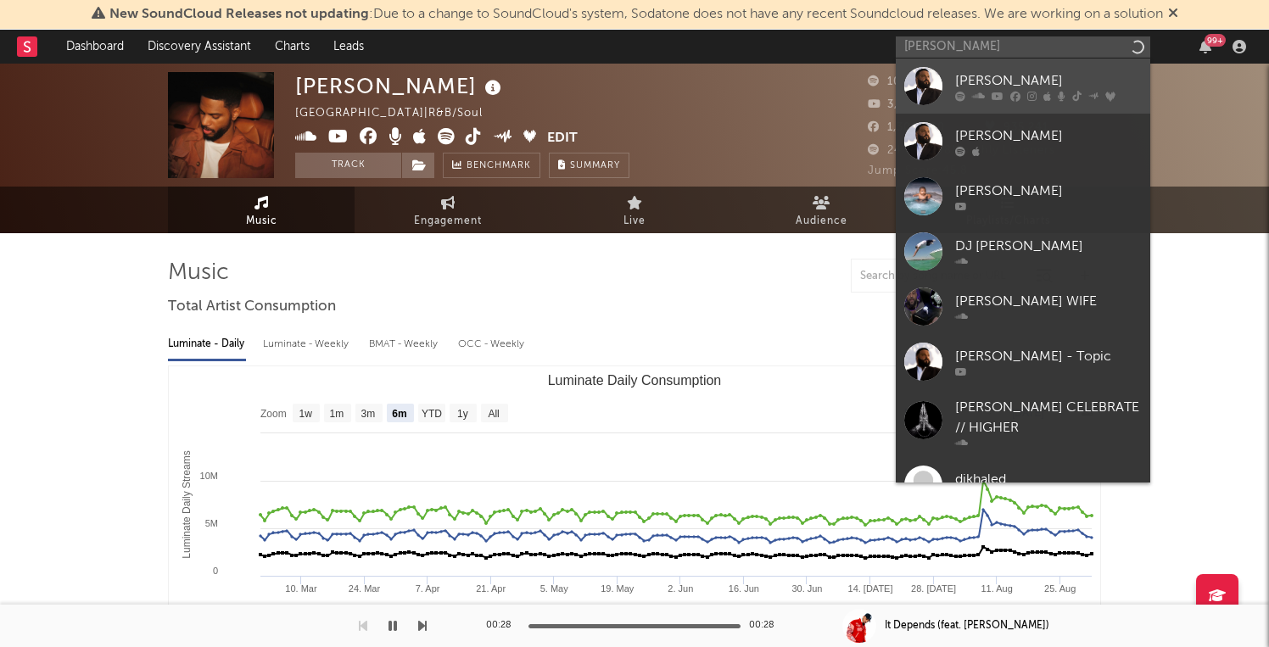
drag, startPoint x: 989, startPoint y: 52, endPoint x: 991, endPoint y: 79, distance: 27.3
click at [991, 79] on div "[PERSON_NAME]" at bounding box center [1048, 80] width 187 height 20
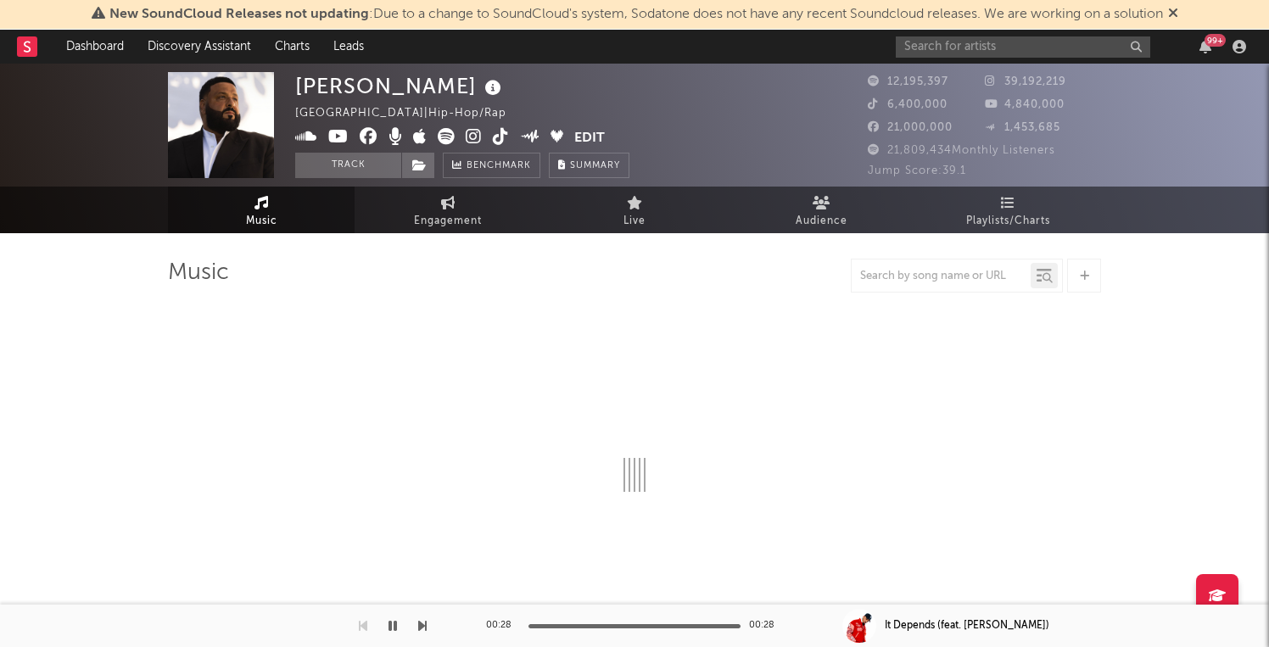
select select "6m"
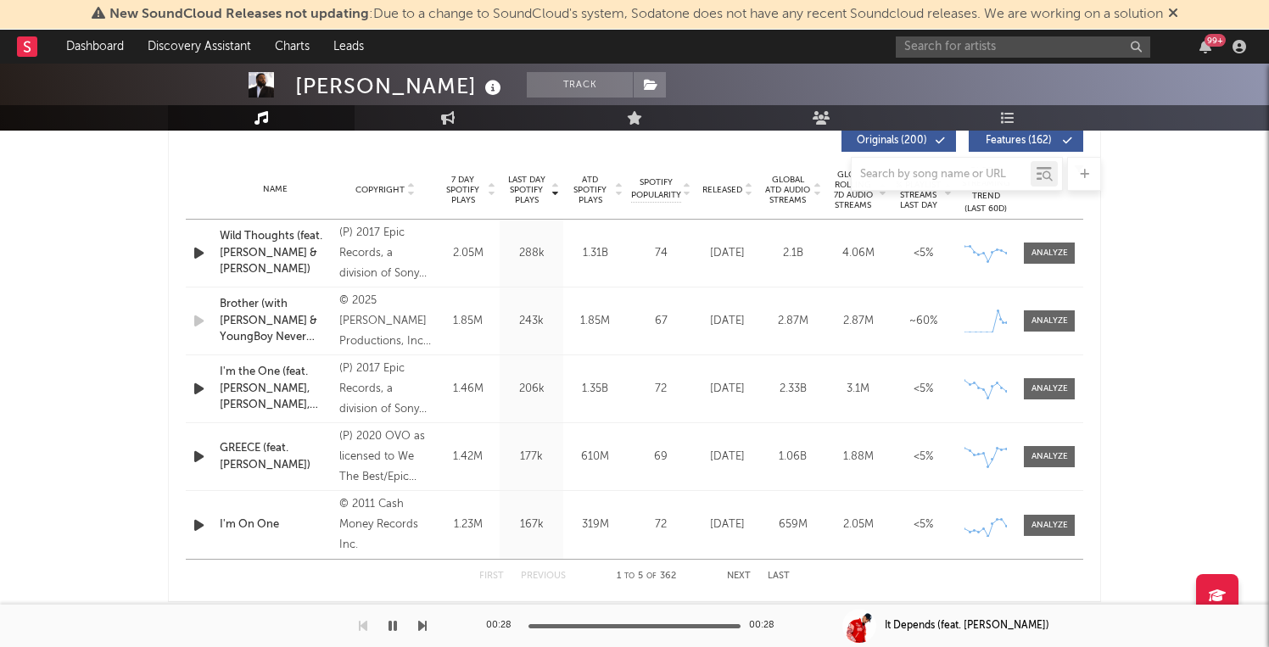
scroll to position [656, 0]
click at [925, 179] on input "text" at bounding box center [941, 175] width 179 height 14
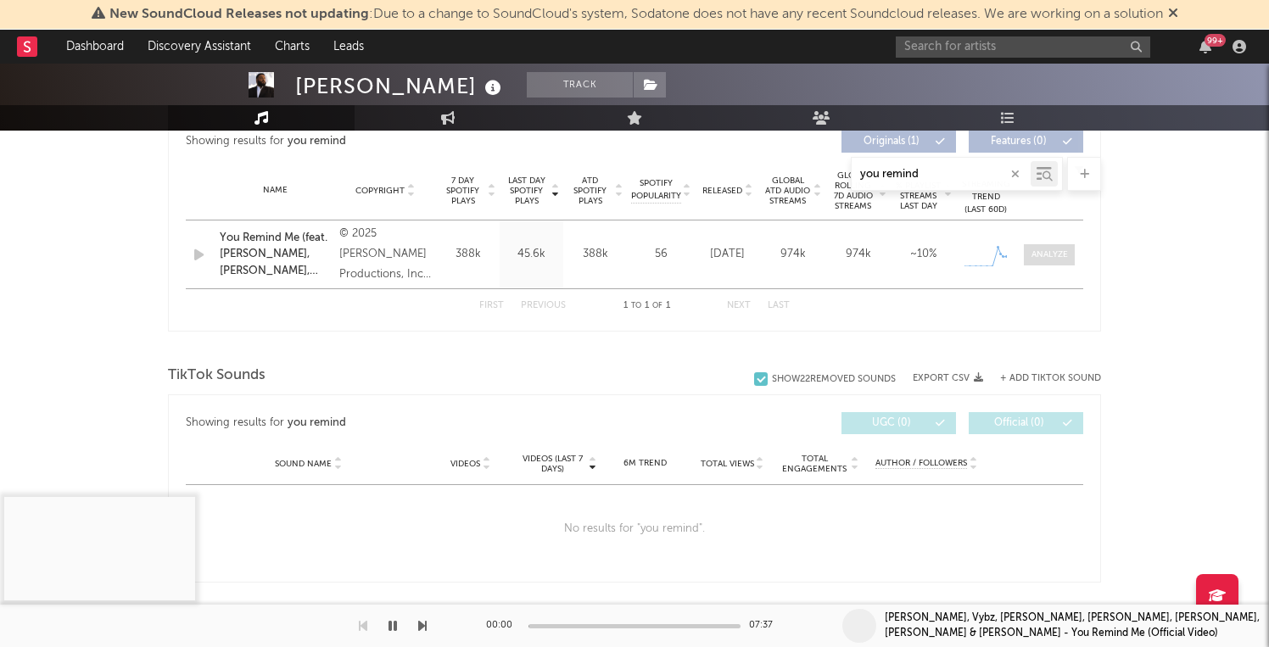
type input "you remind"
click at [1041, 246] on span at bounding box center [1049, 254] width 51 height 21
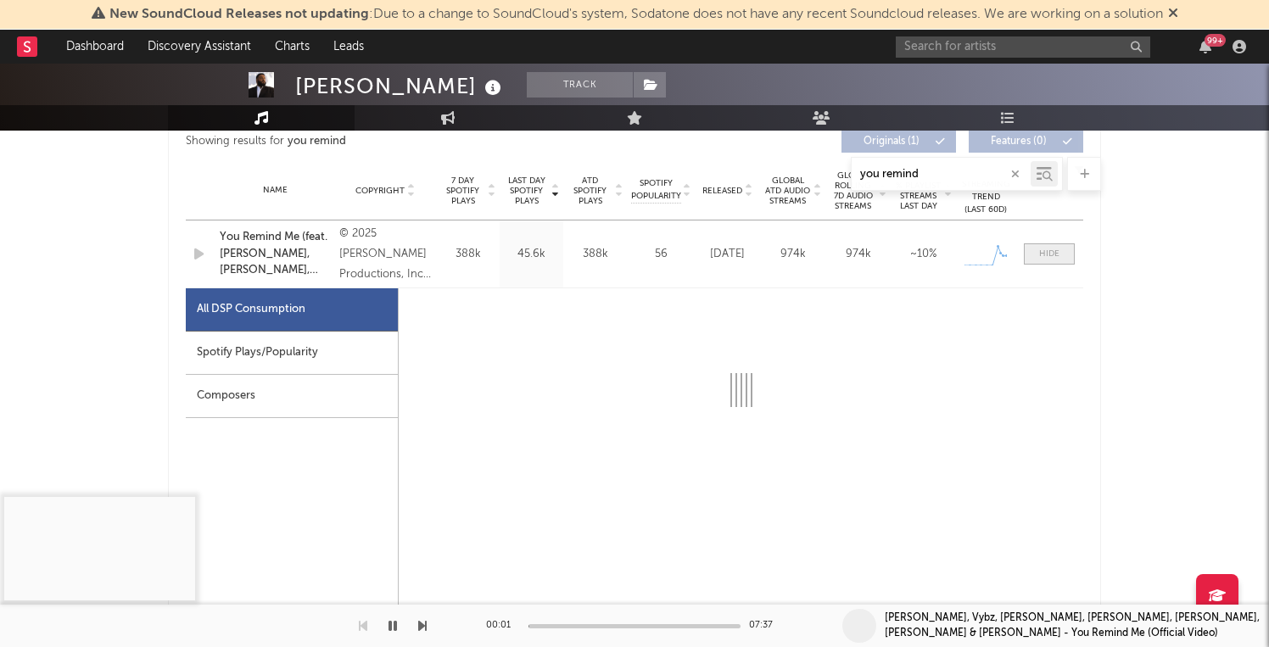
select select "1w"
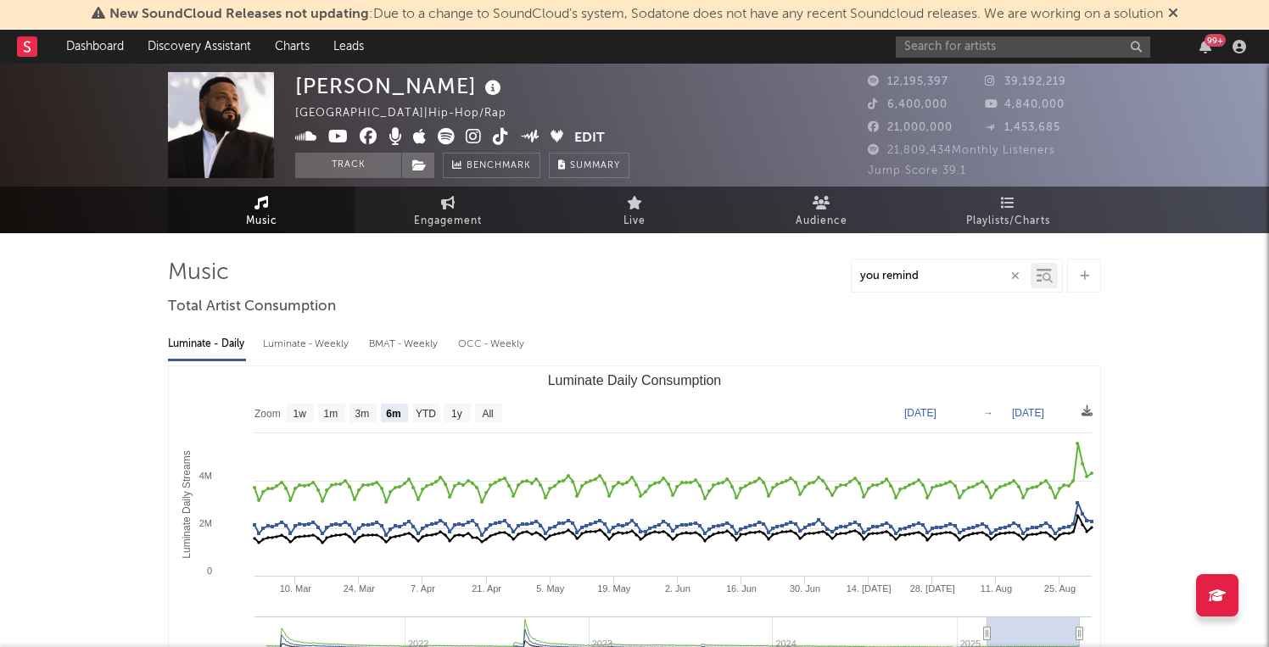
scroll to position [0, 0]
click at [945, 49] on input "text" at bounding box center [1023, 46] width 254 height 21
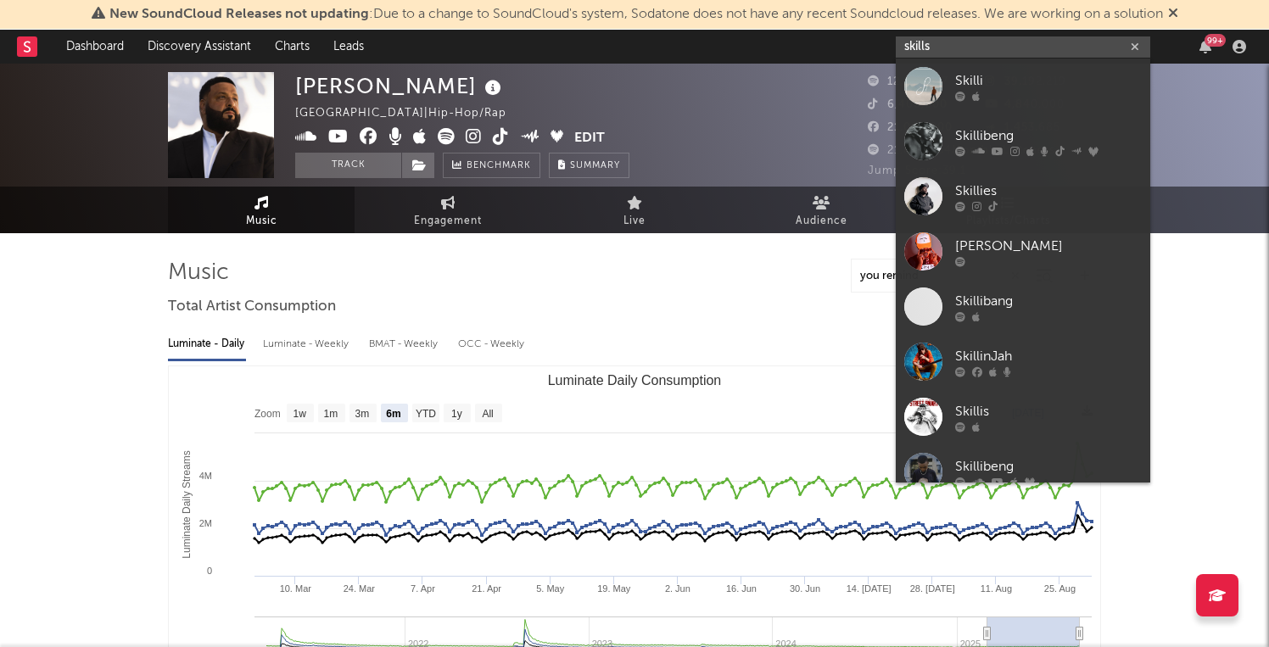
type input "skills"
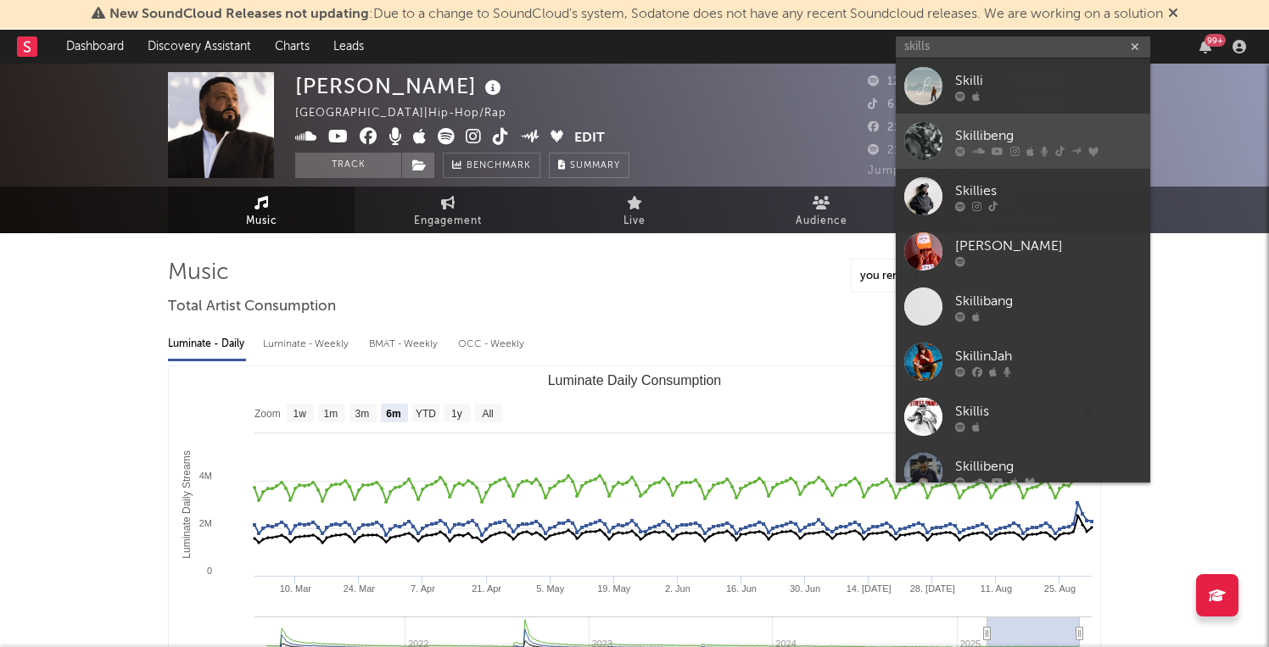
drag, startPoint x: 945, startPoint y: 49, endPoint x: 1053, endPoint y: 138, distance: 140.4
click at [1053, 138] on div "Skillibeng" at bounding box center [1048, 136] width 187 height 20
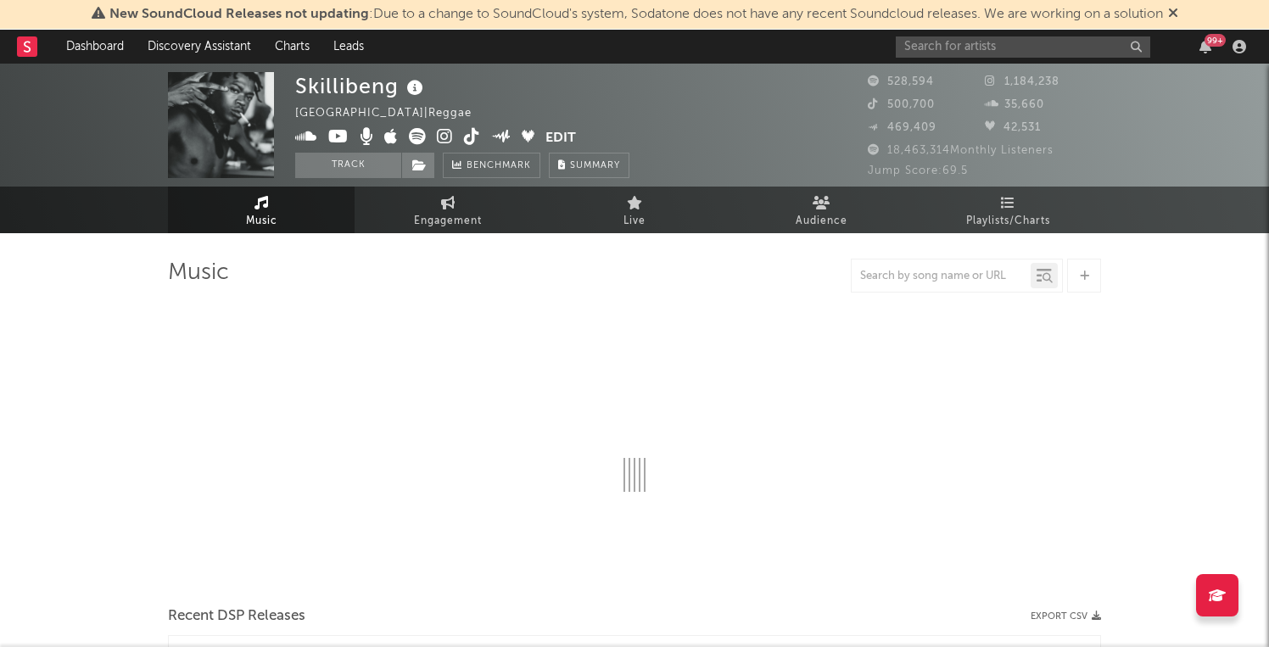
select select "6m"
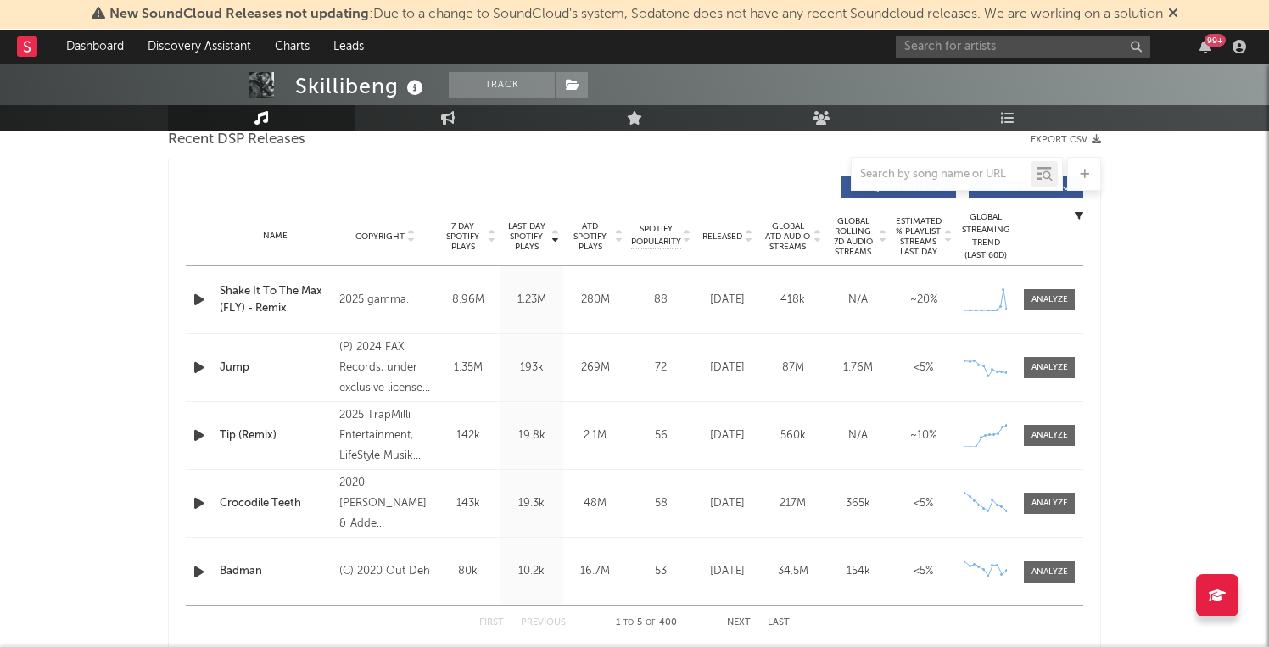
scroll to position [634, 0]
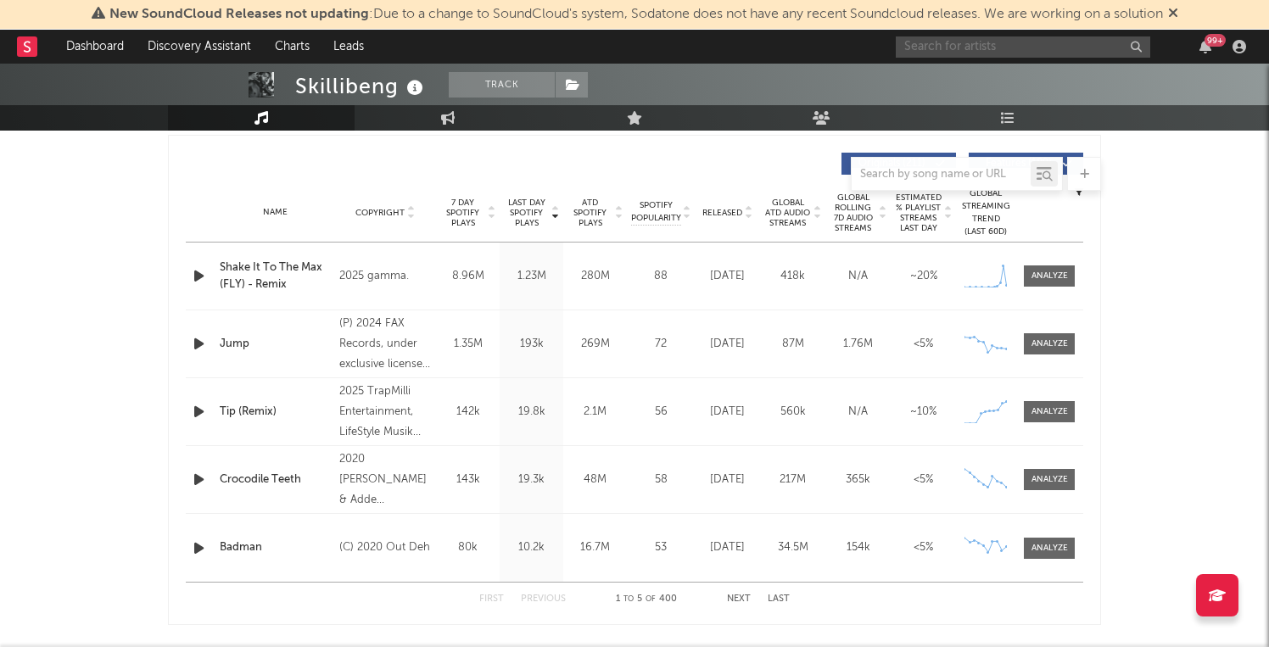
click at [1019, 38] on input "text" at bounding box center [1023, 46] width 254 height 21
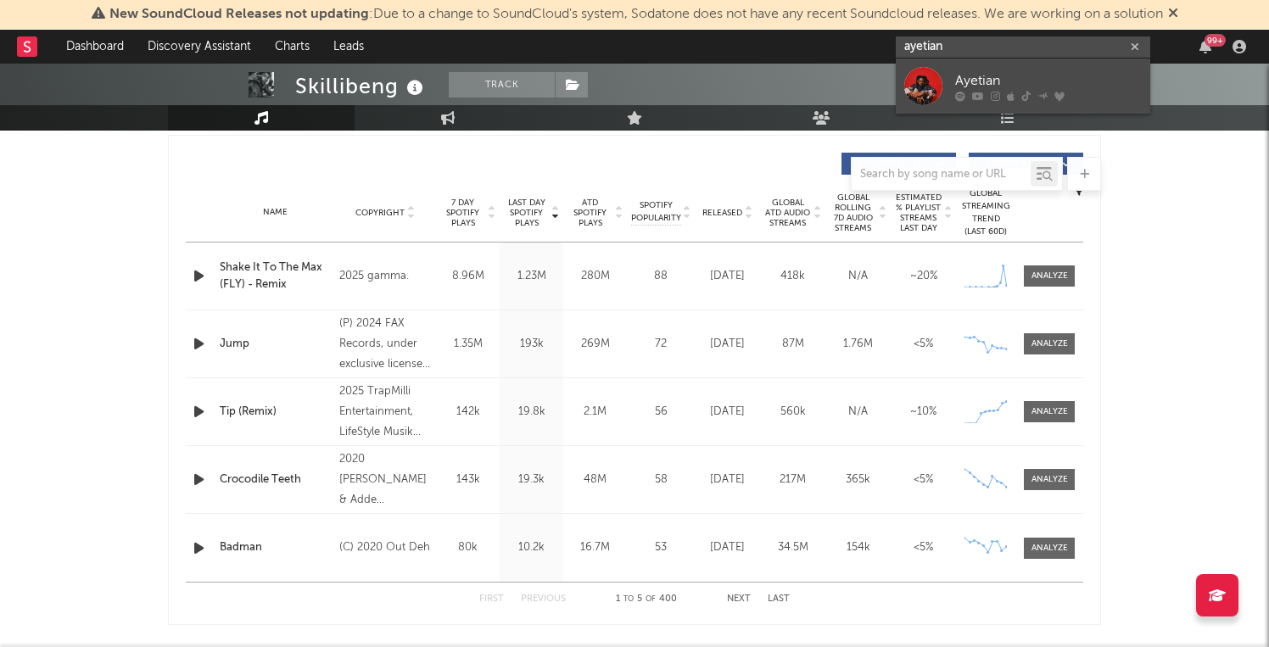
type input "ayetian"
click at [1017, 74] on div "Ayetian" at bounding box center [1048, 80] width 187 height 20
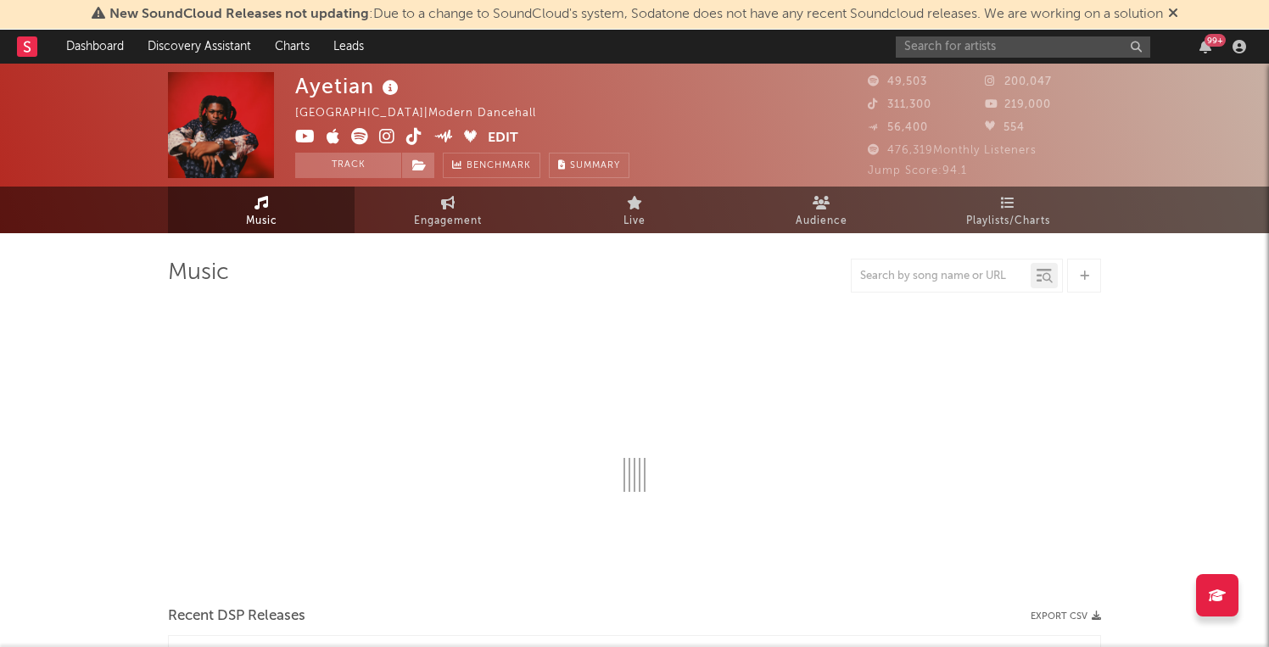
select select "6m"
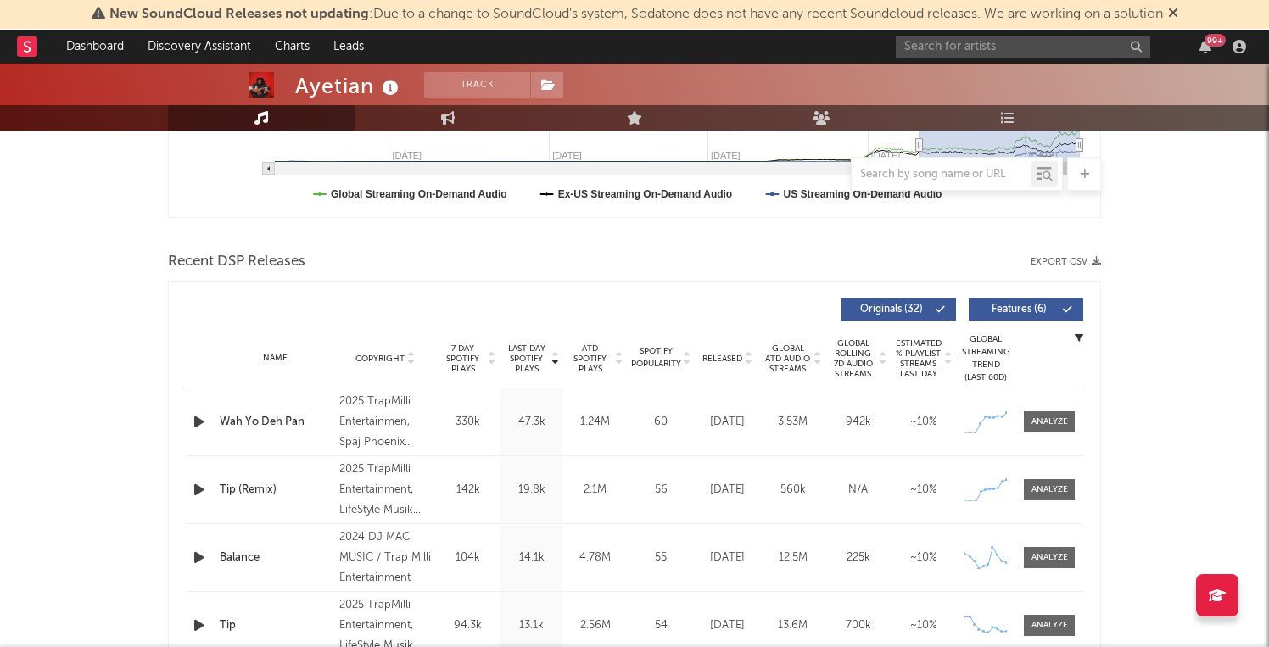
scroll to position [489, 0]
click at [1055, 434] on div "Name Wah Yo Deh Pan Copyright 2025 TrapMilli Entertainmen, Spaj Phoenix Records…" at bounding box center [634, 421] width 897 height 67
click at [1049, 418] on div at bounding box center [1049, 422] width 36 height 13
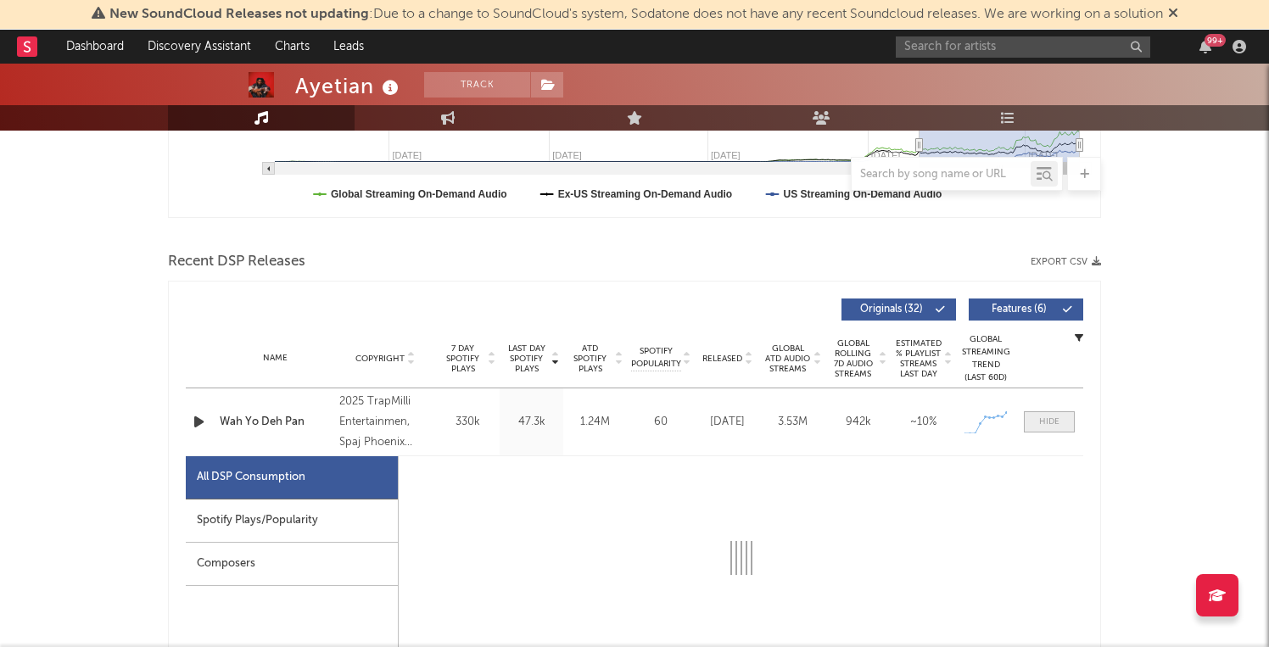
select select "1w"
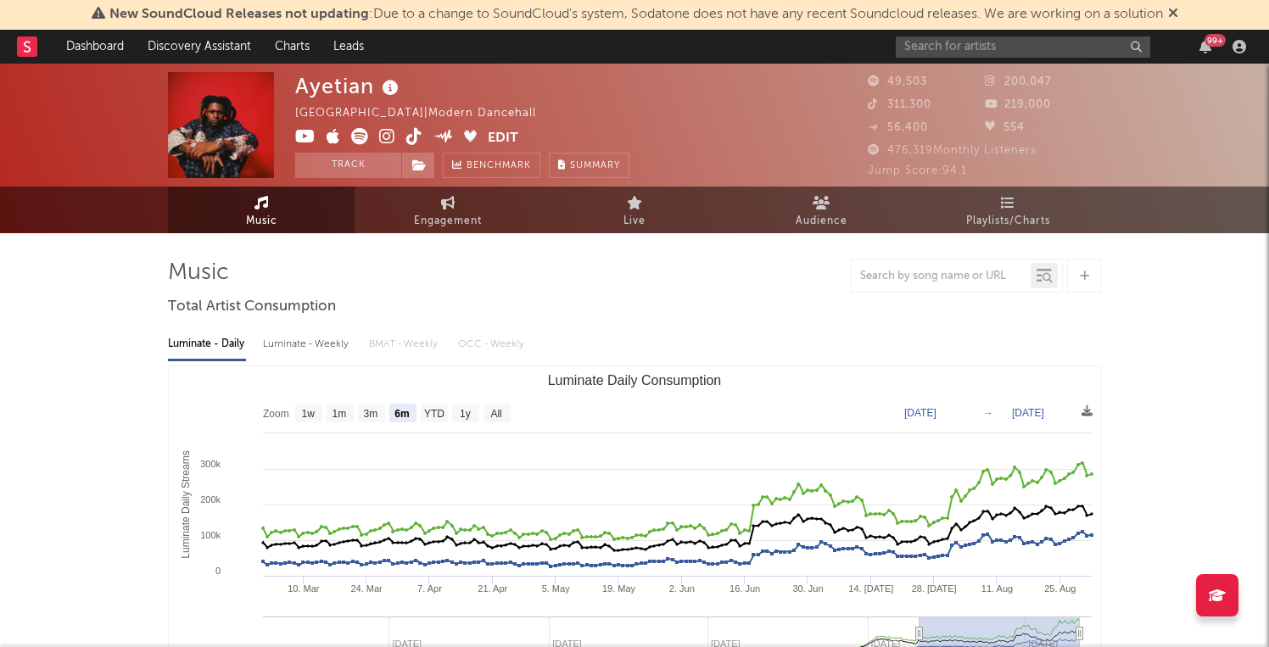
scroll to position [0, 0]
click at [945, 53] on input "text" at bounding box center [1023, 46] width 254 height 21
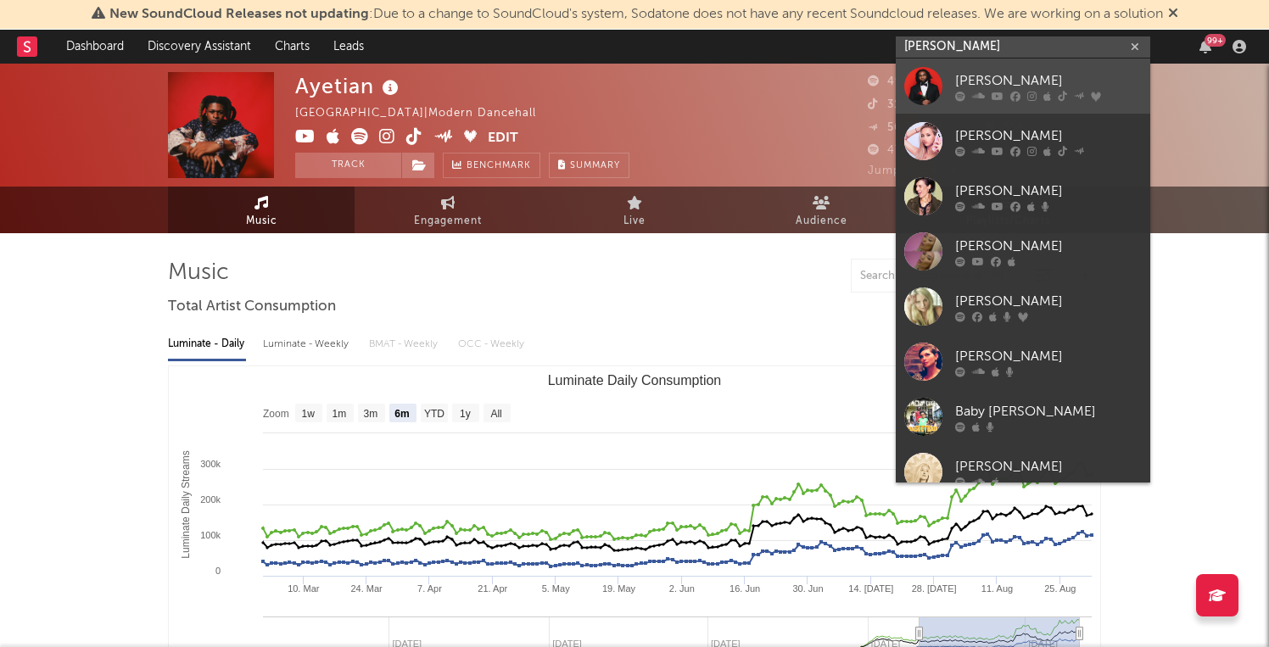
type input "erin b"
click at [946, 82] on link "[PERSON_NAME]" at bounding box center [1023, 86] width 254 height 55
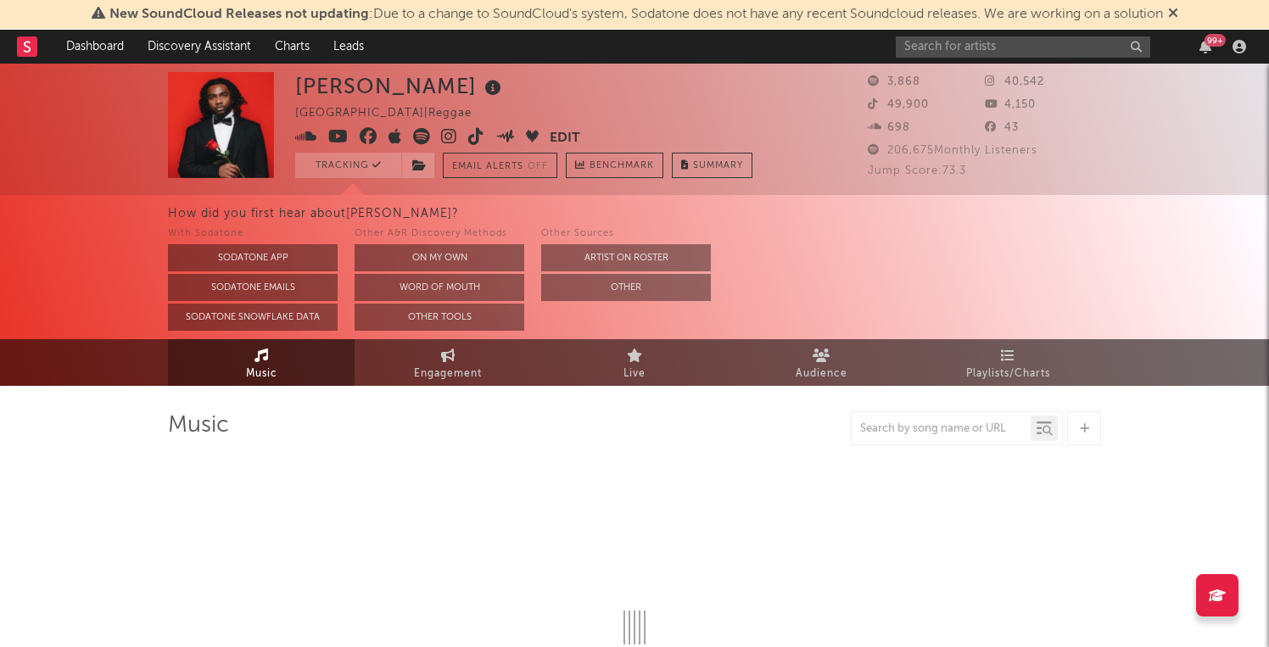
select select "1w"
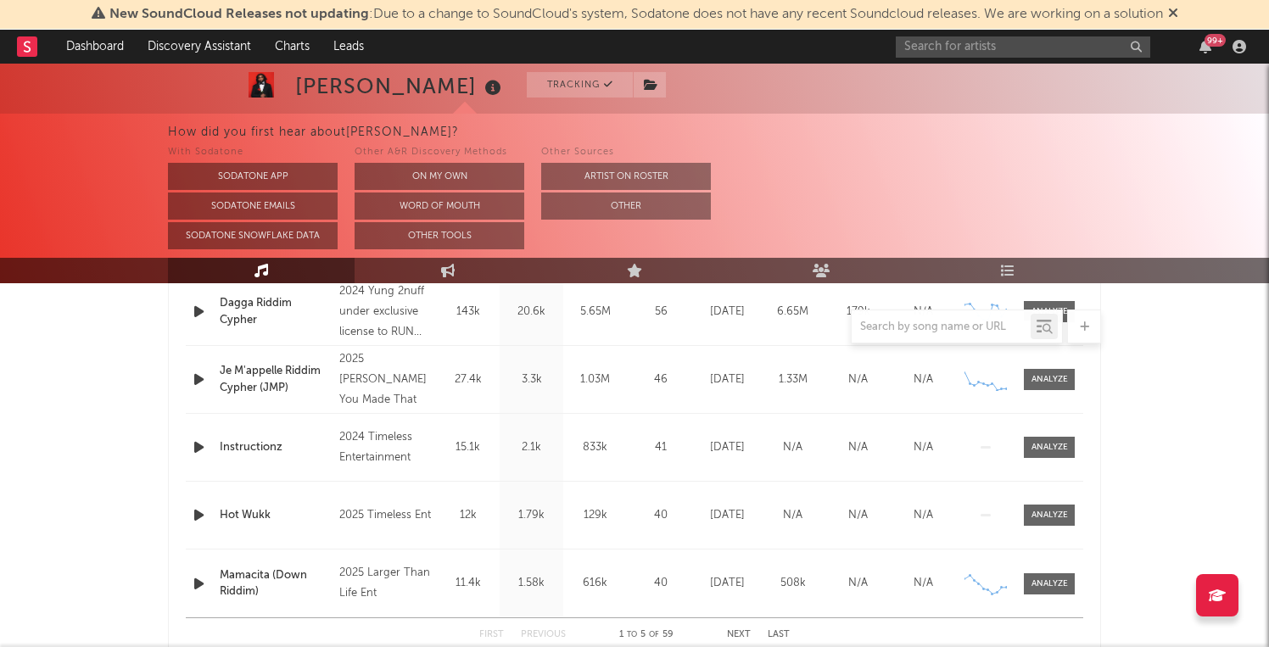
scroll to position [765, 0]
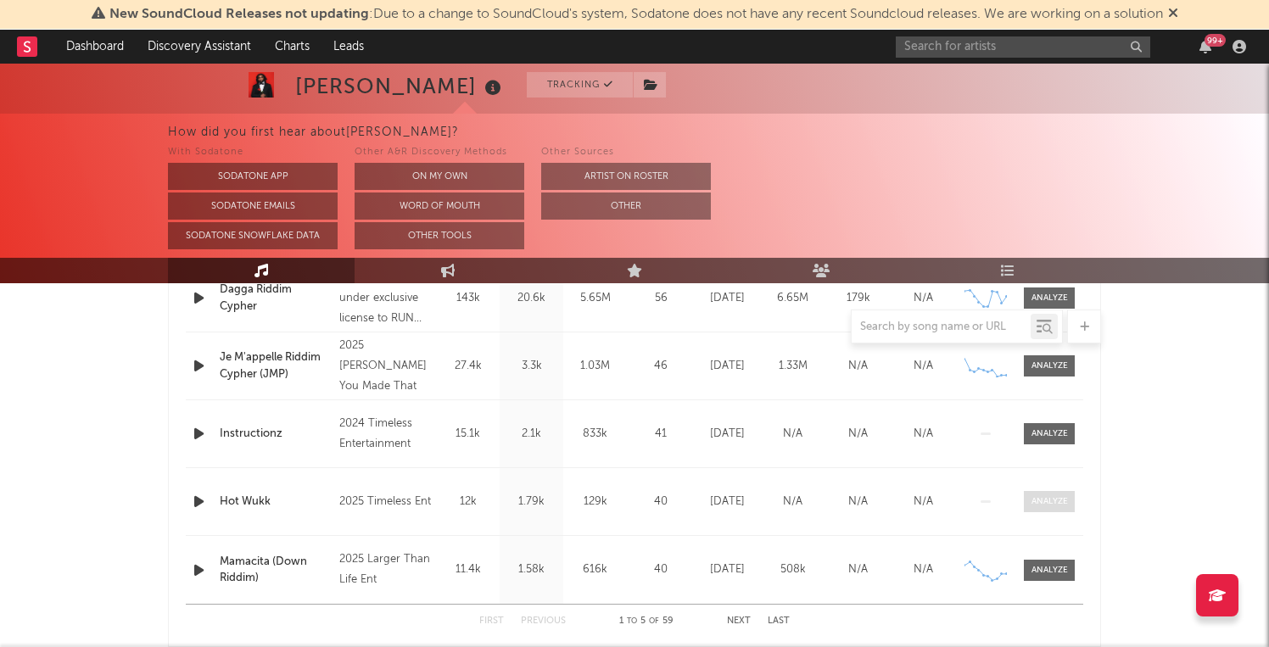
click at [1065, 499] on div at bounding box center [1049, 501] width 36 height 13
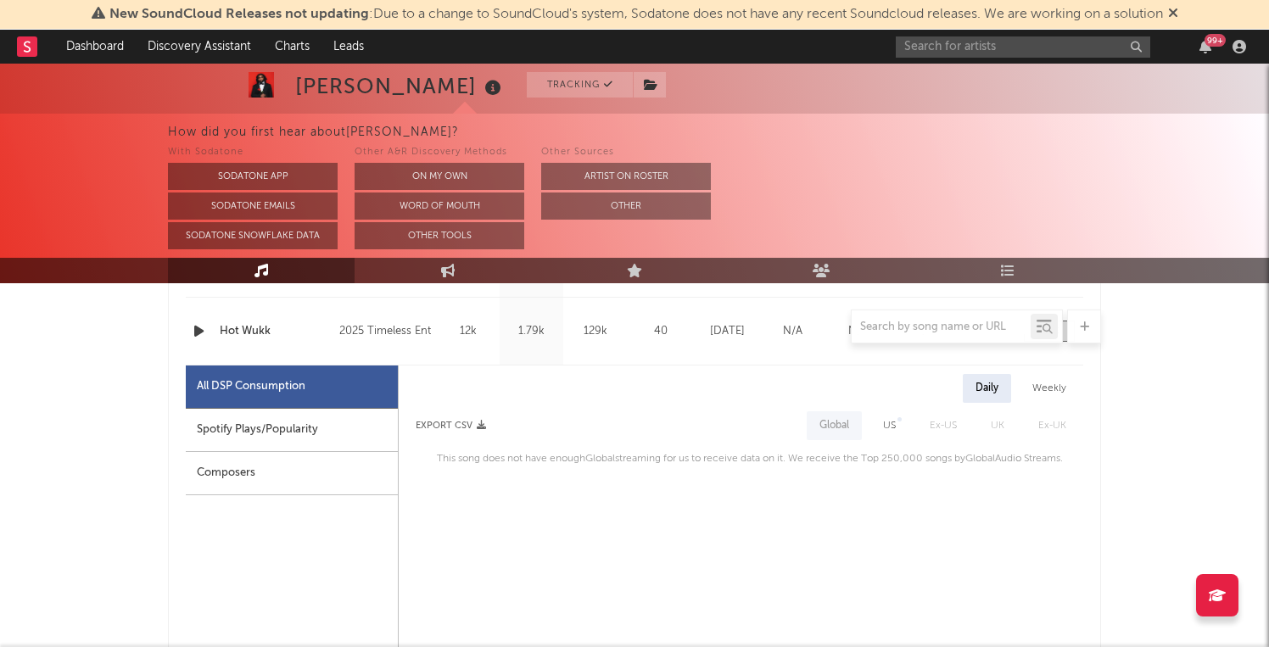
scroll to position [932, 0]
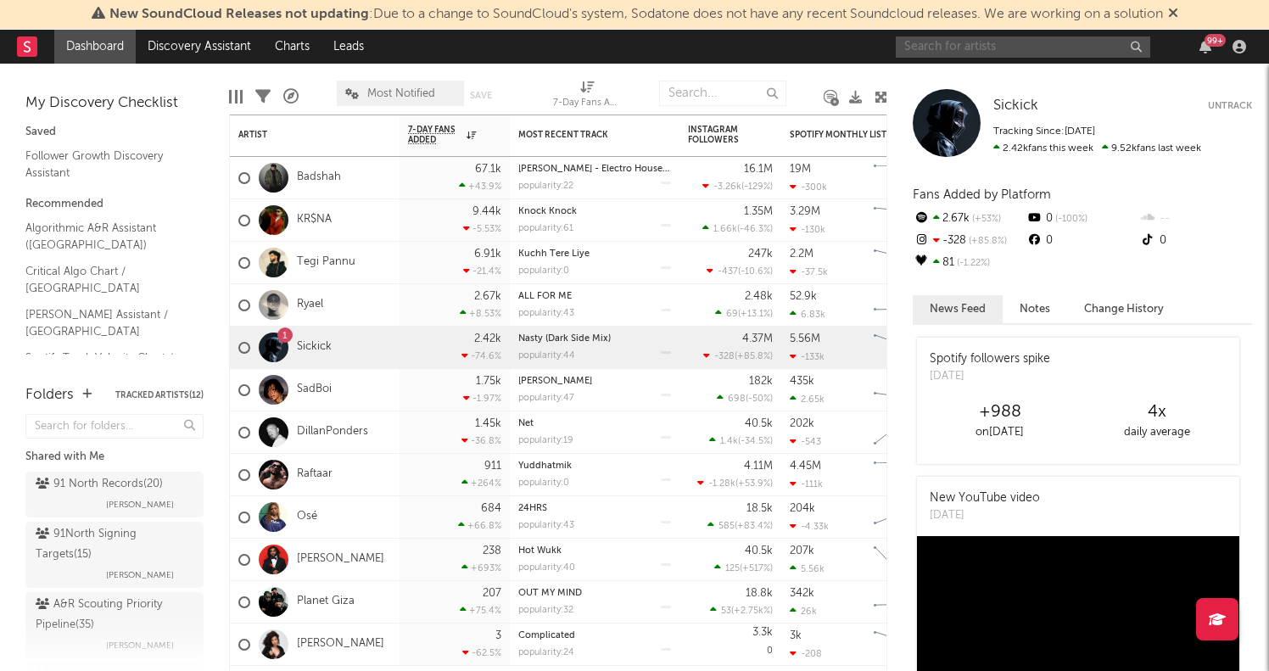
click at [1004, 56] on input "text" at bounding box center [1023, 46] width 254 height 21
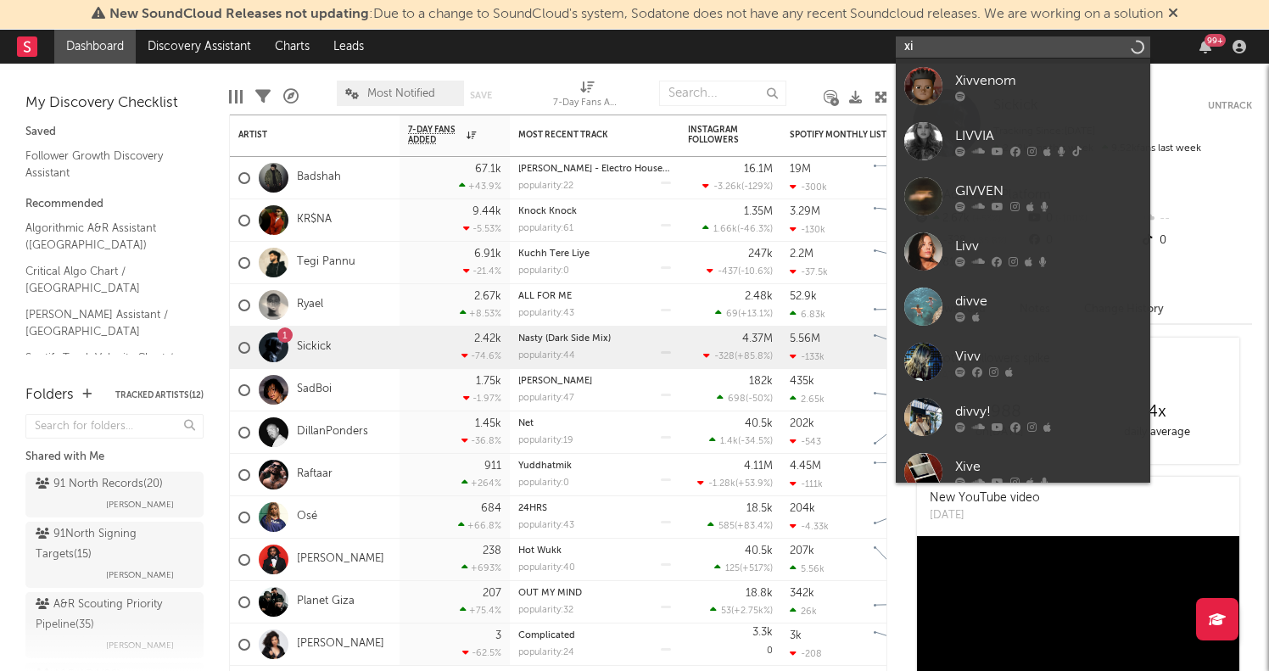
type input "x"
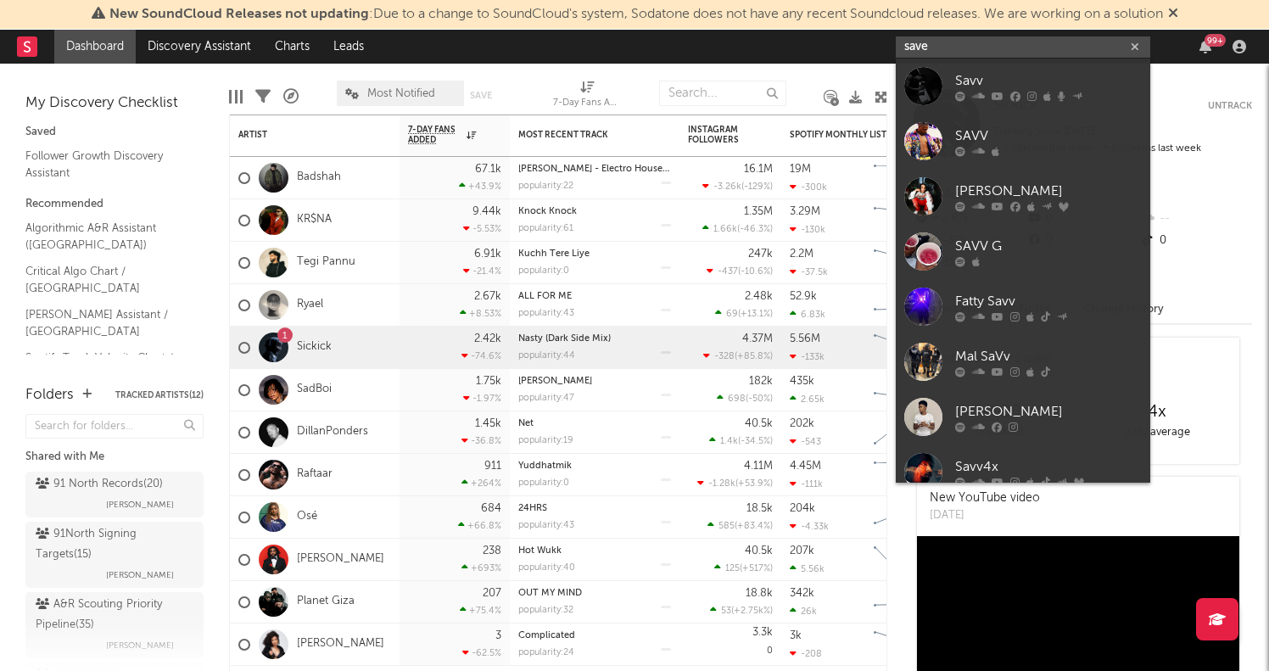
type input "save"
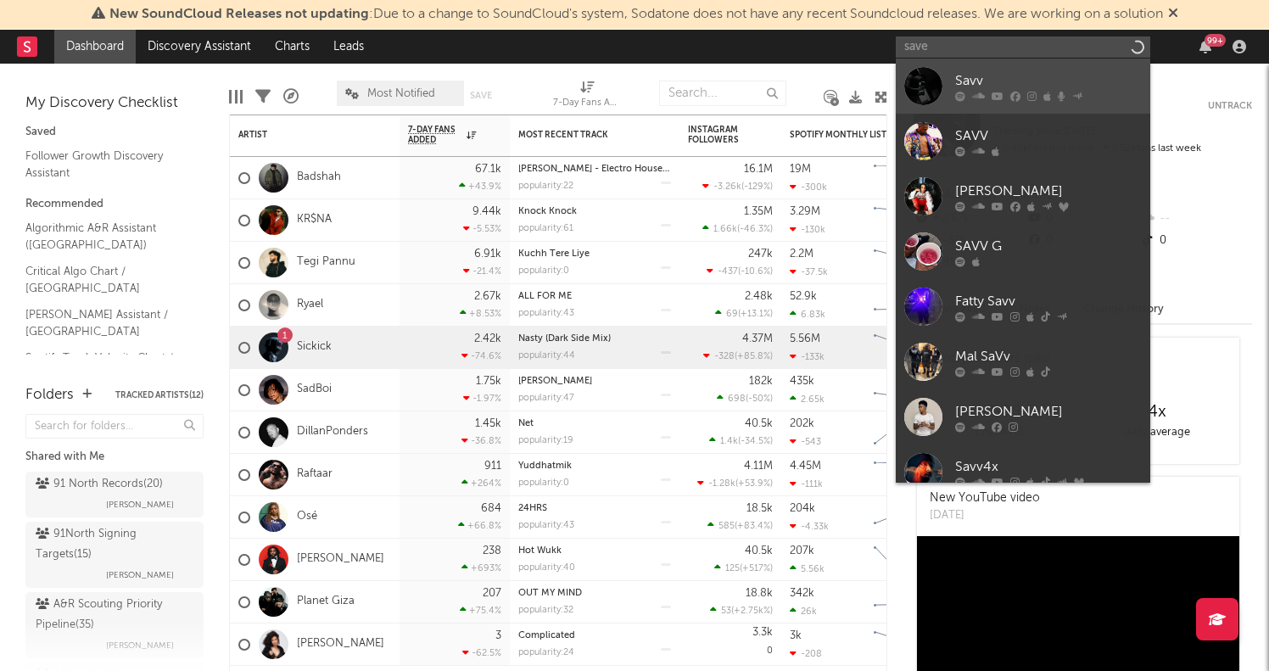
drag, startPoint x: 1004, startPoint y: 56, endPoint x: 1010, endPoint y: 90, distance: 34.4
click at [1010, 91] on icon at bounding box center [1015, 96] width 10 height 10
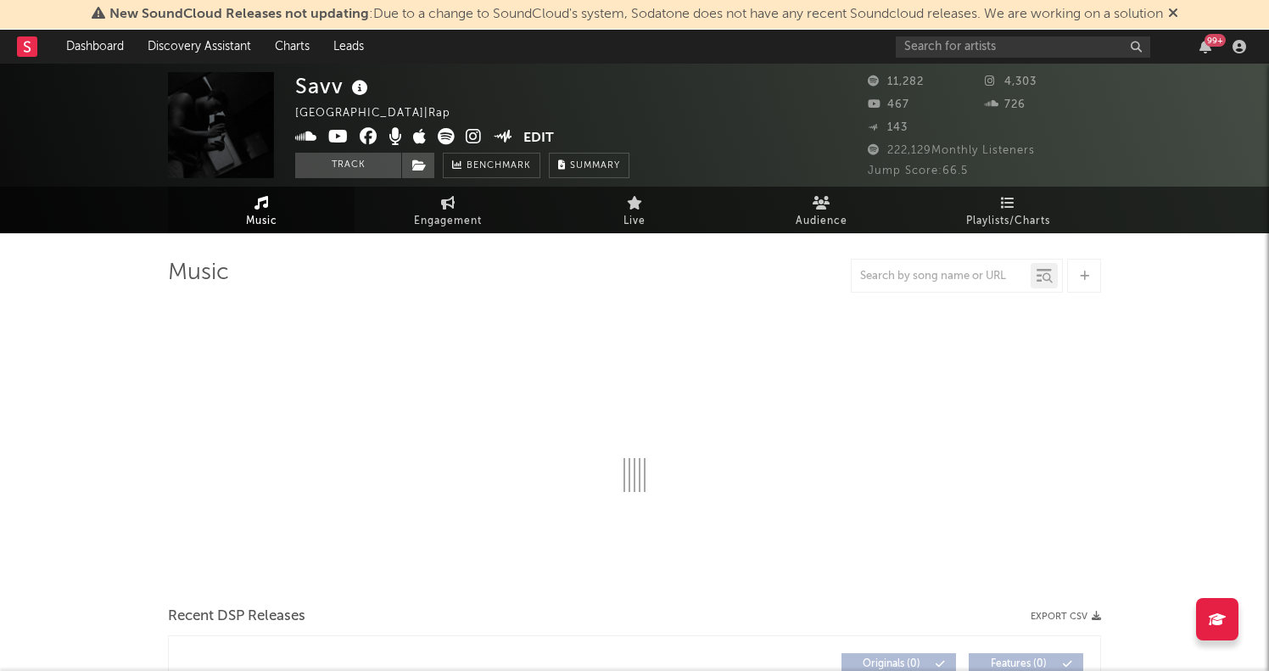
select select "6m"
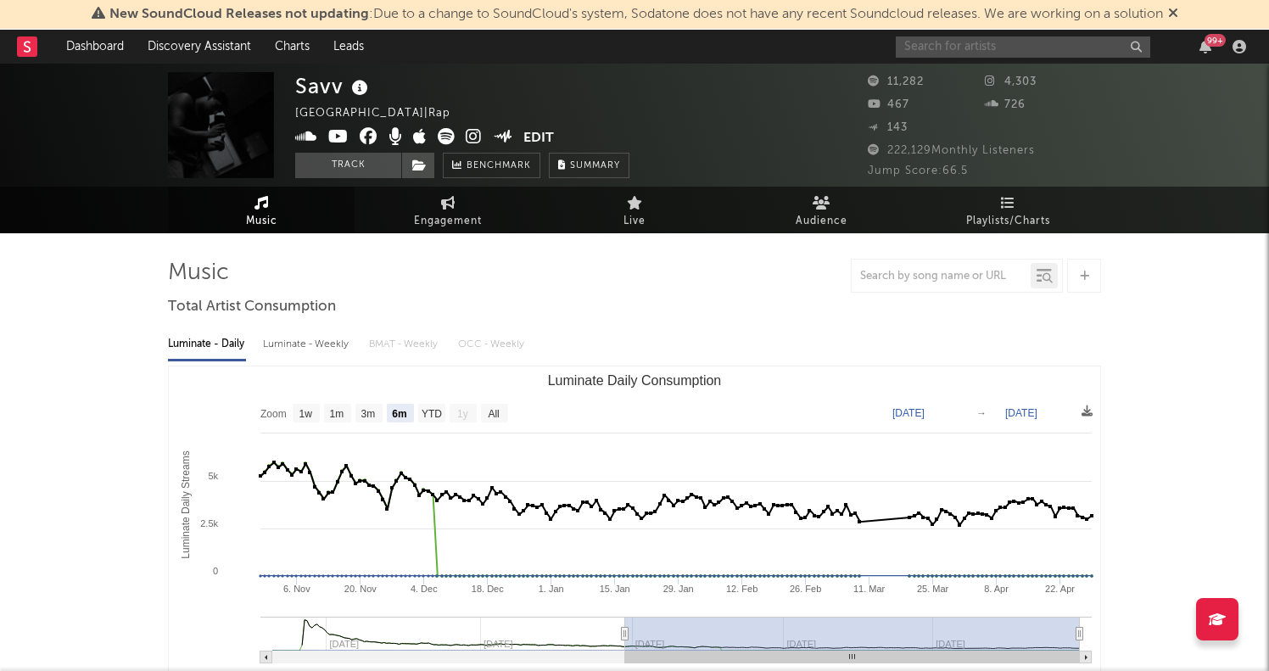
click at [962, 45] on input "text" at bounding box center [1023, 46] width 254 height 21
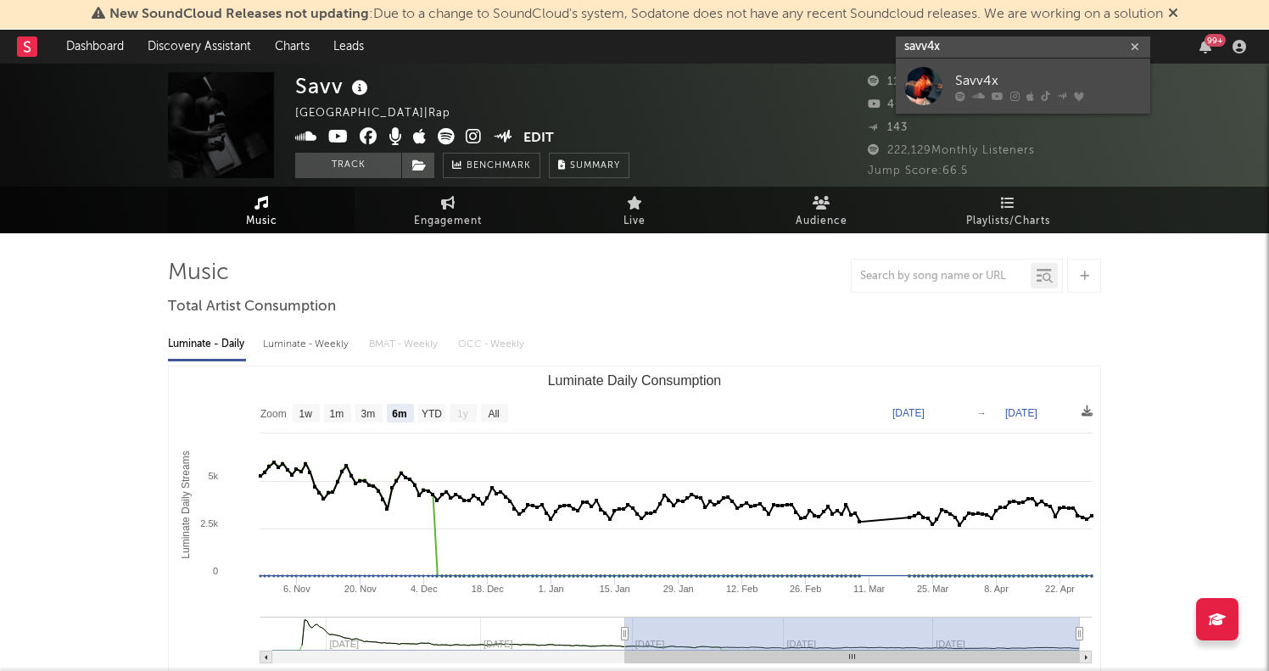
type input "savv4x"
click at [967, 77] on div "Savv4x" at bounding box center [1048, 80] width 187 height 20
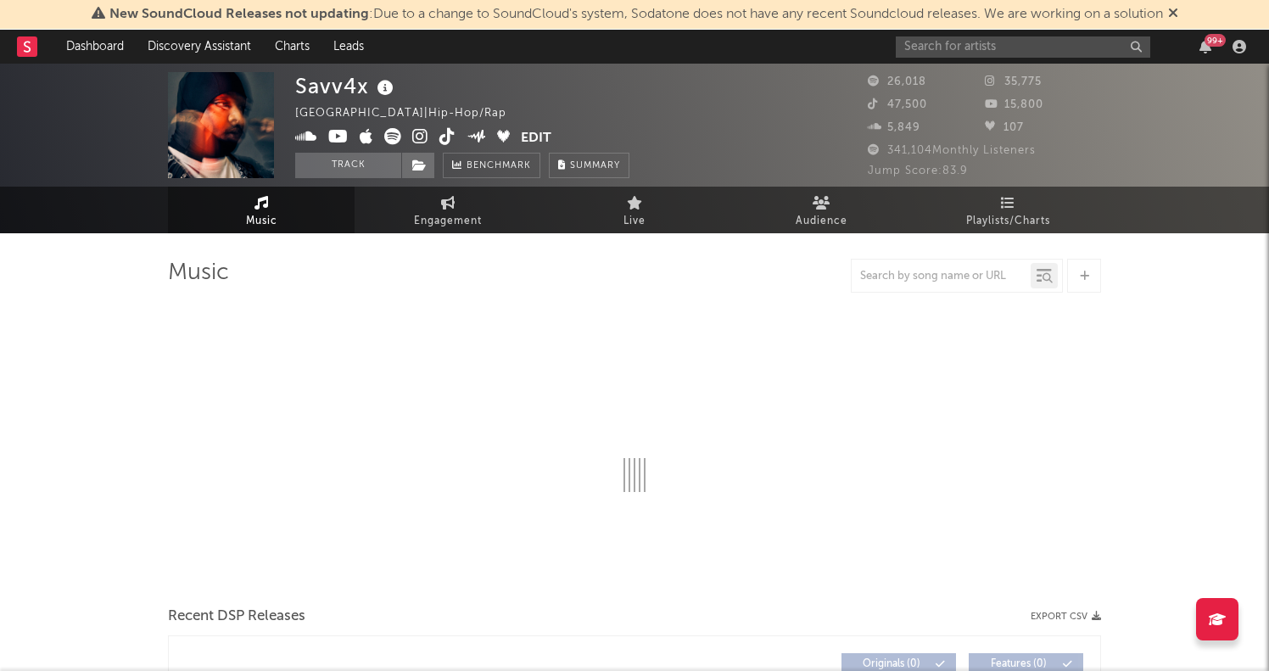
select select "6m"
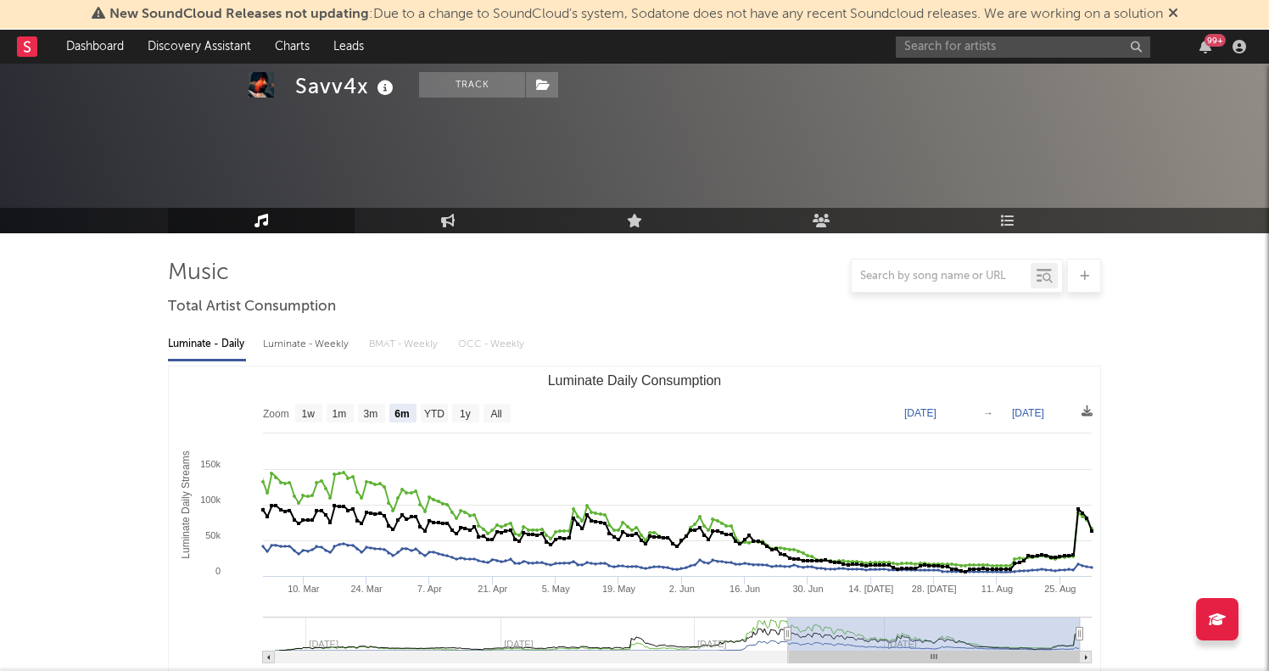
scroll to position [489, 0]
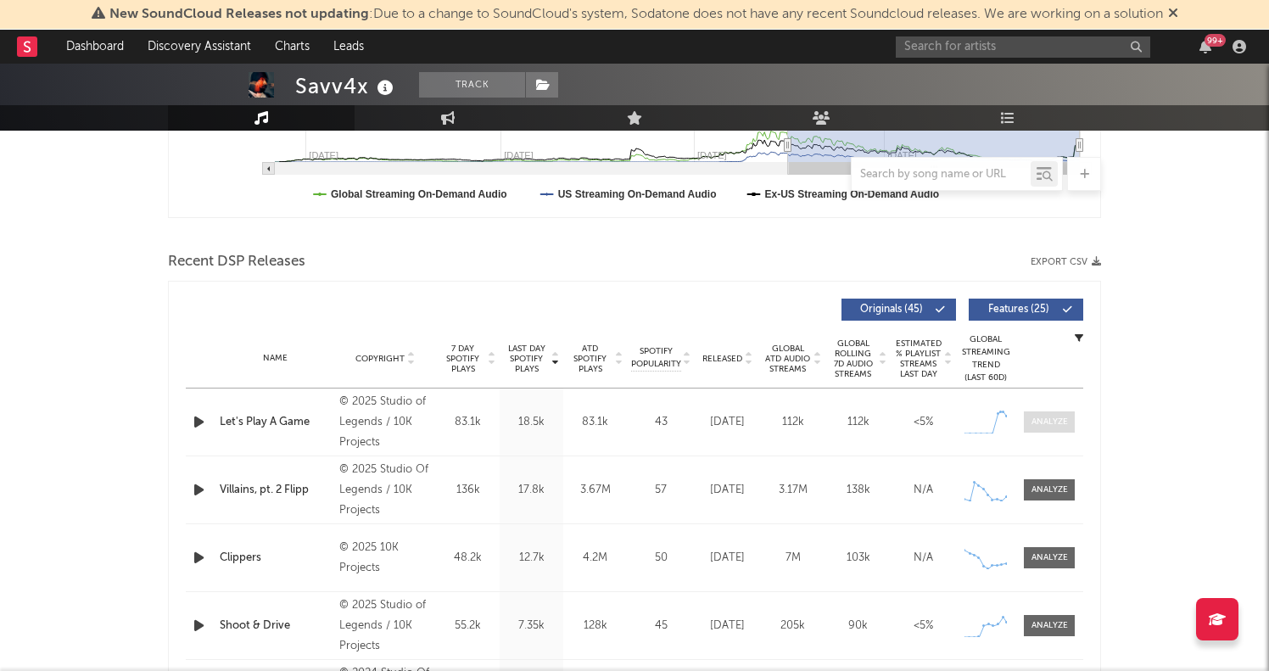
click at [1061, 423] on div at bounding box center [1049, 422] width 36 height 13
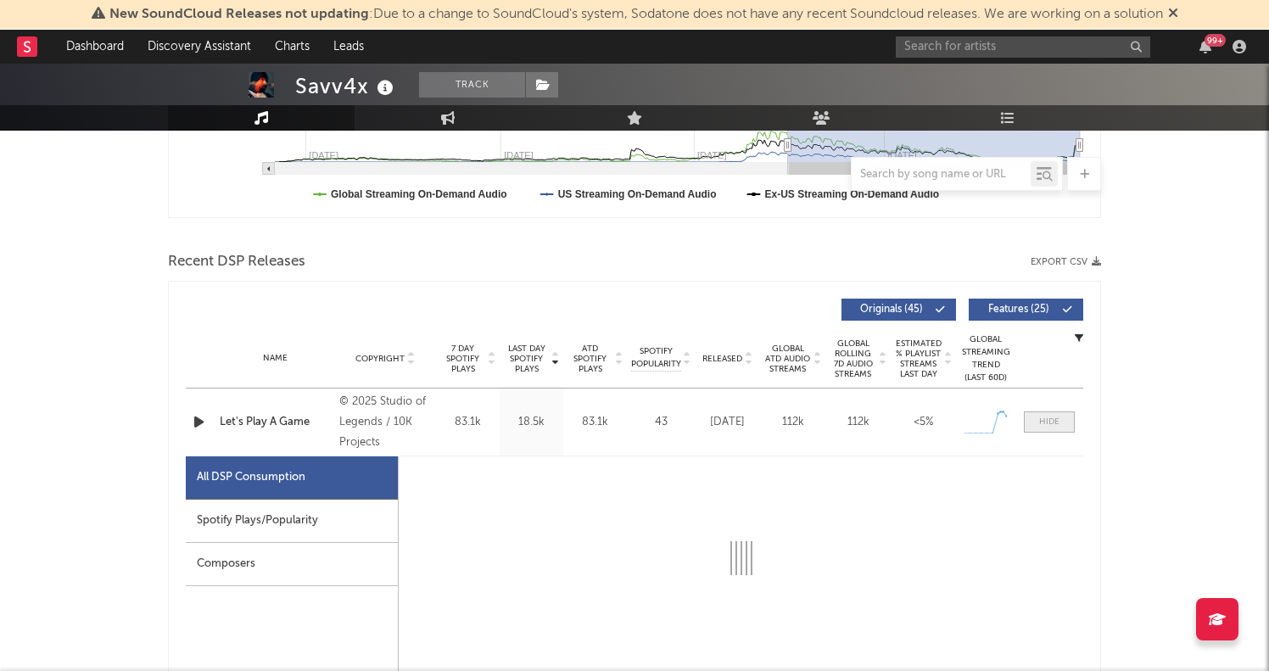
select select "1w"
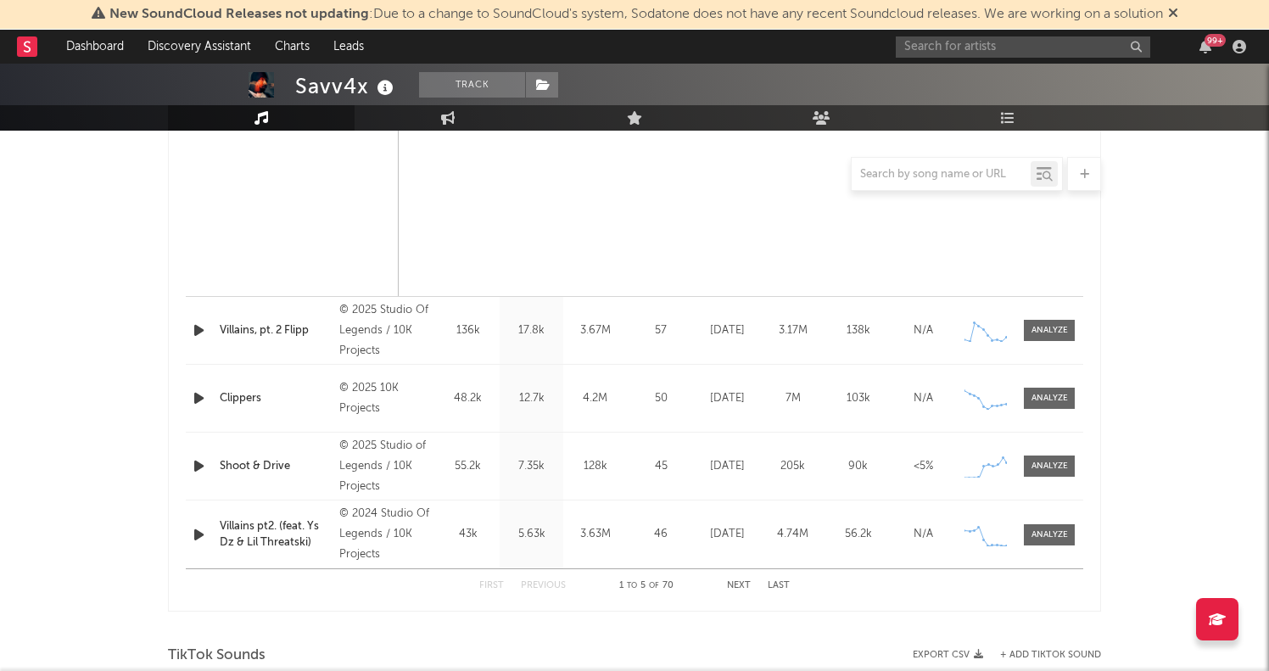
scroll to position [1455, 0]
click at [1041, 394] on div at bounding box center [1049, 398] width 36 height 13
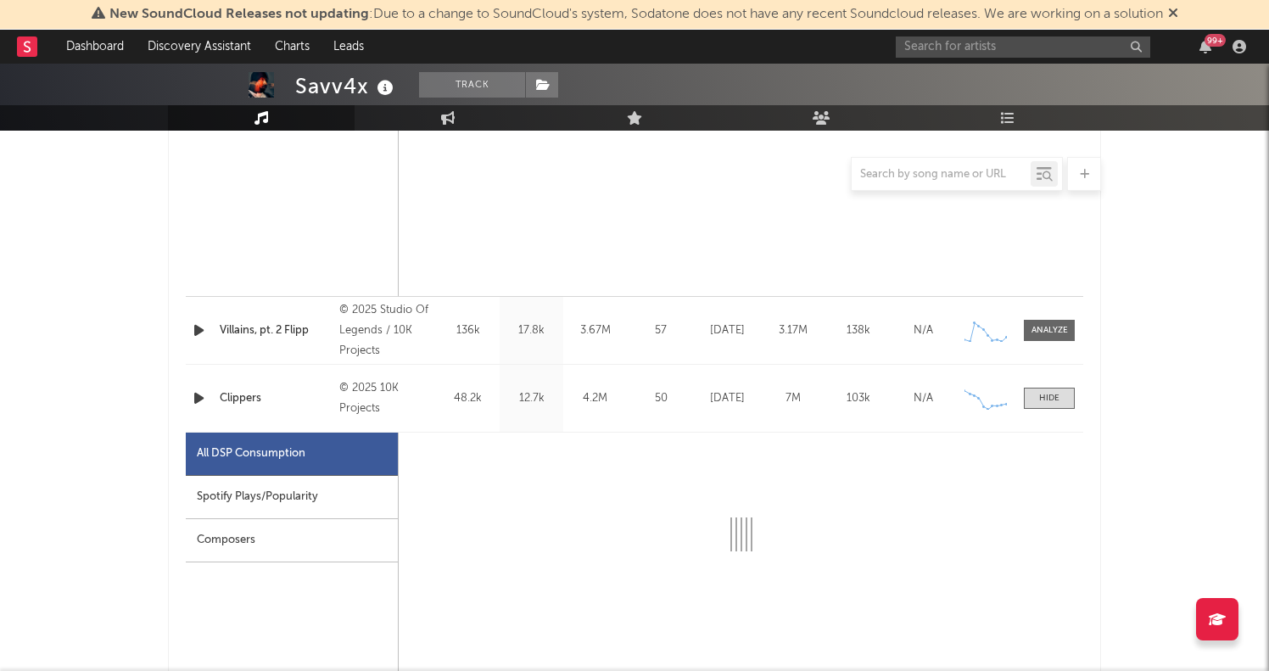
select select "6m"
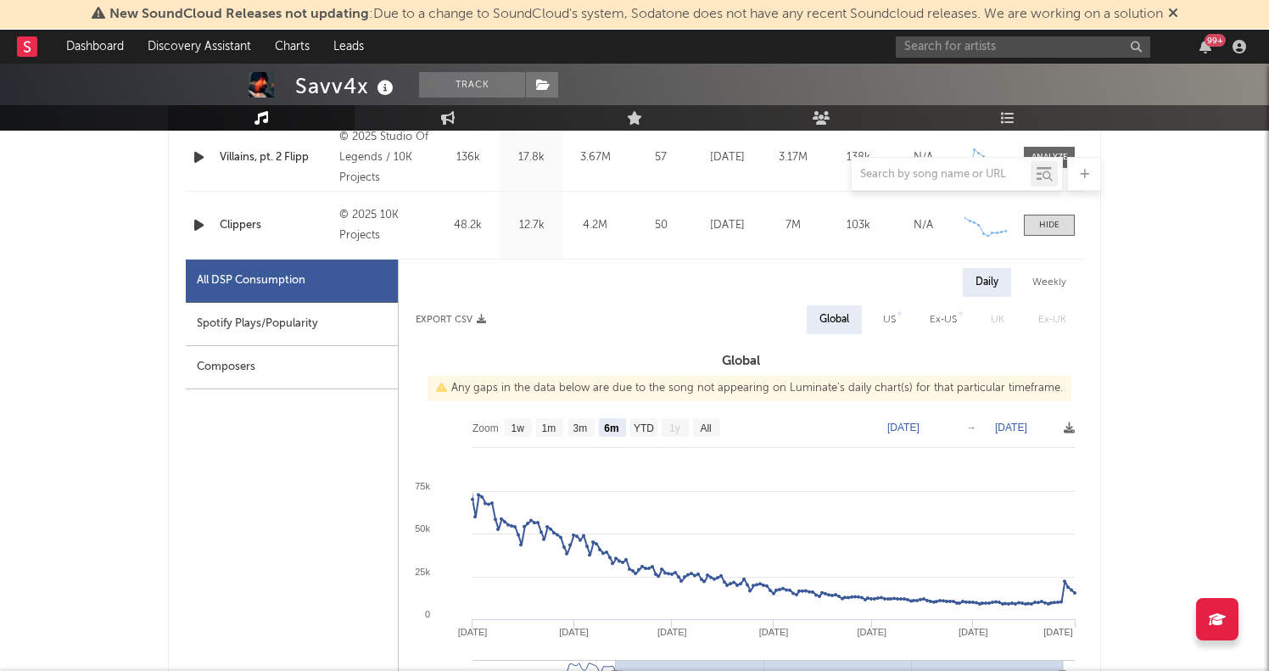
scroll to position [1533, 0]
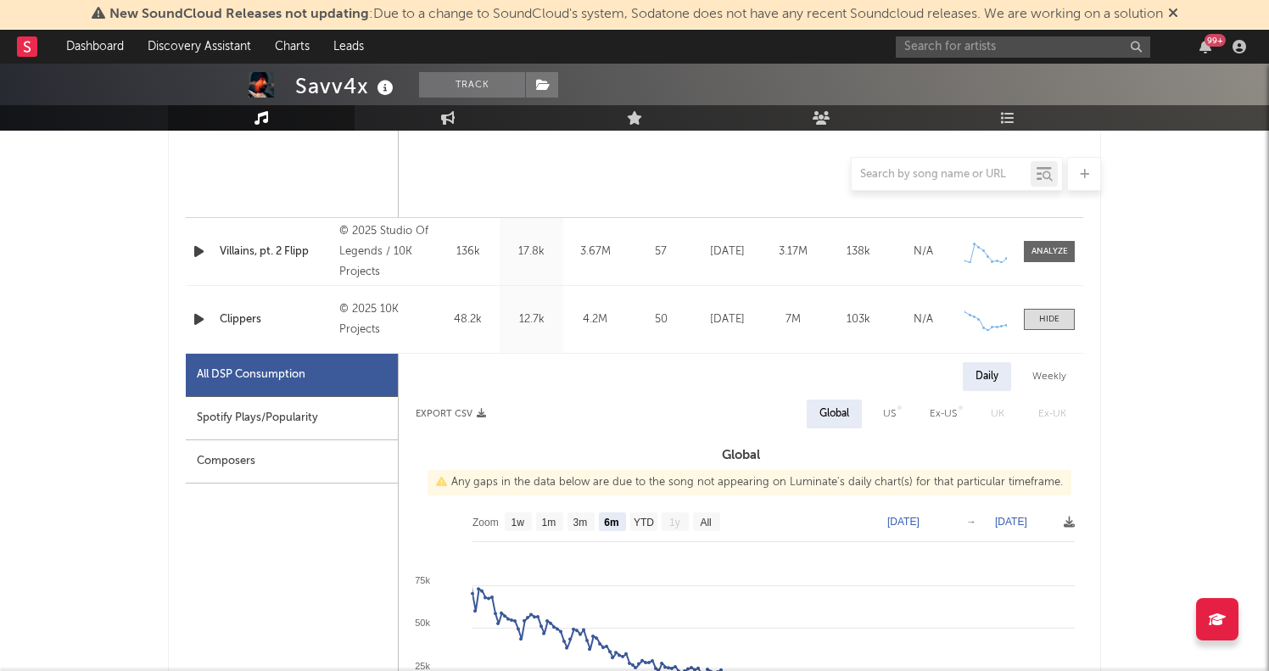
click at [1030, 240] on div "Name Villains, pt. 2 Flipp Copyright © 2025 Studio Of Legends / 10K Projects La…" at bounding box center [634, 251] width 897 height 67
click at [1052, 252] on div at bounding box center [1049, 251] width 36 height 13
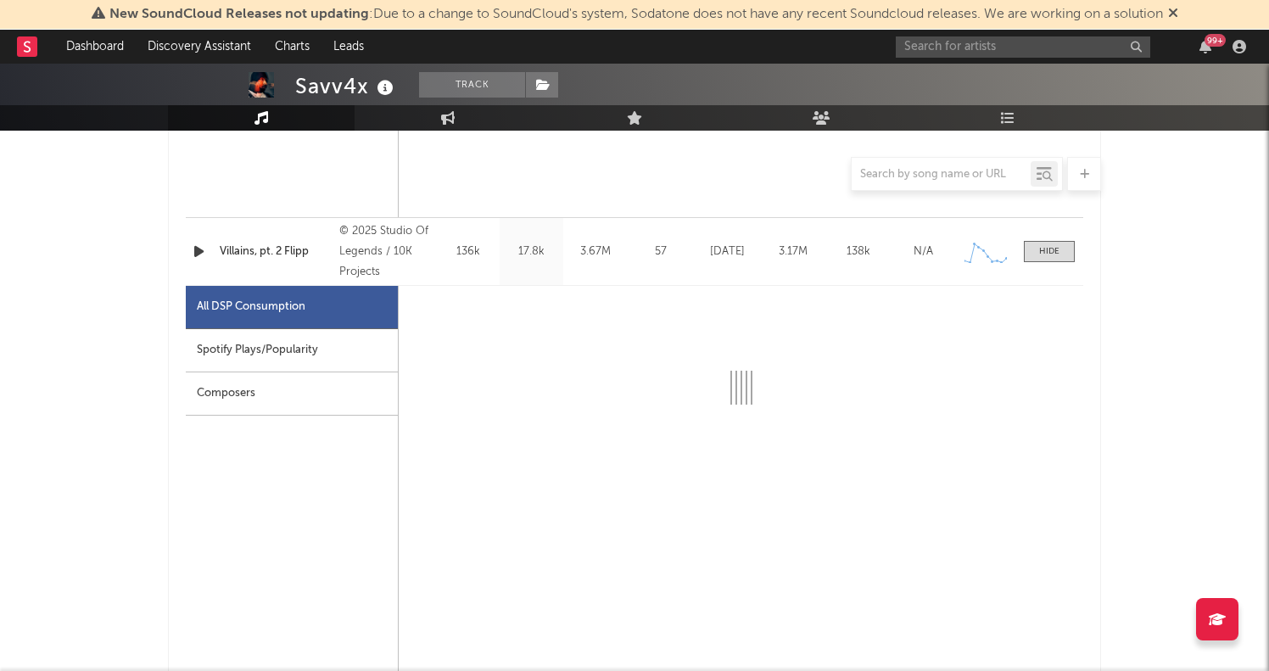
select select "1w"
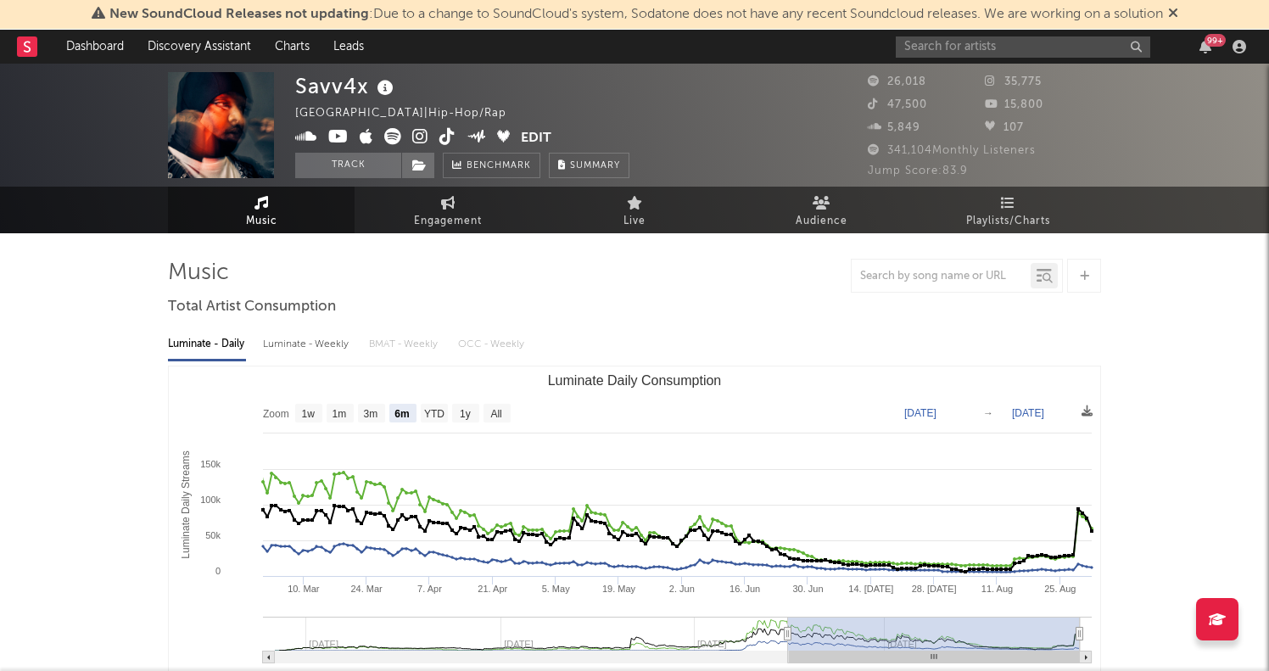
scroll to position [0, 0]
click at [936, 58] on div "99 +" at bounding box center [1074, 47] width 356 height 34
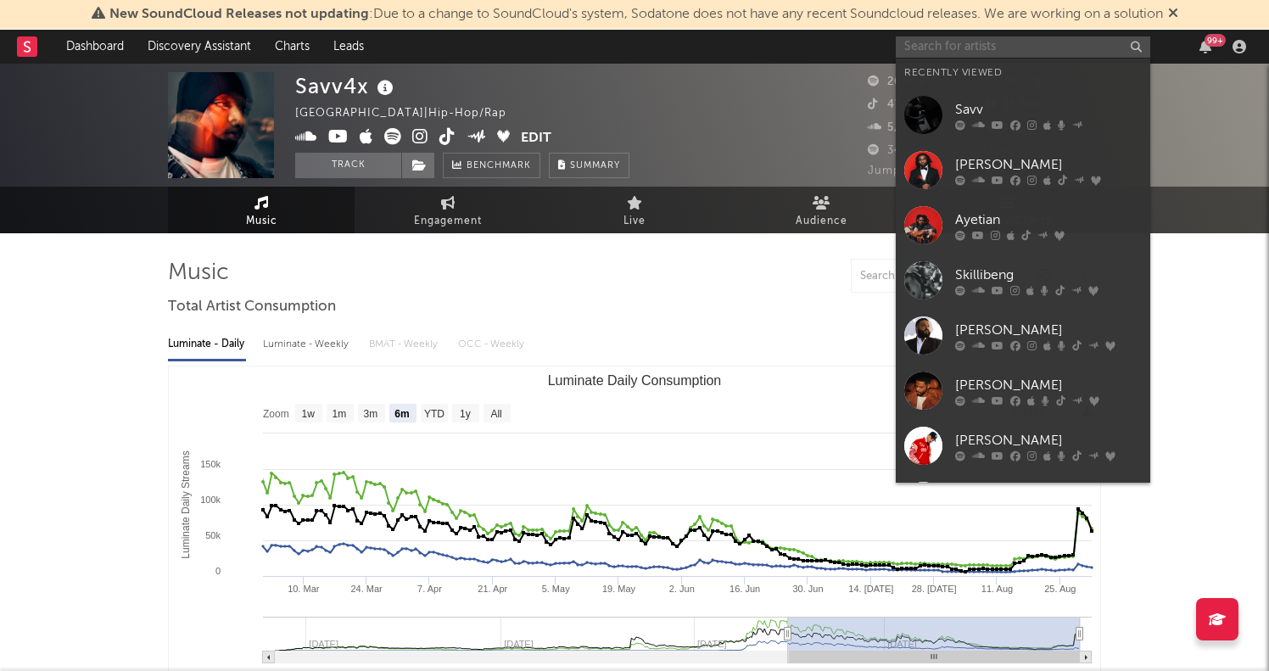
click at [927, 51] on input "text" at bounding box center [1023, 46] width 254 height 21
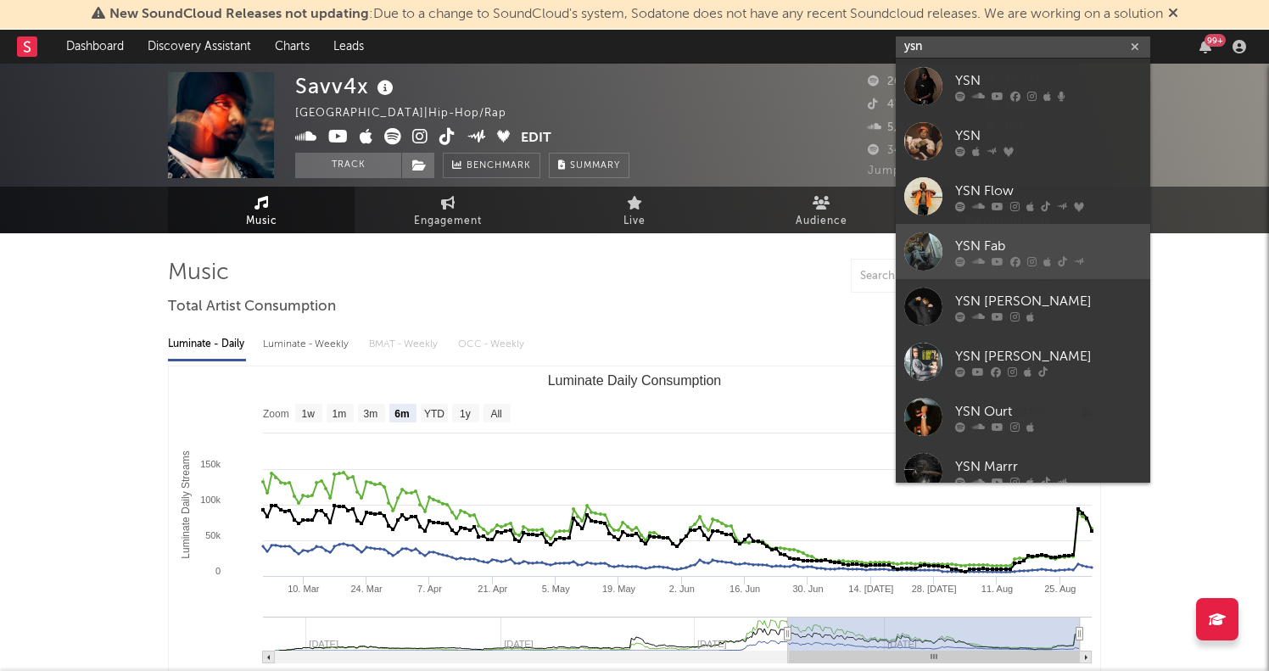
type input "ysn"
click at [992, 249] on div "YSN Fab" at bounding box center [1048, 246] width 187 height 20
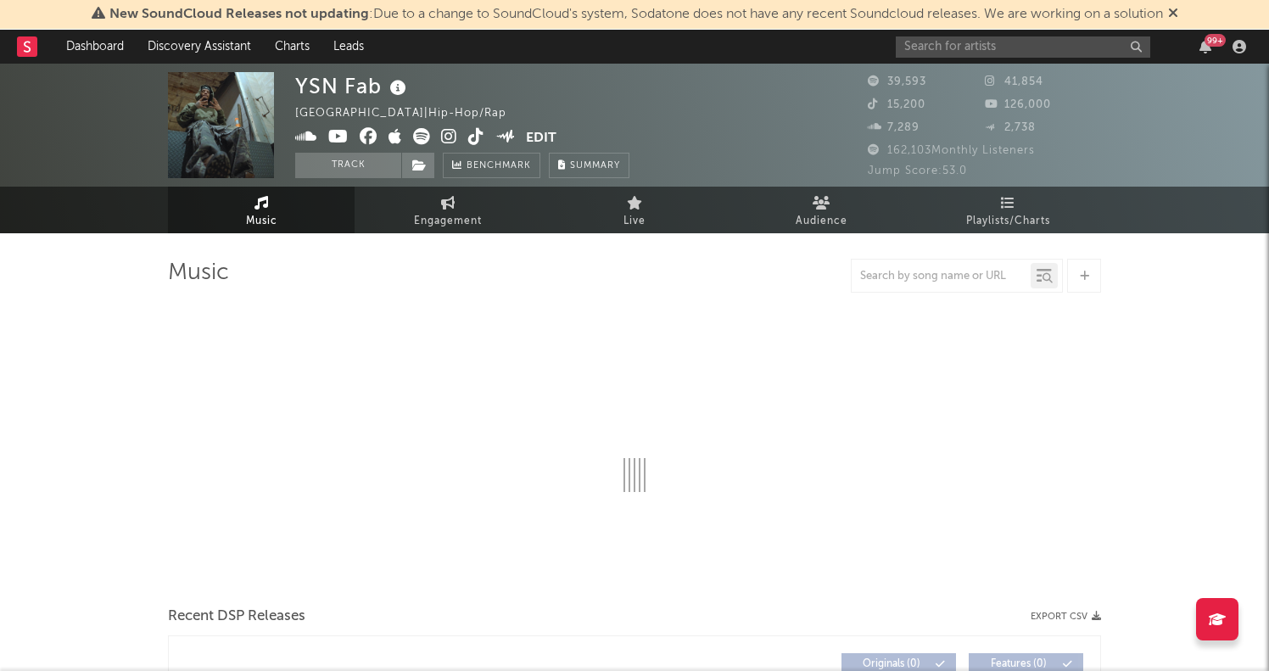
select select "6m"
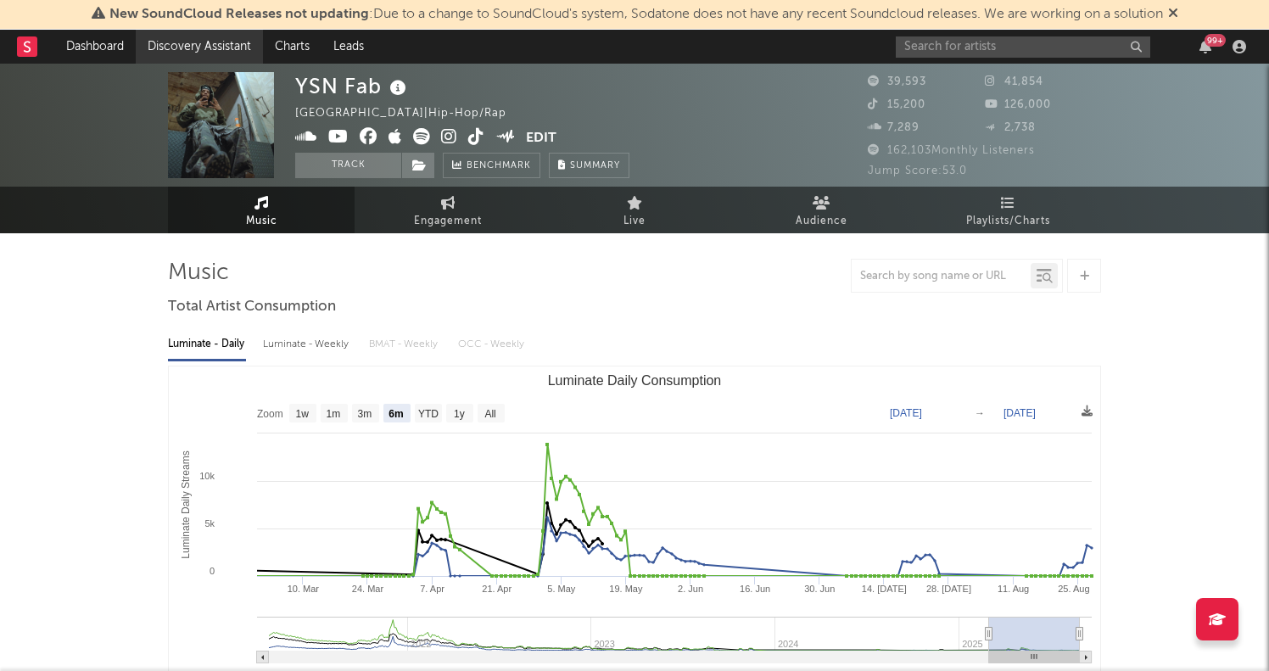
click at [205, 43] on link "Discovery Assistant" at bounding box center [199, 47] width 127 height 34
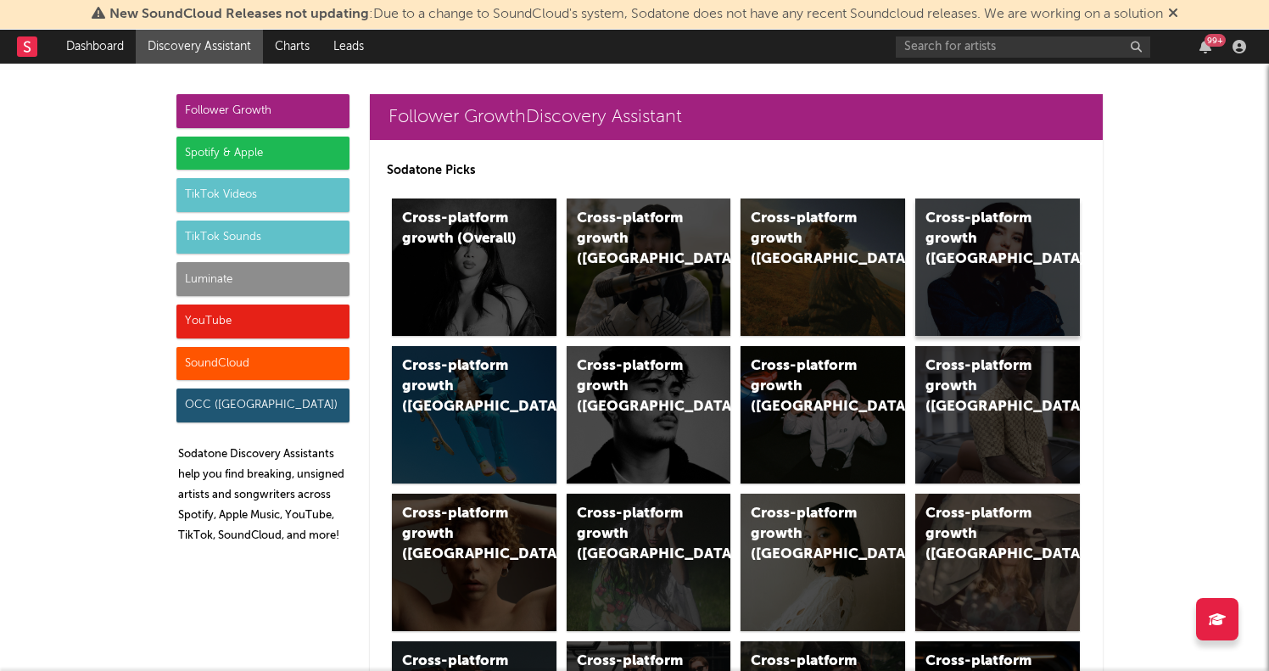
click at [1008, 280] on div "Cross-platform growth (Canada)" at bounding box center [997, 266] width 165 height 137
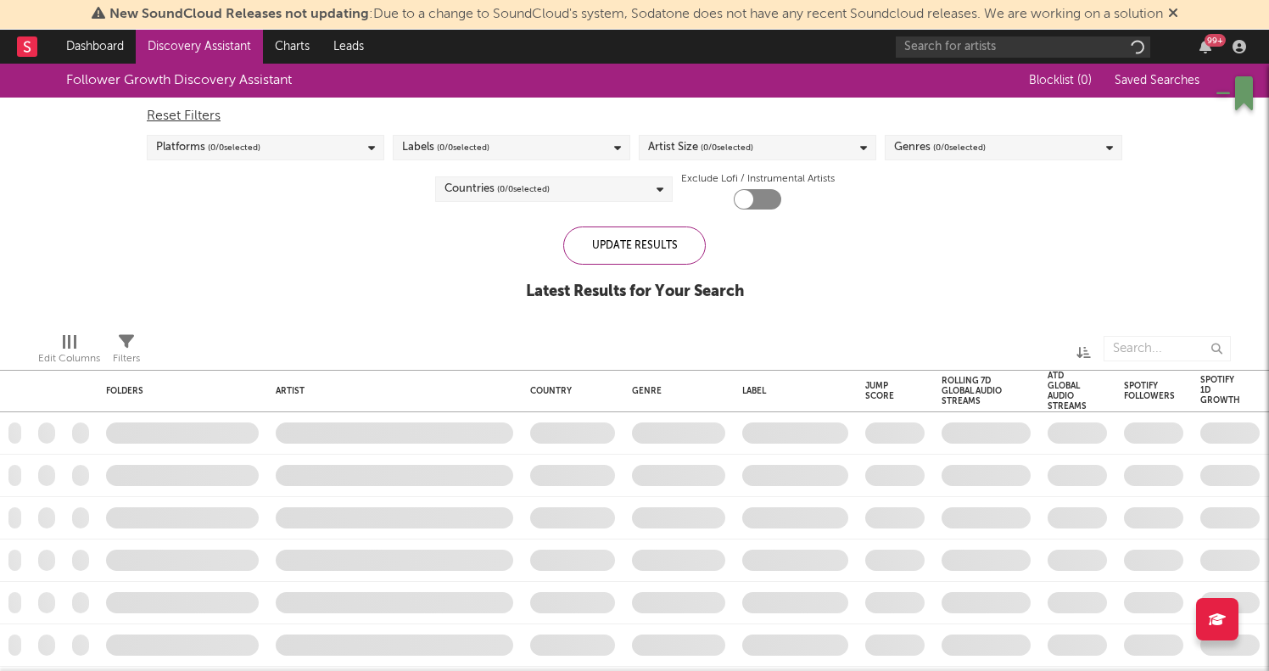
checkbox input "true"
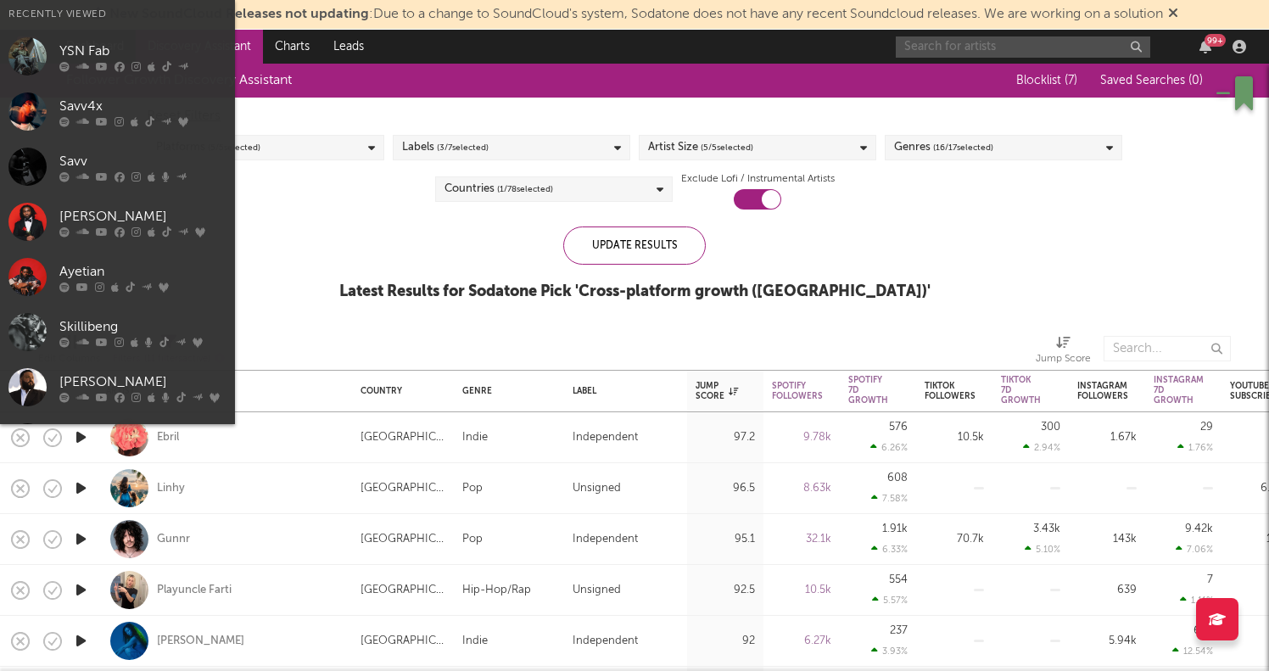
click at [924, 50] on input "text" at bounding box center [1023, 46] width 254 height 21
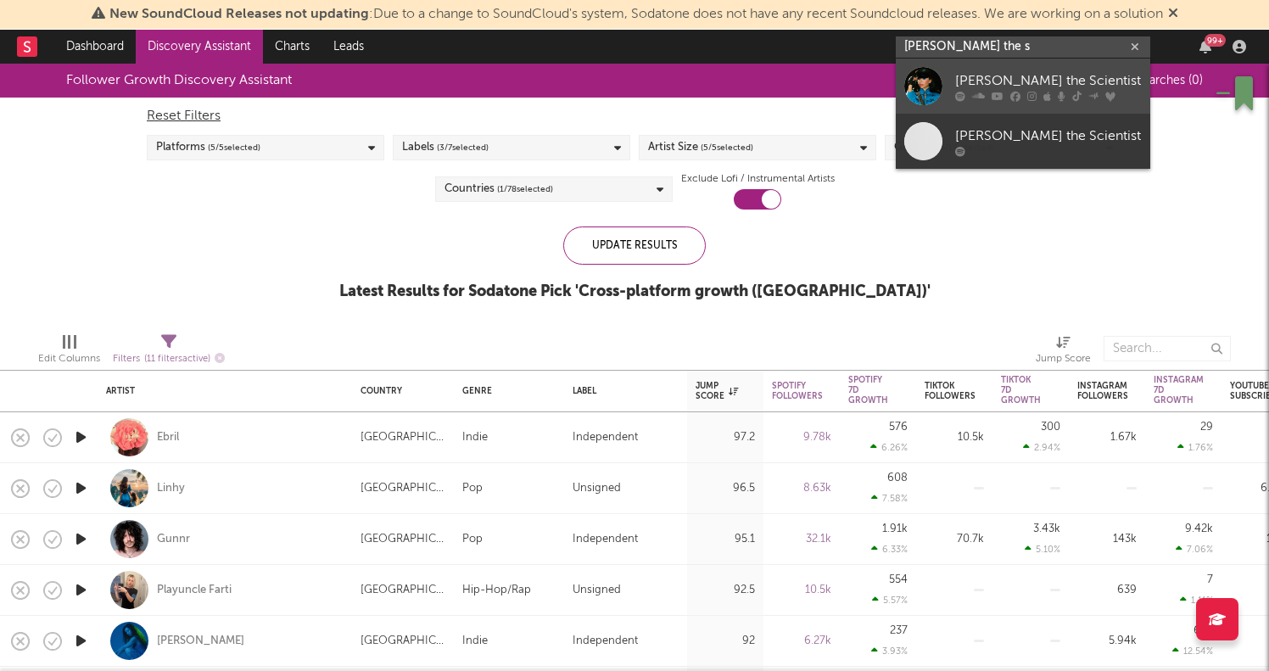
type input "Mariah the s"
click at [999, 98] on icon at bounding box center [997, 96] width 12 height 10
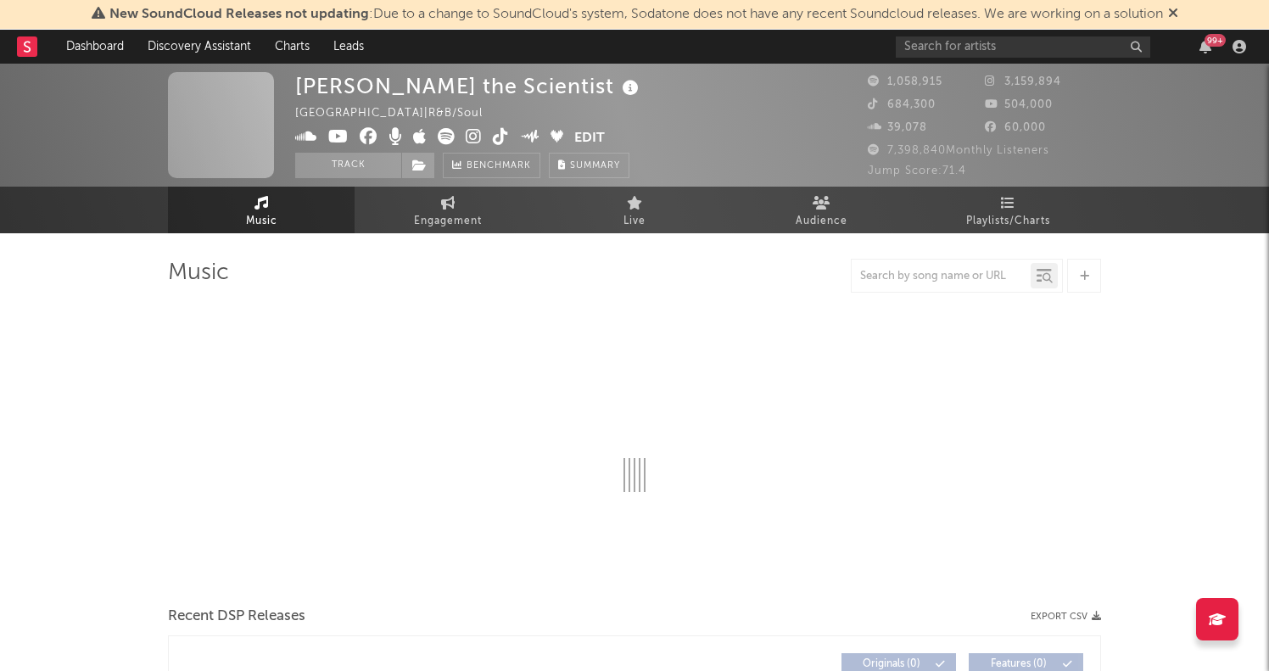
select select "6m"
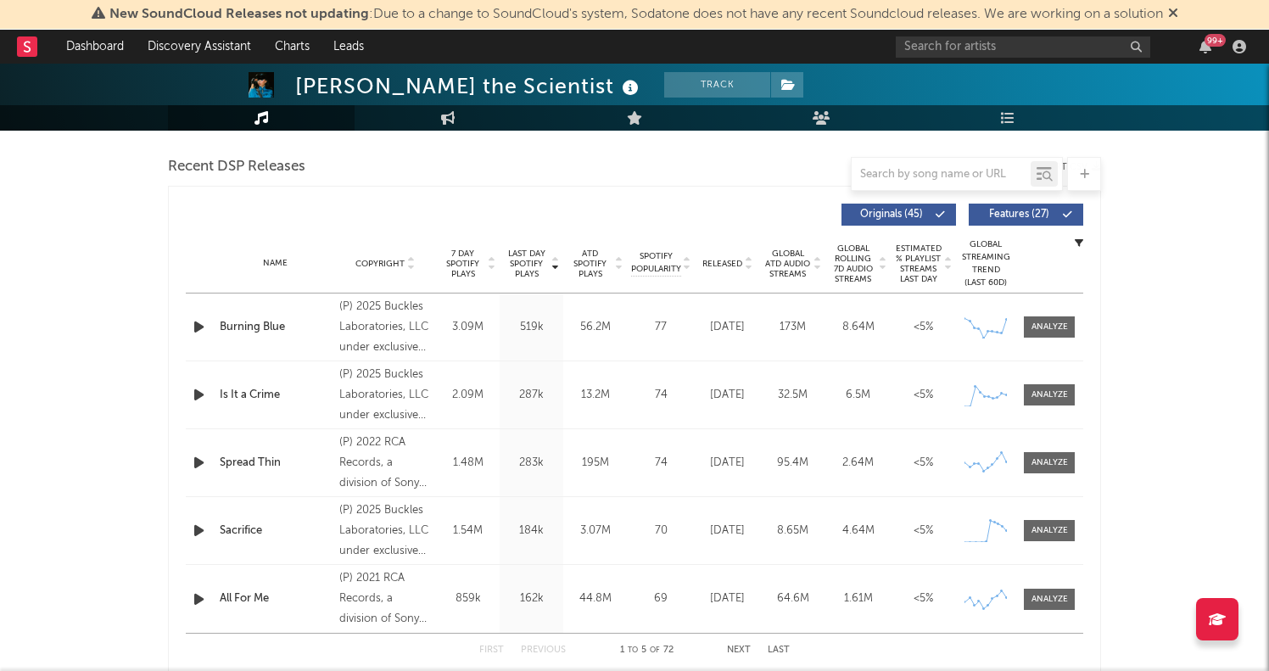
scroll to position [595, 0]
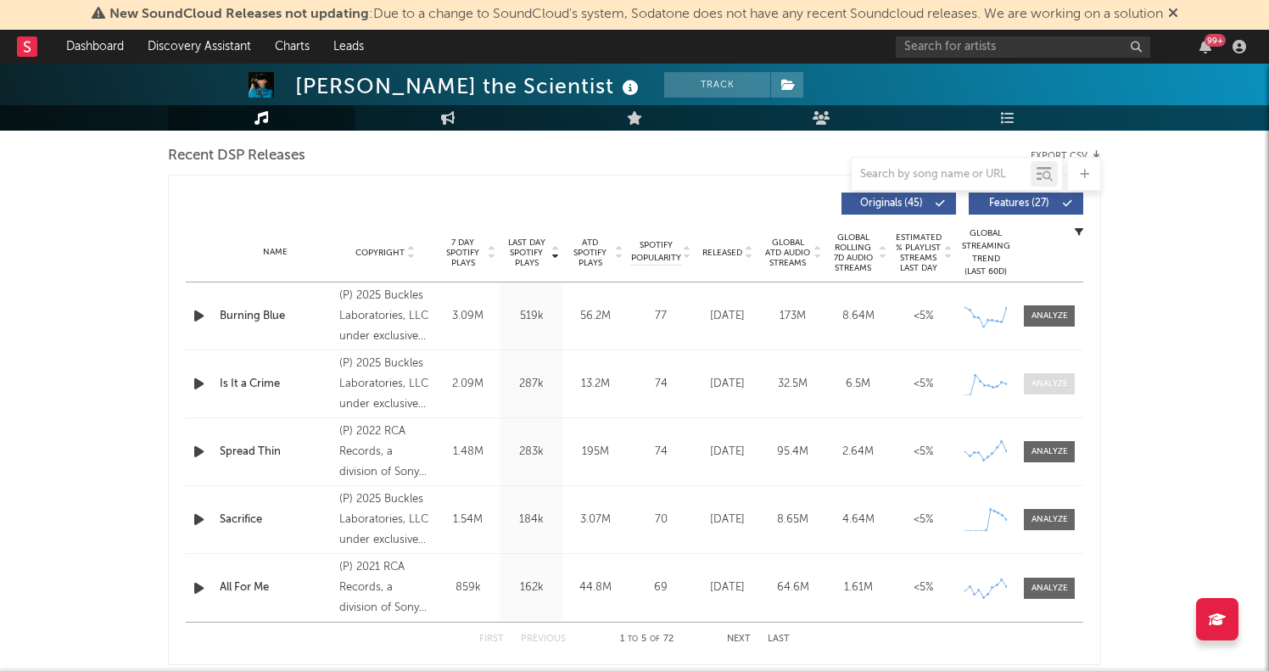
click at [1046, 378] on div at bounding box center [1049, 383] width 36 height 13
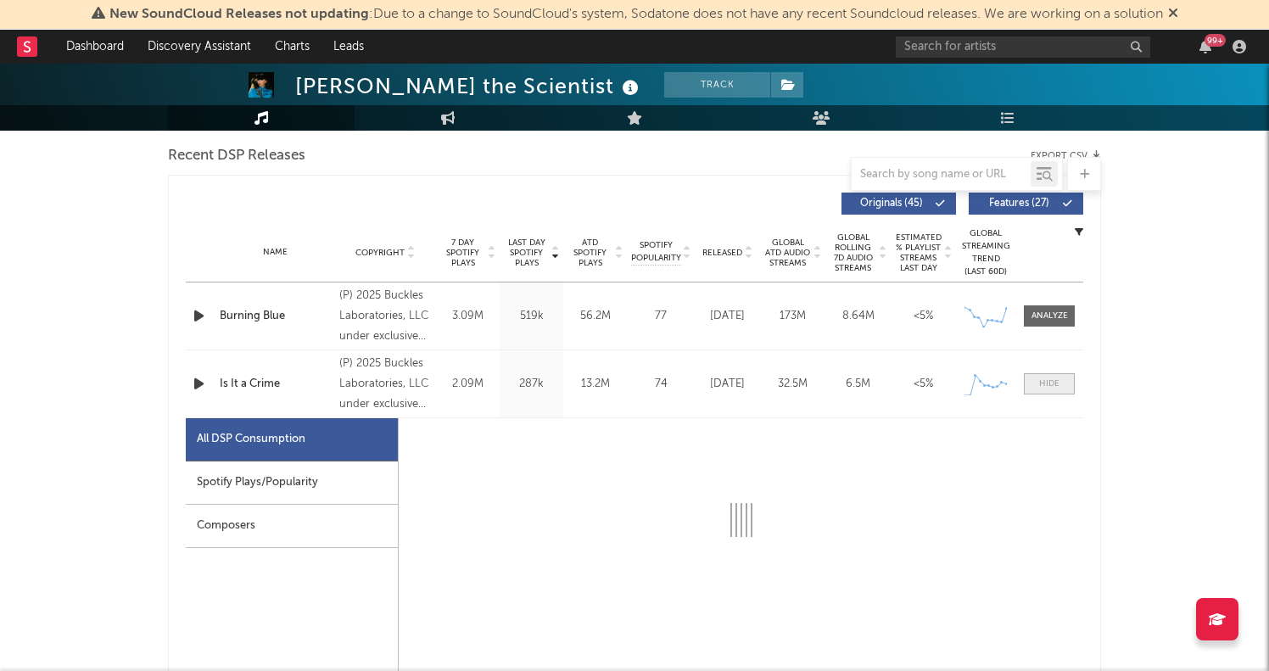
select select "1w"
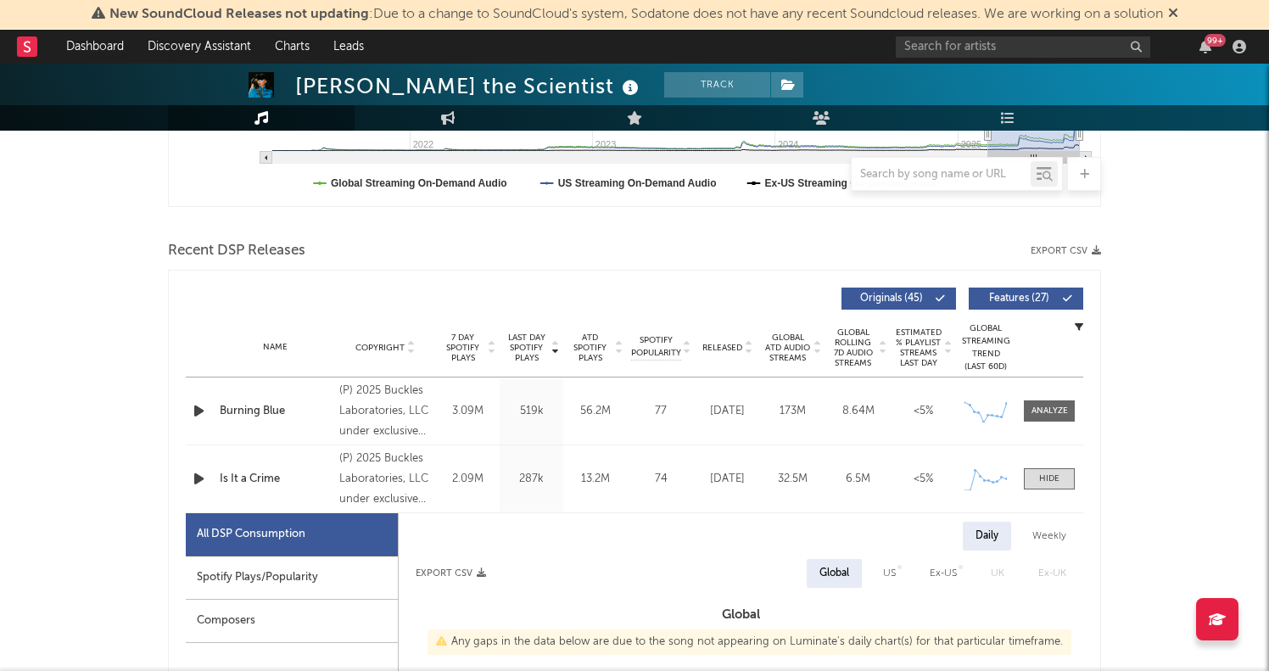
scroll to position [497, 0]
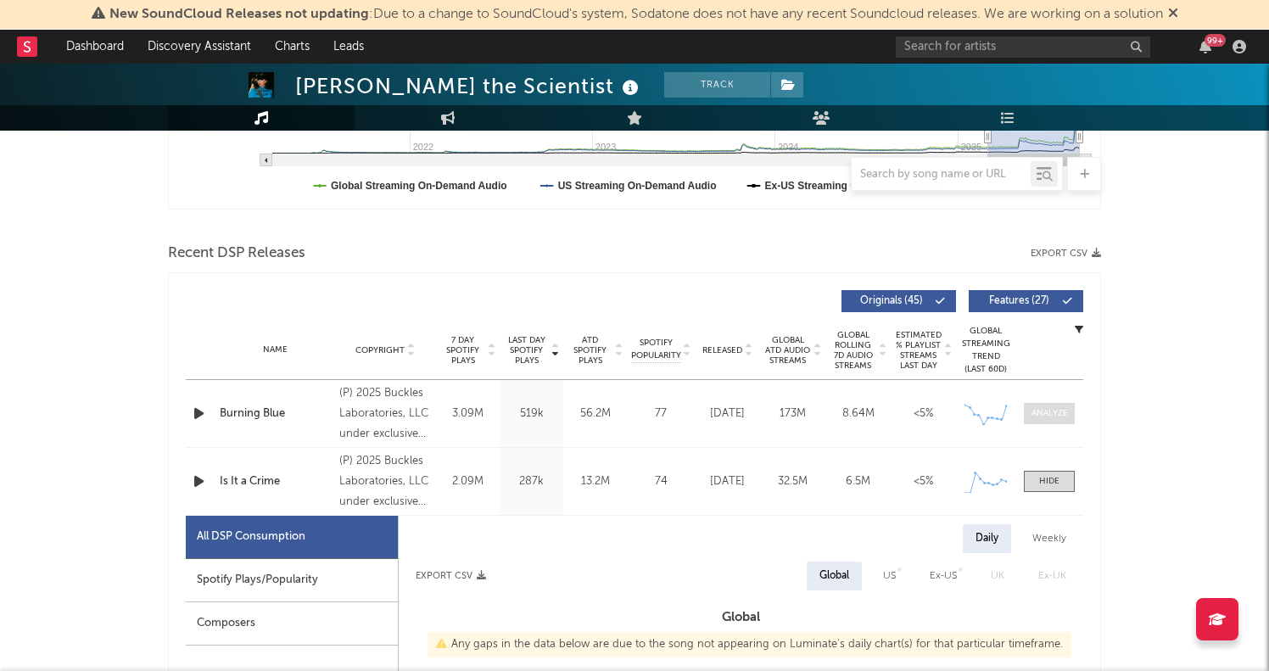
click at [1050, 422] on span at bounding box center [1049, 413] width 51 height 21
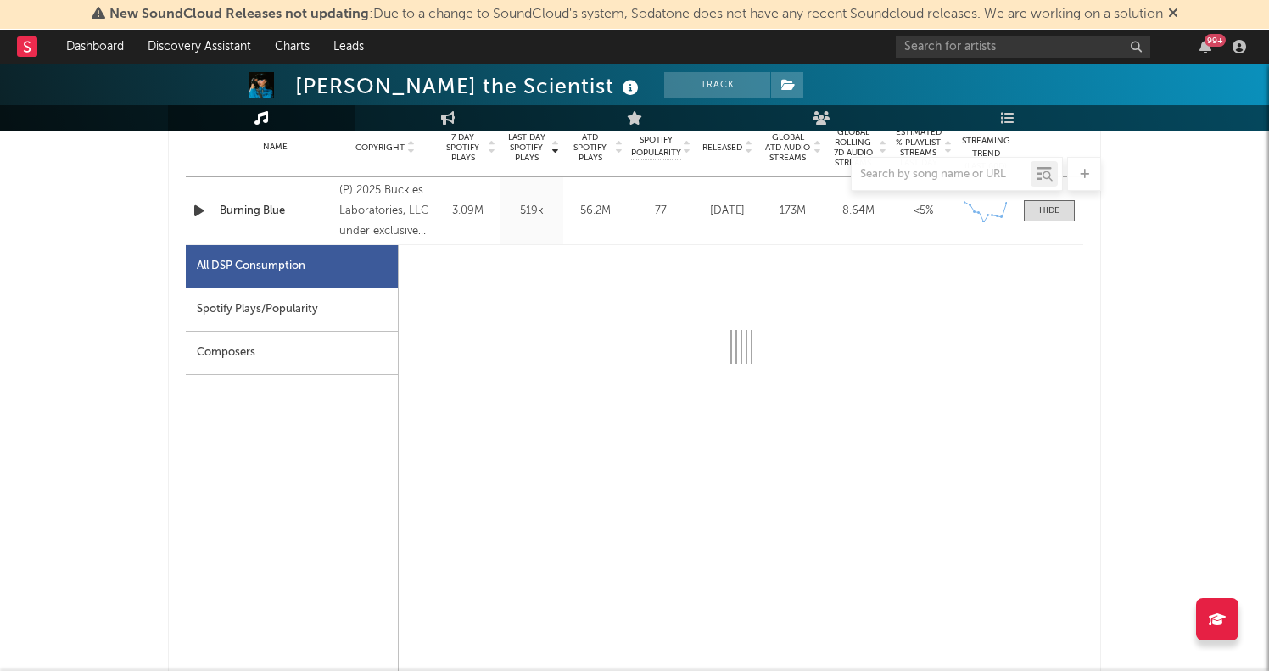
scroll to position [703, 1]
select select "1w"
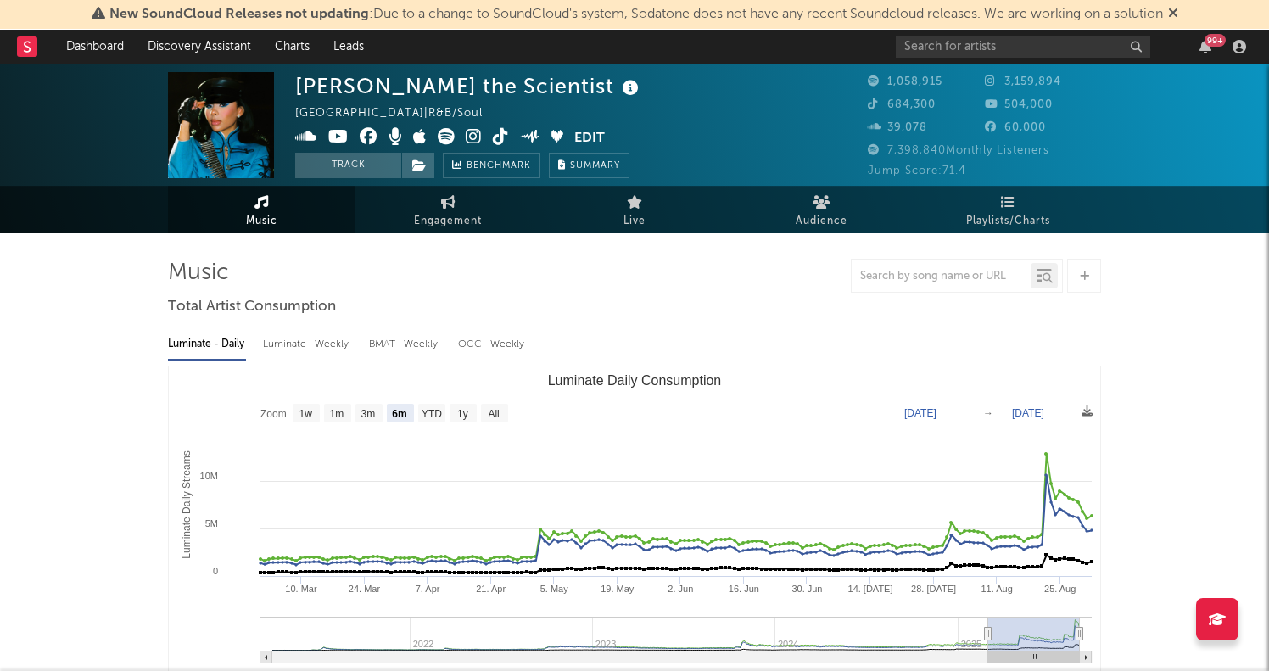
scroll to position [0, 0]
click at [195, 60] on link "Discovery Assistant" at bounding box center [199, 47] width 127 height 34
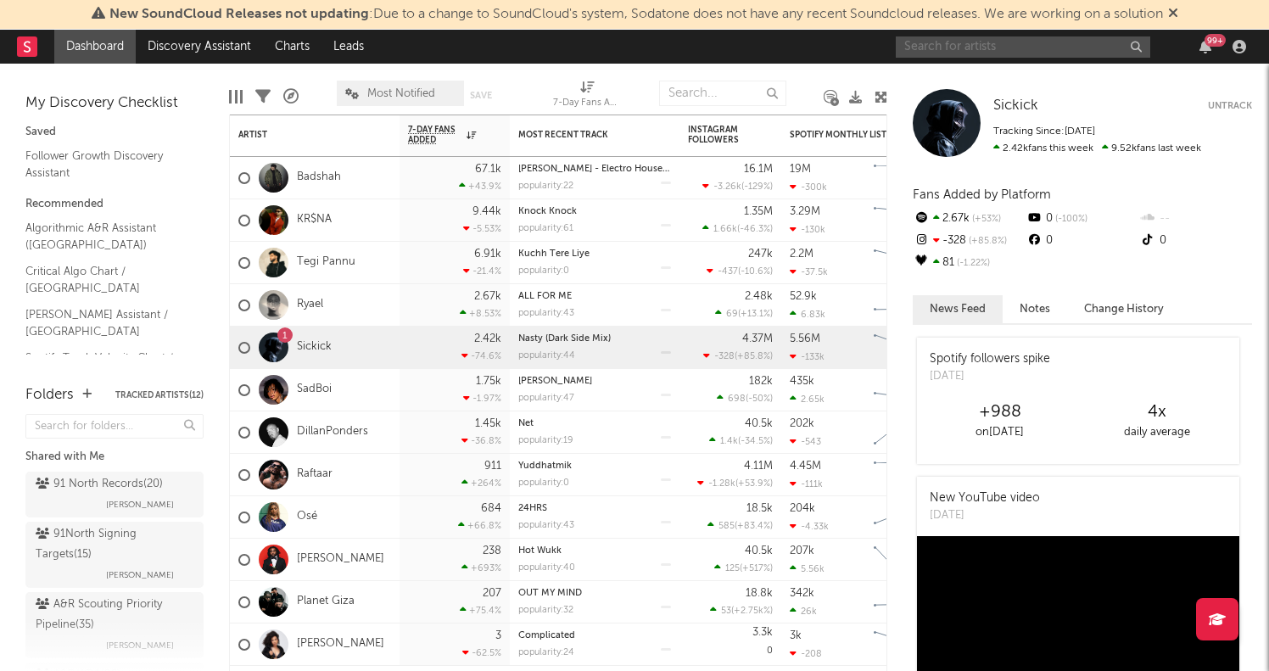
click at [1045, 44] on input "text" at bounding box center [1023, 46] width 254 height 21
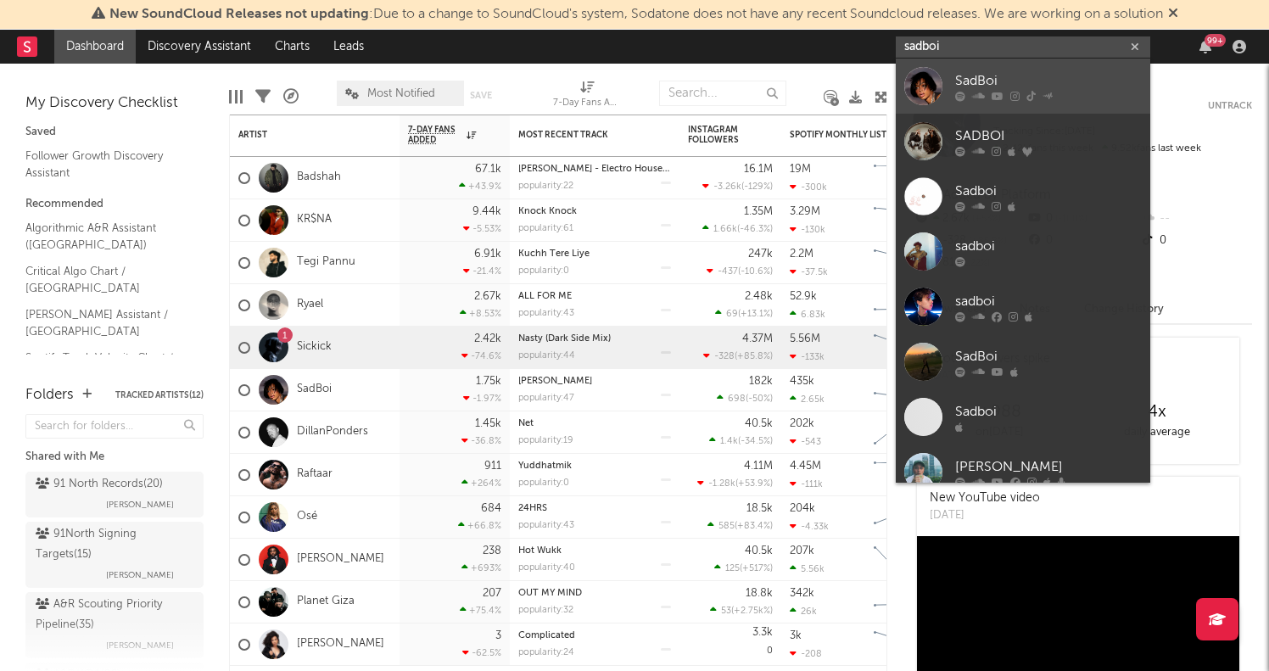
type input "sadboi"
click at [1097, 87] on div "SadBoi" at bounding box center [1048, 80] width 187 height 20
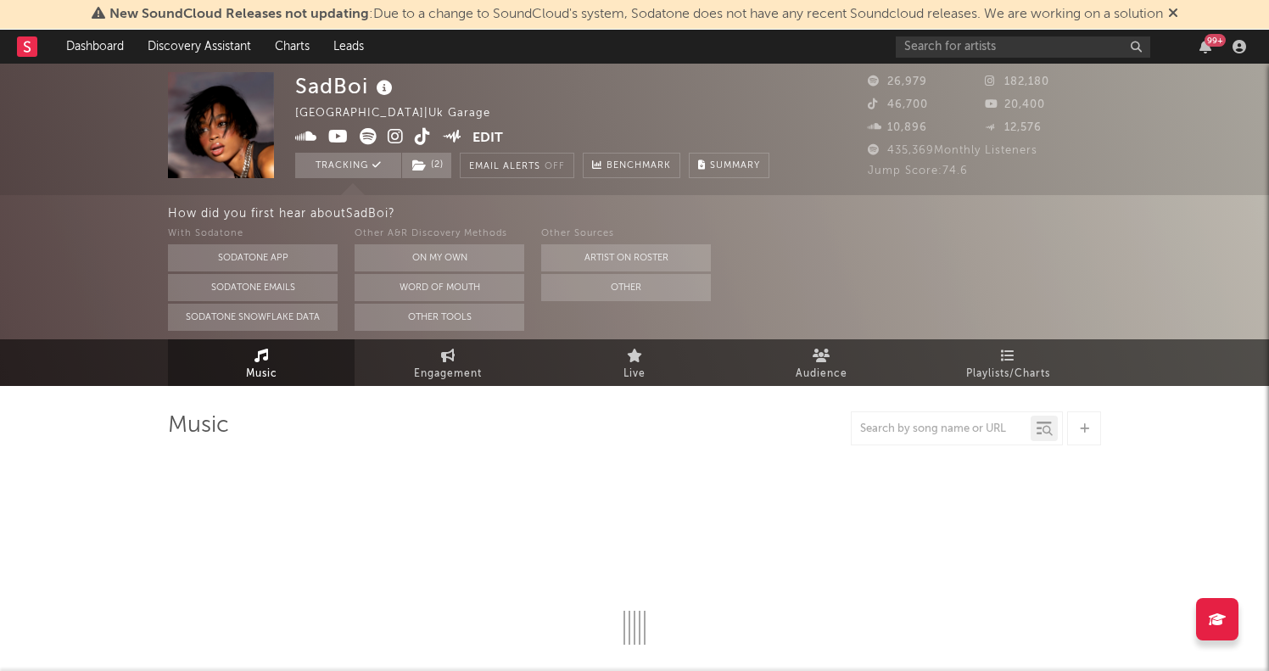
select select "6m"
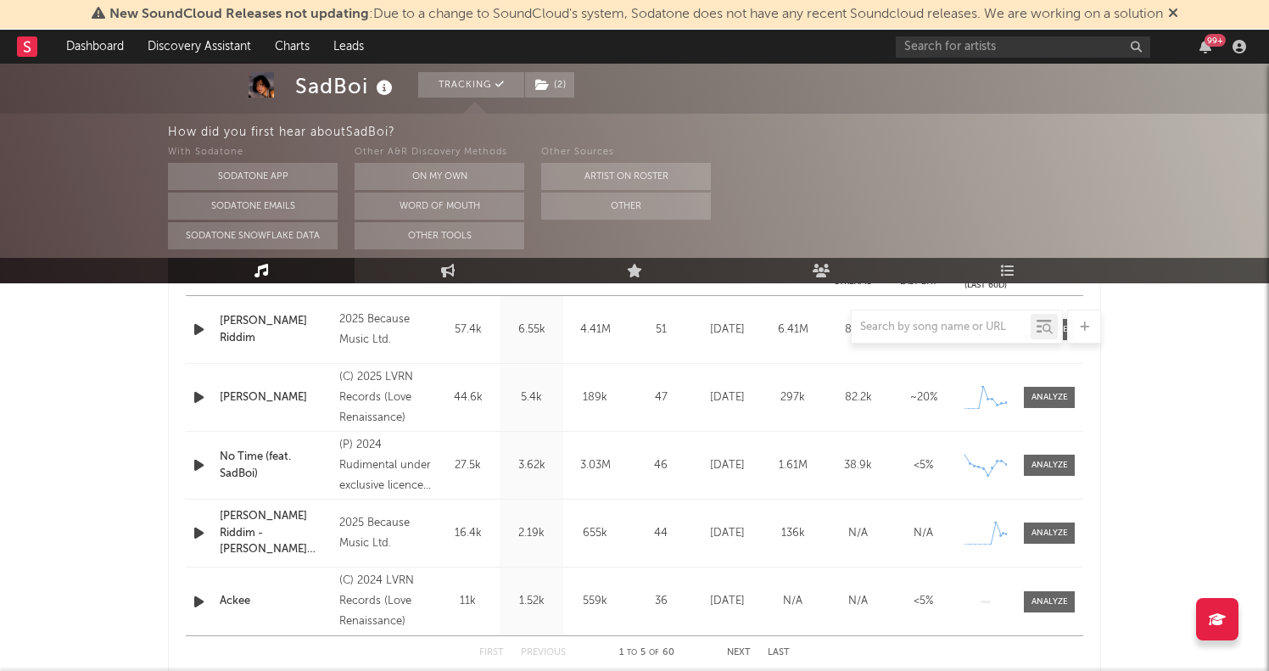
scroll to position [745, 0]
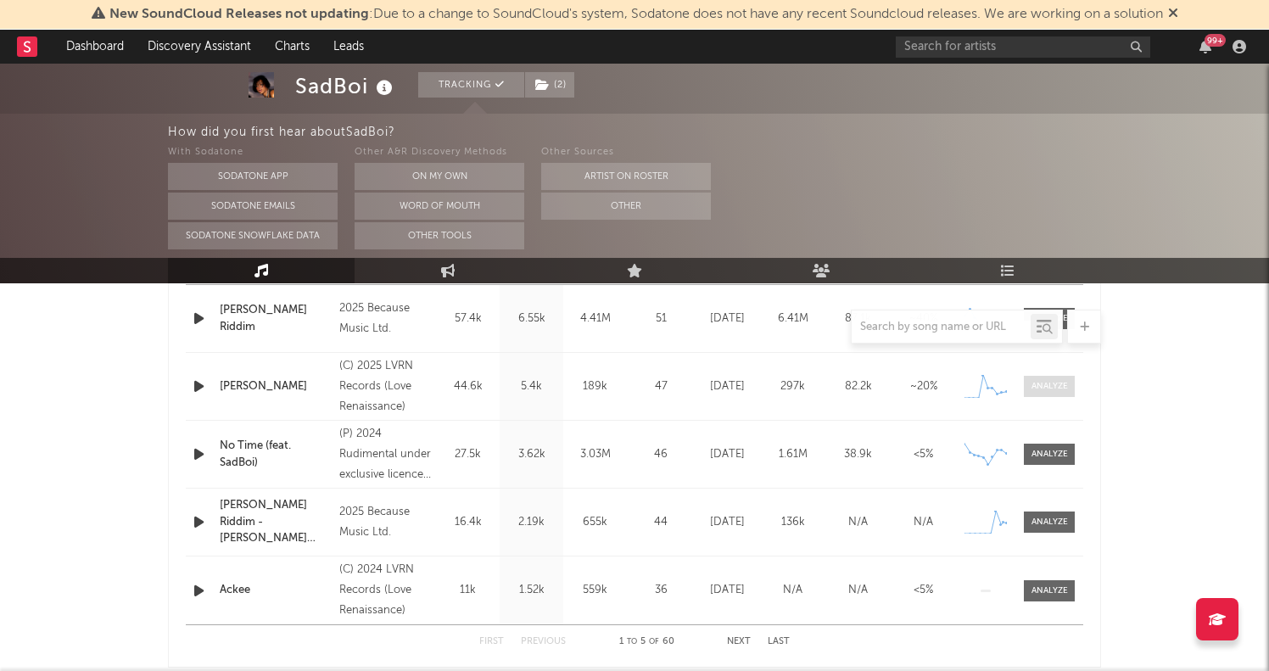
click at [1032, 386] on div at bounding box center [1049, 386] width 36 height 13
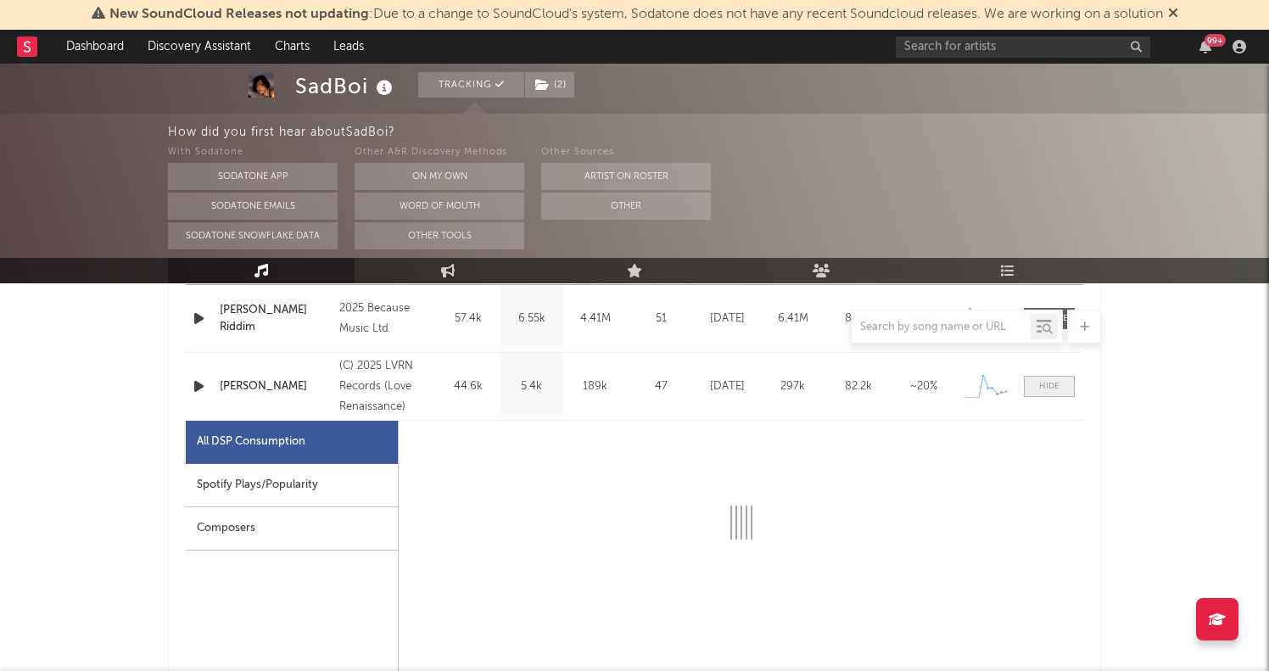
select select "1w"
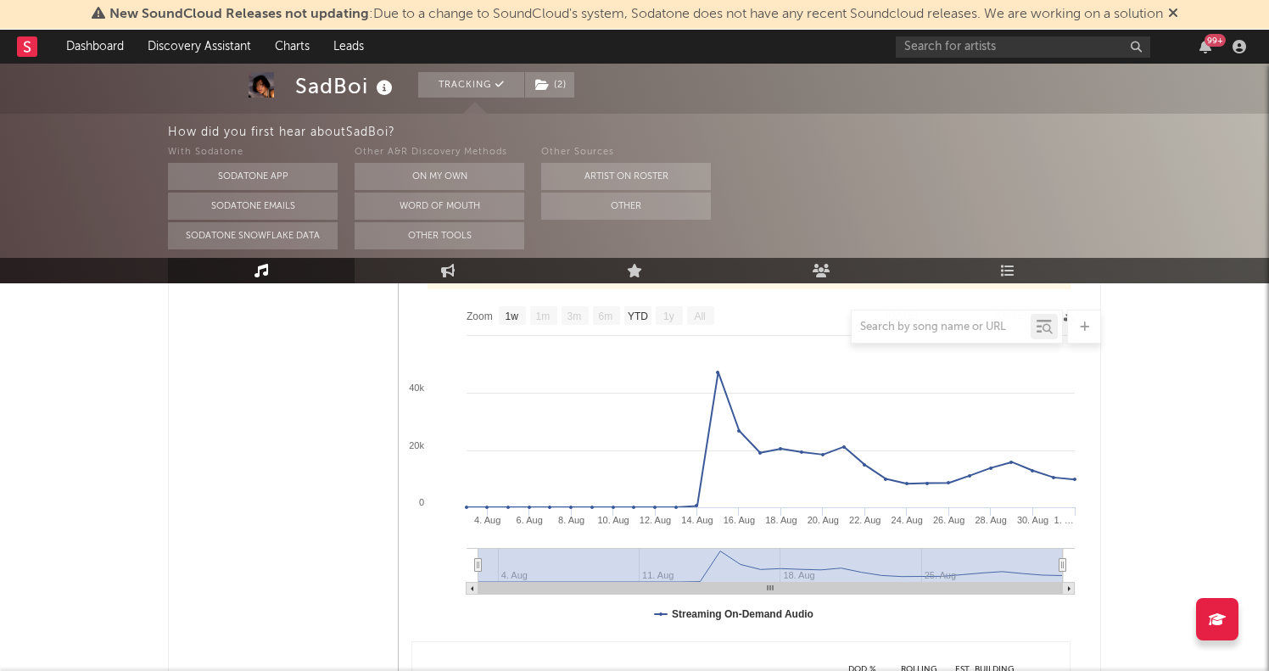
scroll to position [1028, 0]
